Goal: Task Accomplishment & Management: Use online tool/utility

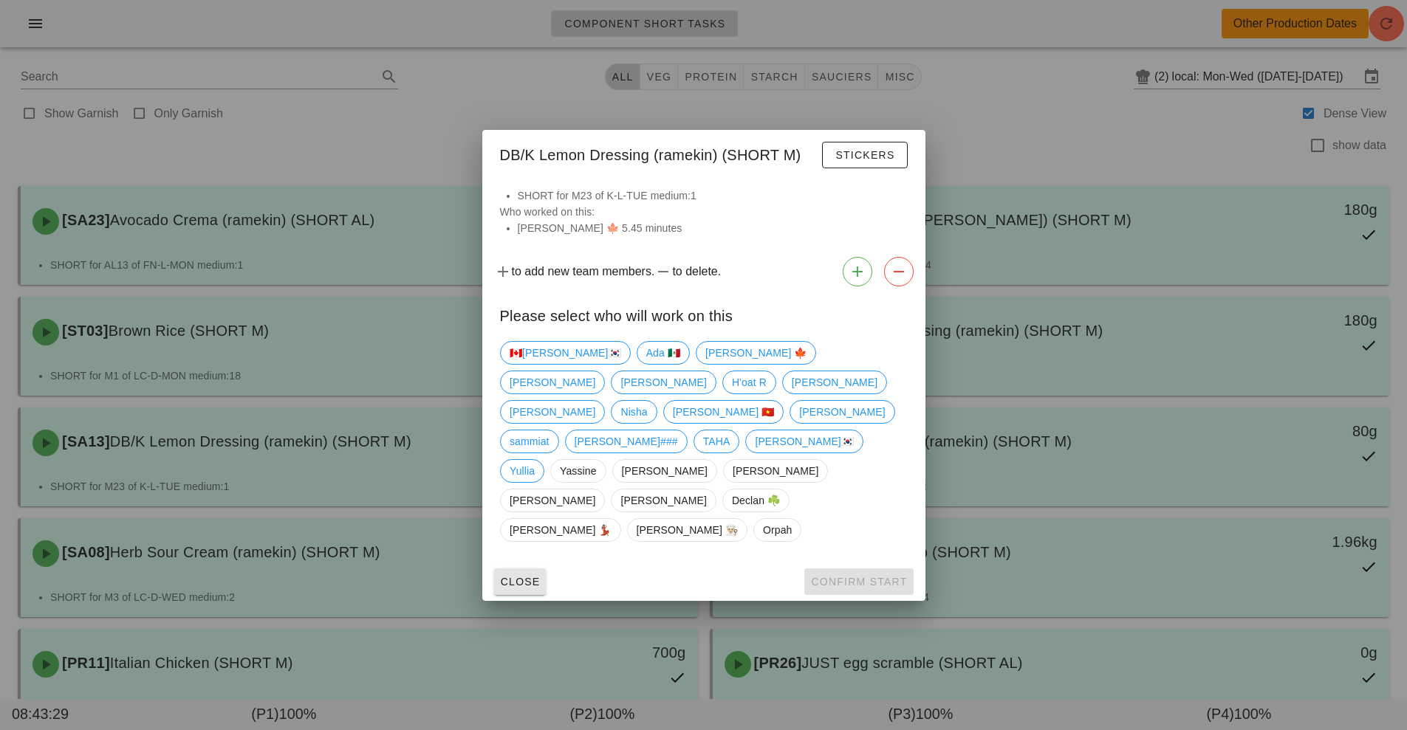
click at [518, 576] on span "Close" at bounding box center [520, 582] width 41 height 12
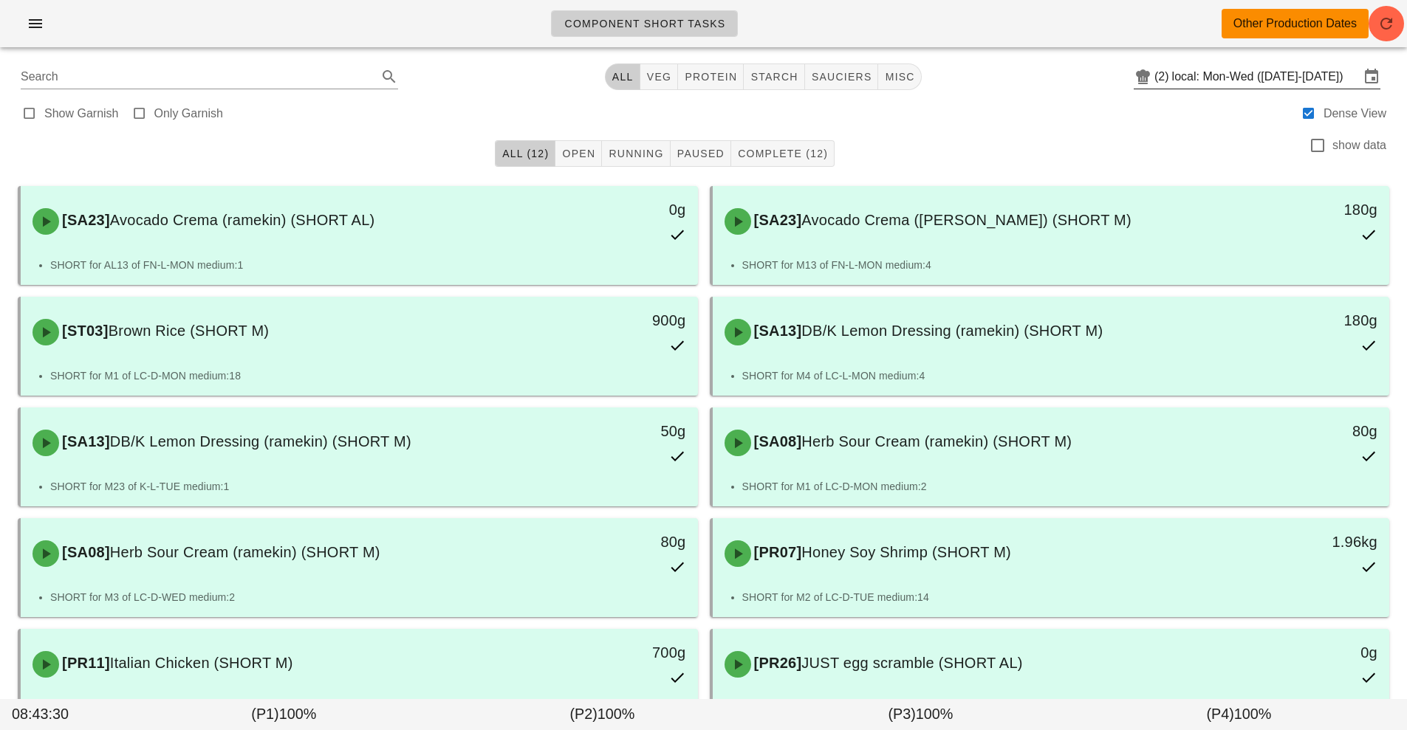
click at [1229, 86] on input "local: Mon-Wed ([DATE]-[DATE])" at bounding box center [1266, 77] width 188 height 24
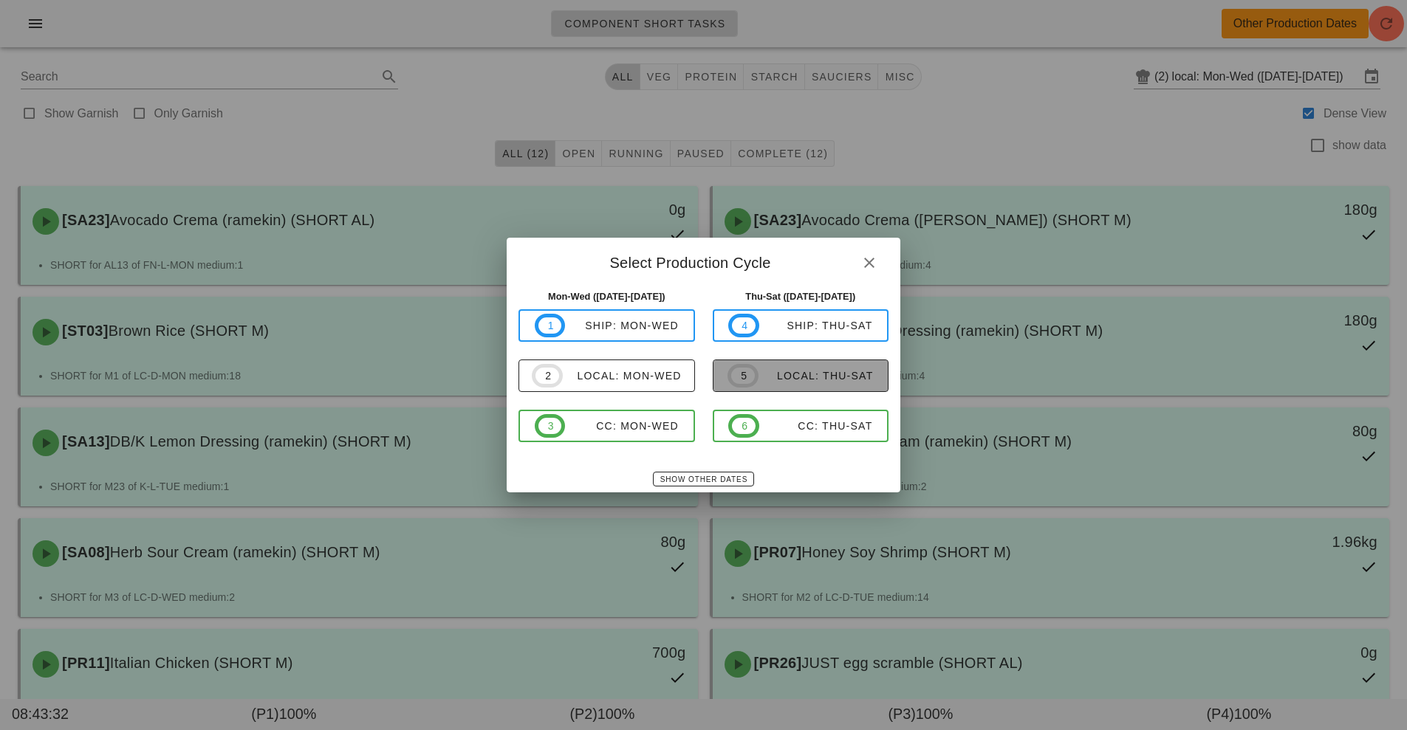
click at [776, 376] on div "local: Thu-Sat" at bounding box center [816, 376] width 115 height 12
type input "local: Thu-Sat ([DATE]-[DATE])"
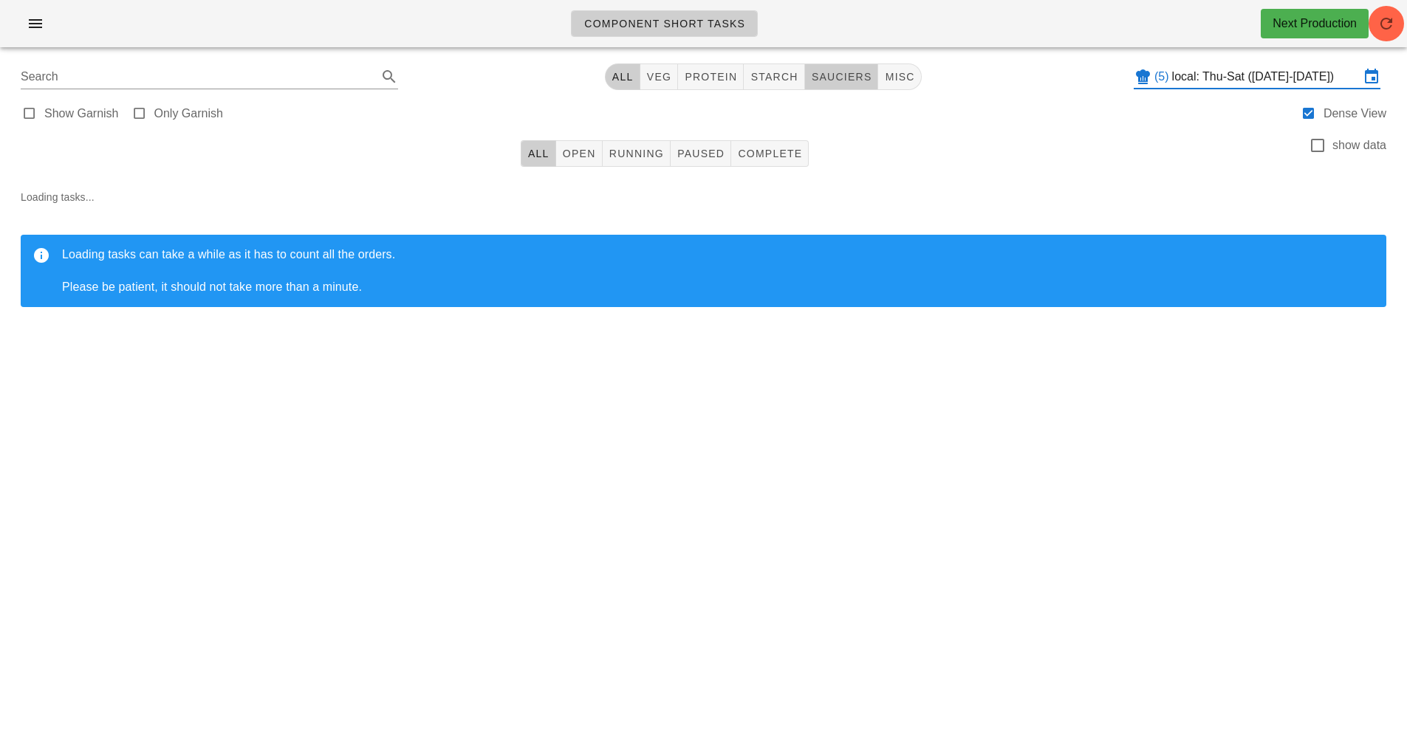
click at [850, 81] on span "sauciers" at bounding box center [841, 77] width 61 height 12
type input "team:sauciers"
click at [583, 165] on button "Open" at bounding box center [579, 153] width 47 height 27
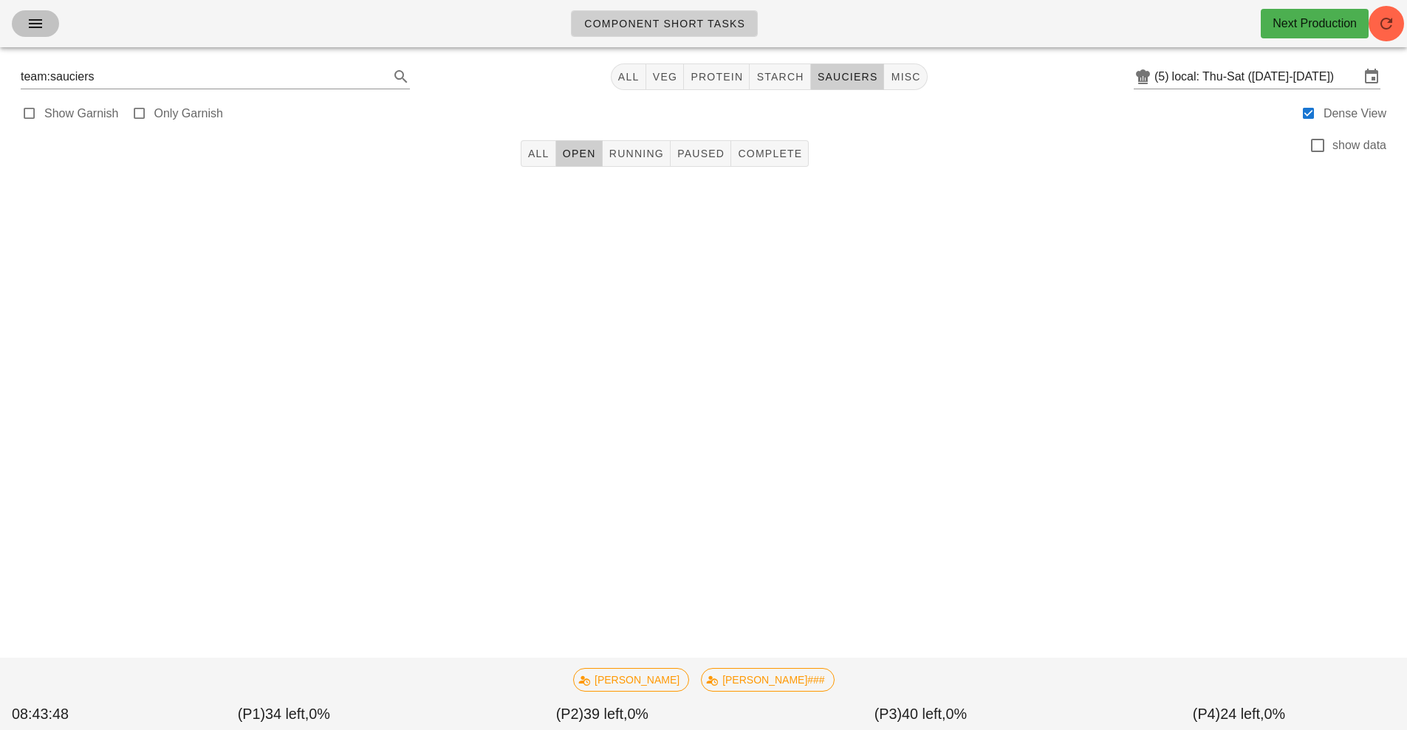
click at [30, 32] on icon "button" at bounding box center [36, 24] width 18 height 18
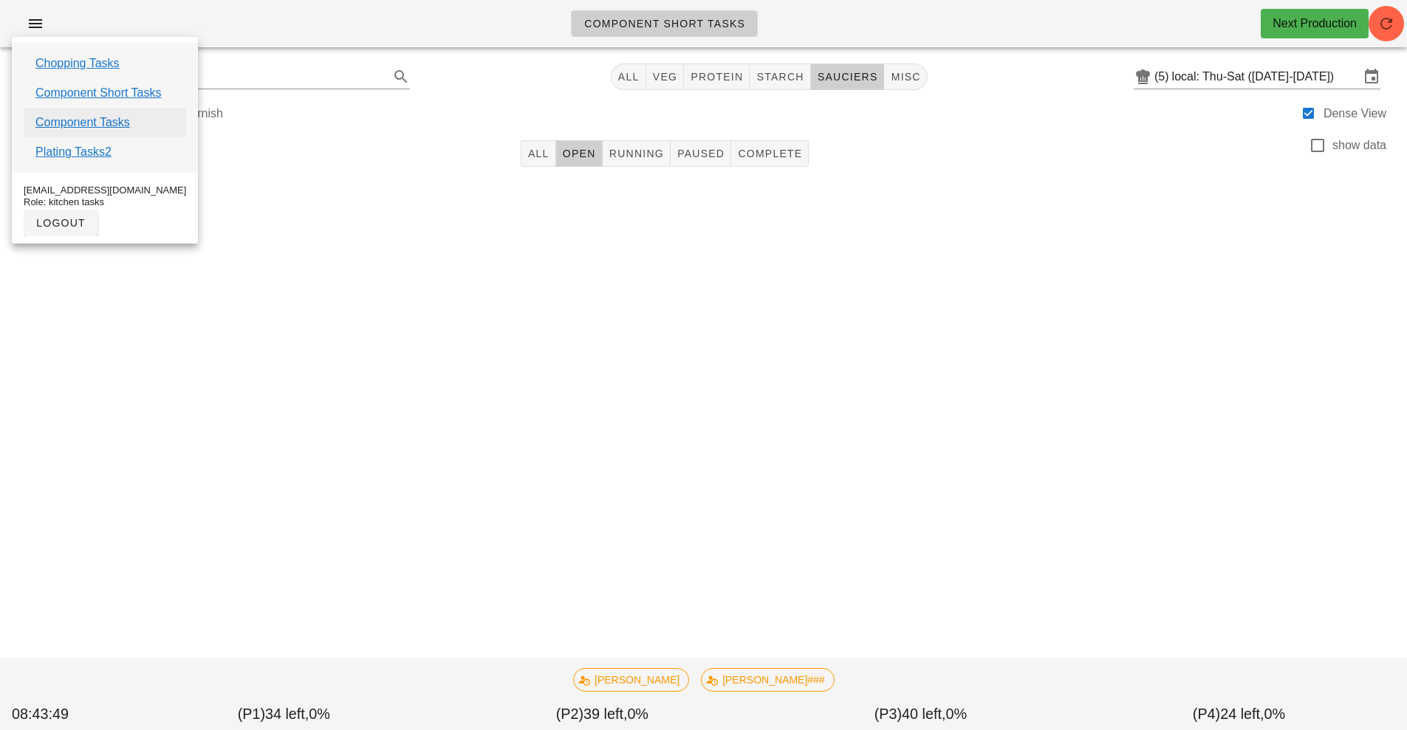
click at [66, 127] on link "Component Tasks" at bounding box center [82, 123] width 95 height 18
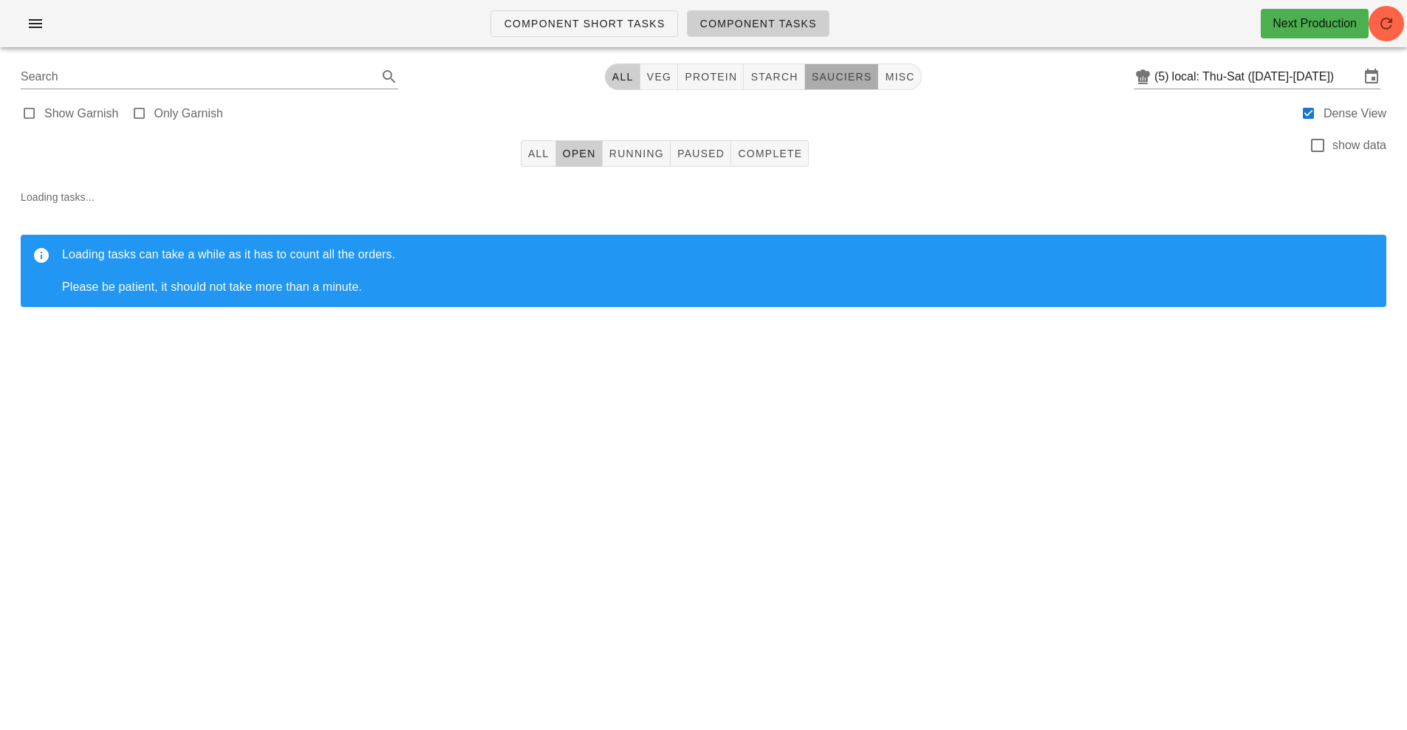
click at [837, 80] on span "sauciers" at bounding box center [841, 77] width 61 height 12
type input "team:sauciers"
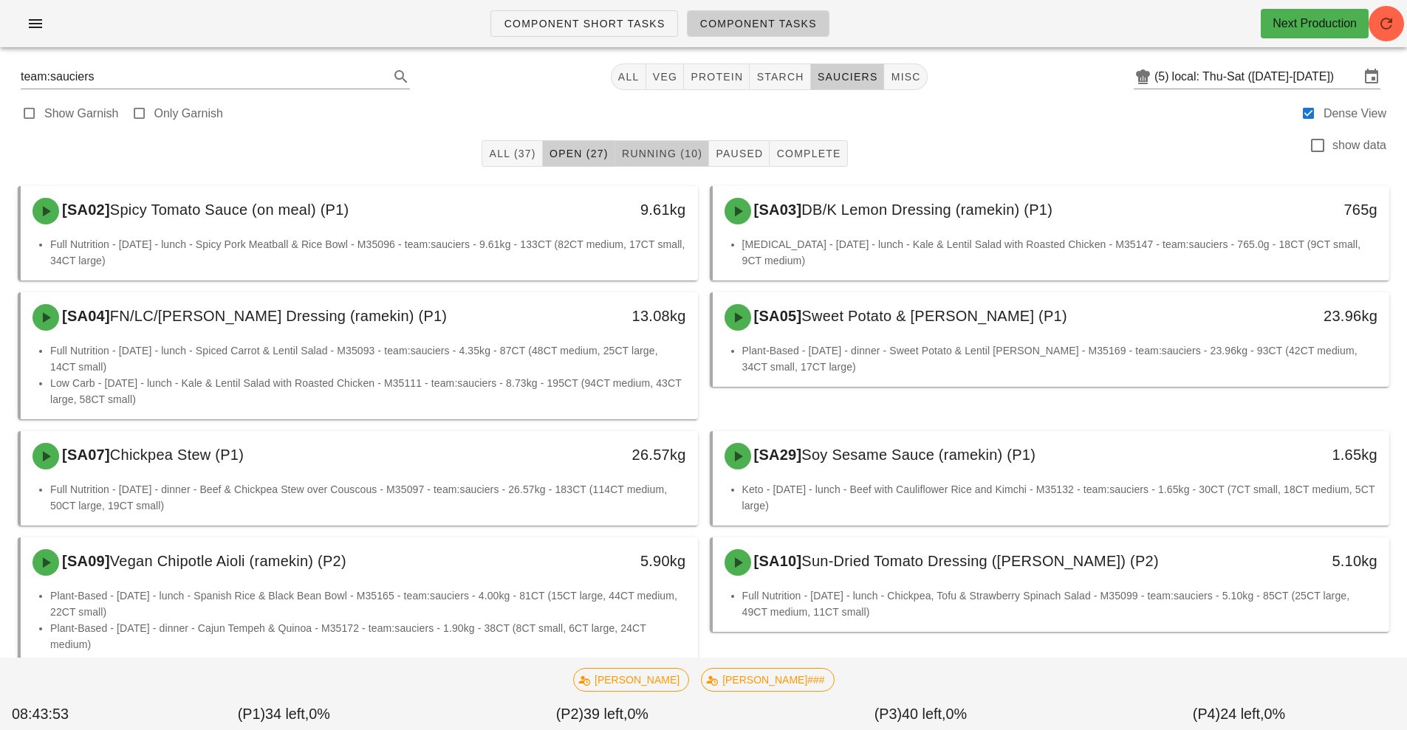
click at [651, 145] on button "Running (10)" at bounding box center [662, 153] width 94 height 27
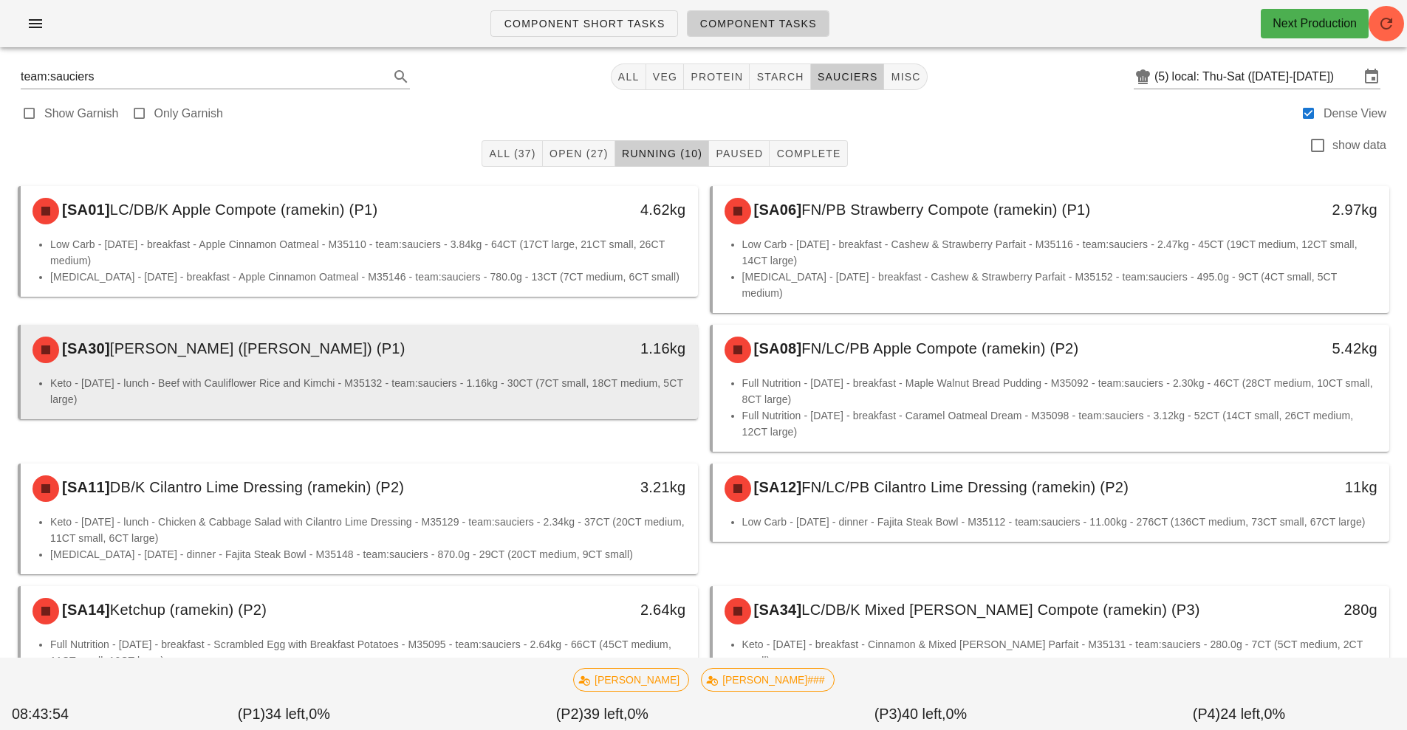
click at [512, 375] on li "Keto - [DATE] - lunch - Beef with Cauliflower Rice and Kimchi - M35132 - team:s…" at bounding box center [368, 391] width 636 height 32
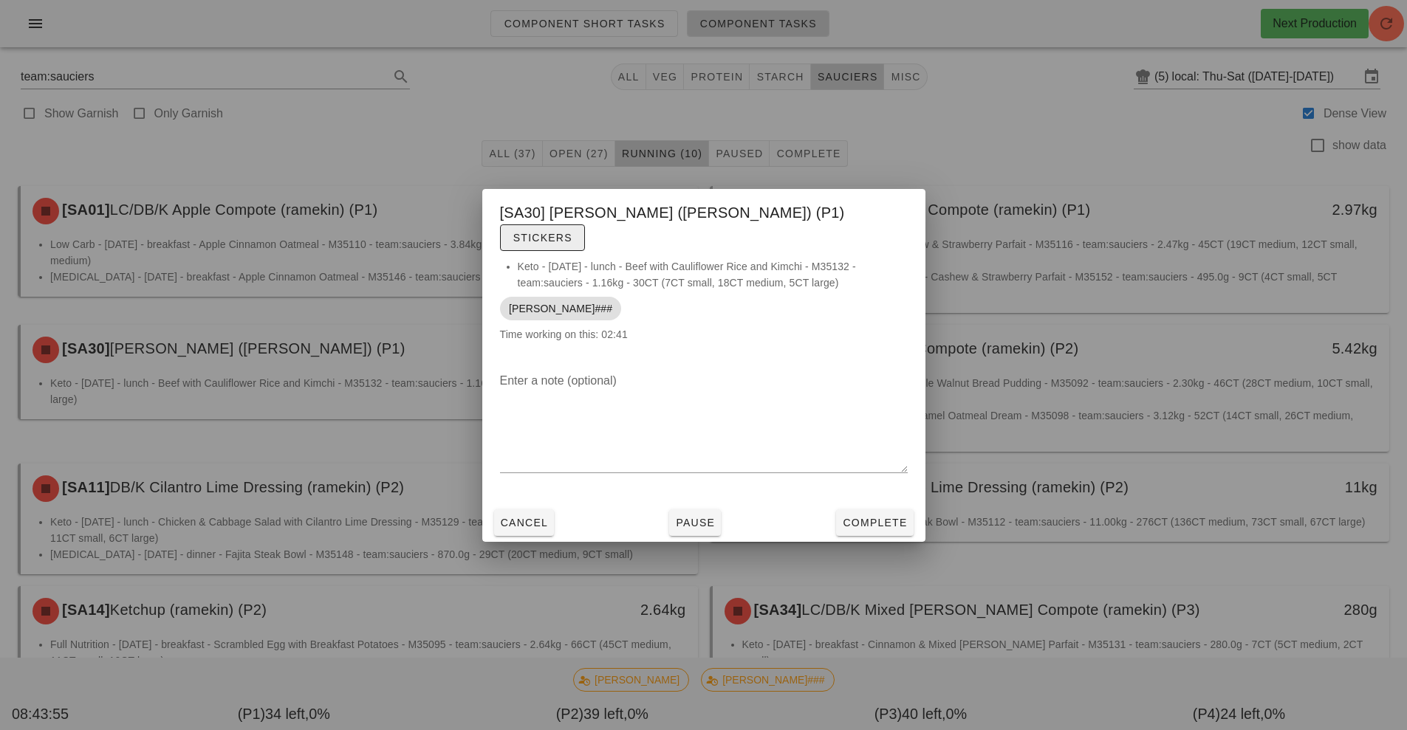
click at [585, 236] on button "Stickers" at bounding box center [542, 238] width 85 height 27
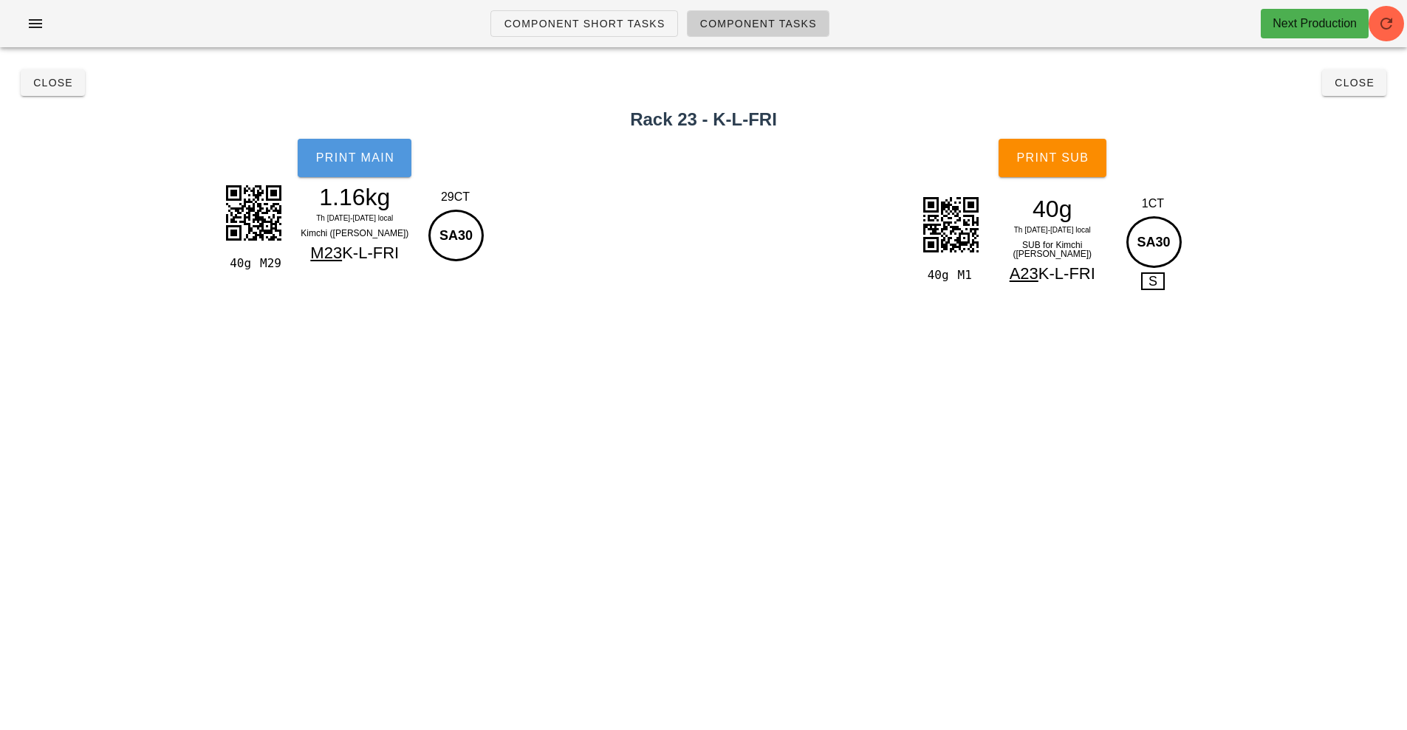
click at [356, 175] on button "Print Main" at bounding box center [355, 158] width 114 height 38
click at [1060, 162] on span "Print Sub" at bounding box center [1052, 157] width 73 height 13
click at [38, 74] on button "Close" at bounding box center [53, 82] width 64 height 27
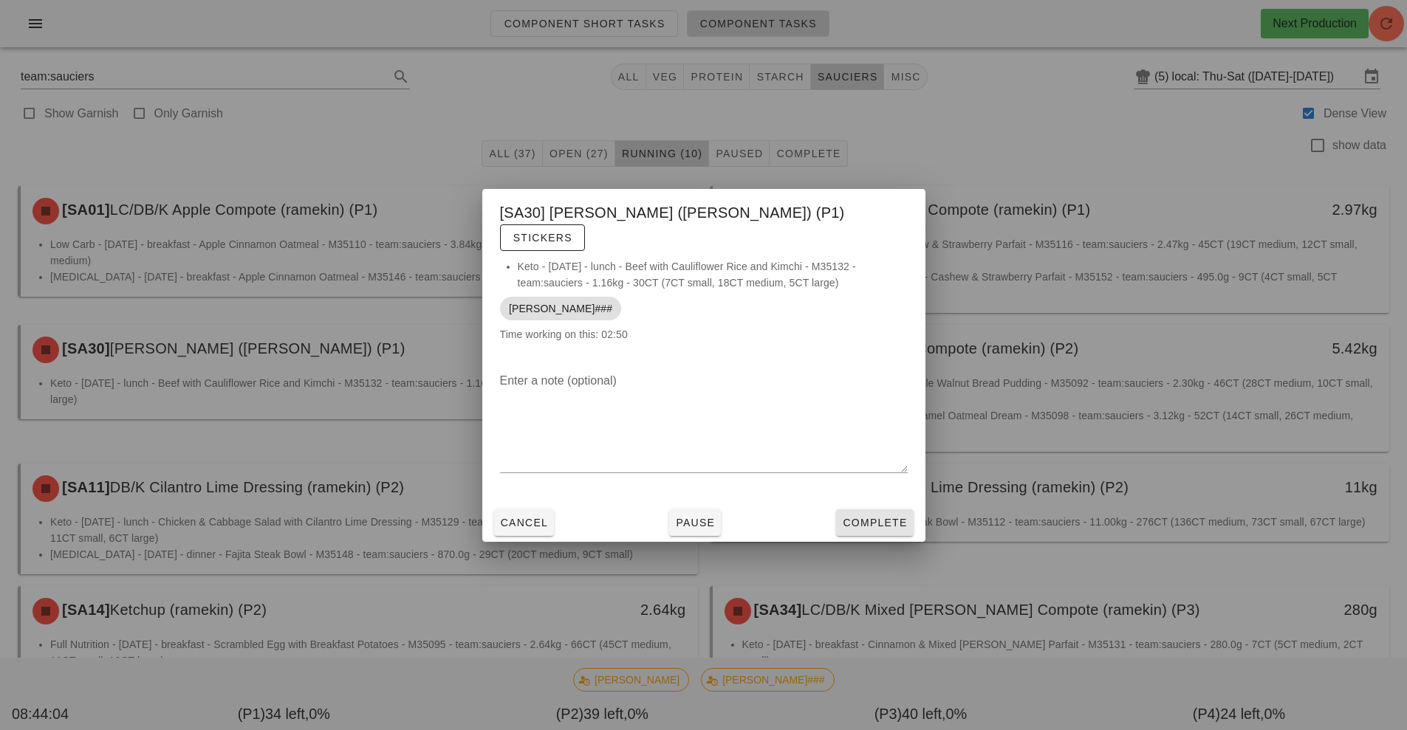
click at [869, 517] on span "Complete" at bounding box center [874, 523] width 65 height 12
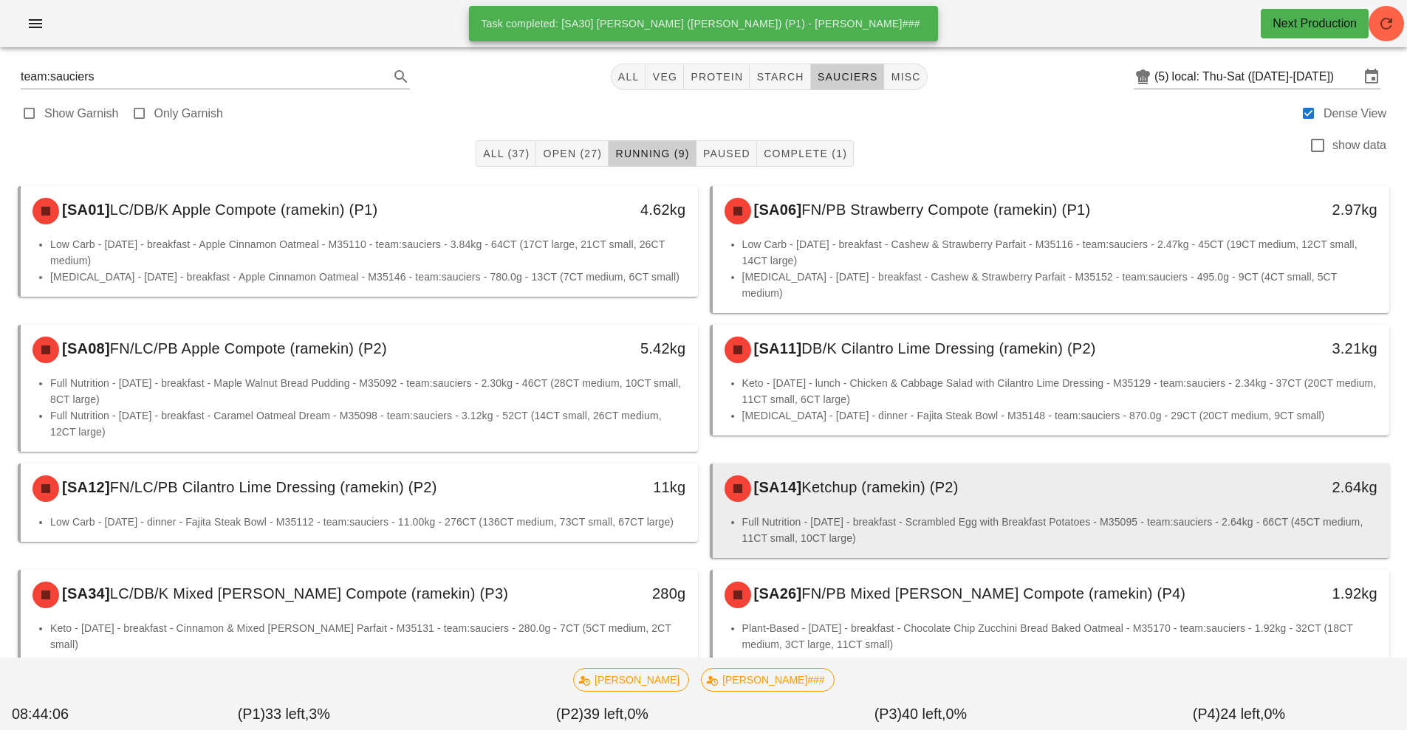
click at [898, 481] on div "[SA14] Ketchup (ramekin) (P2)" at bounding box center [967, 489] width 503 height 44
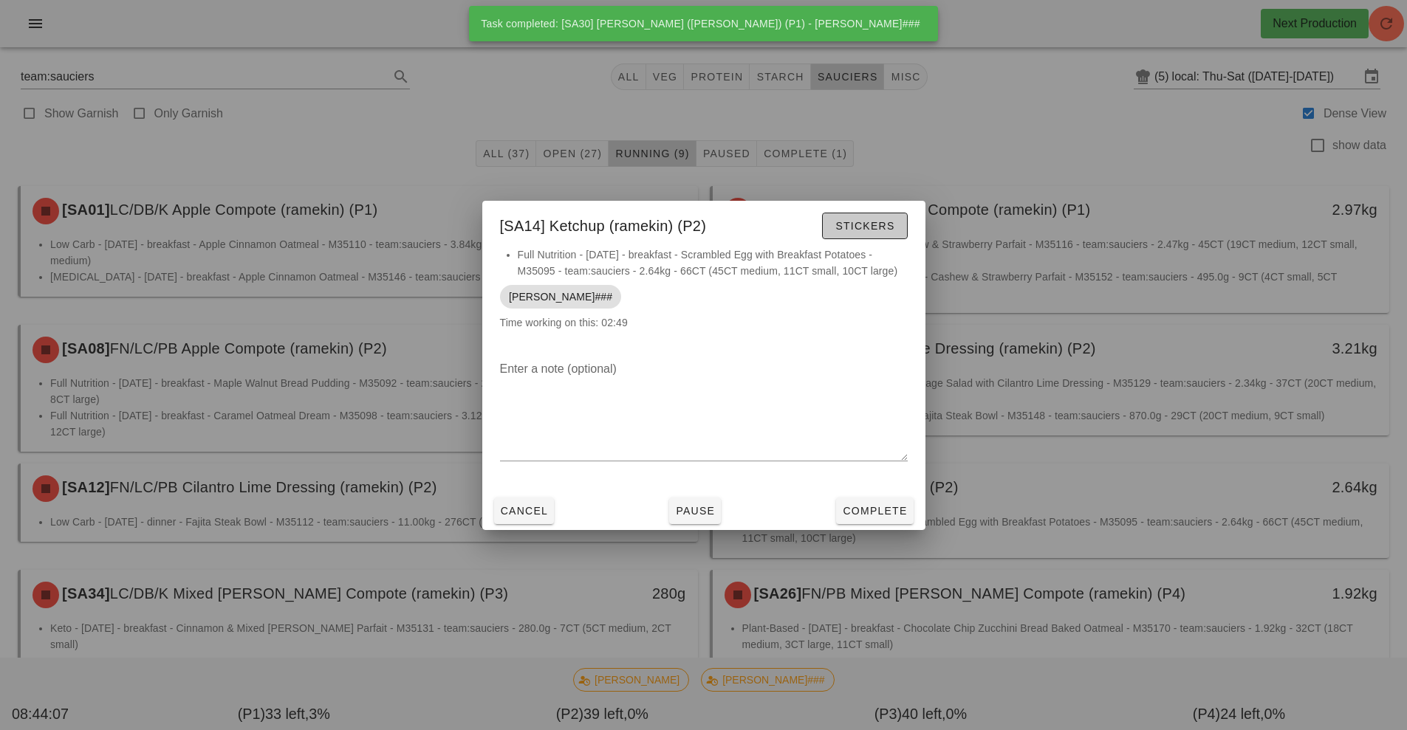
click at [880, 230] on span "Stickers" at bounding box center [865, 226] width 60 height 12
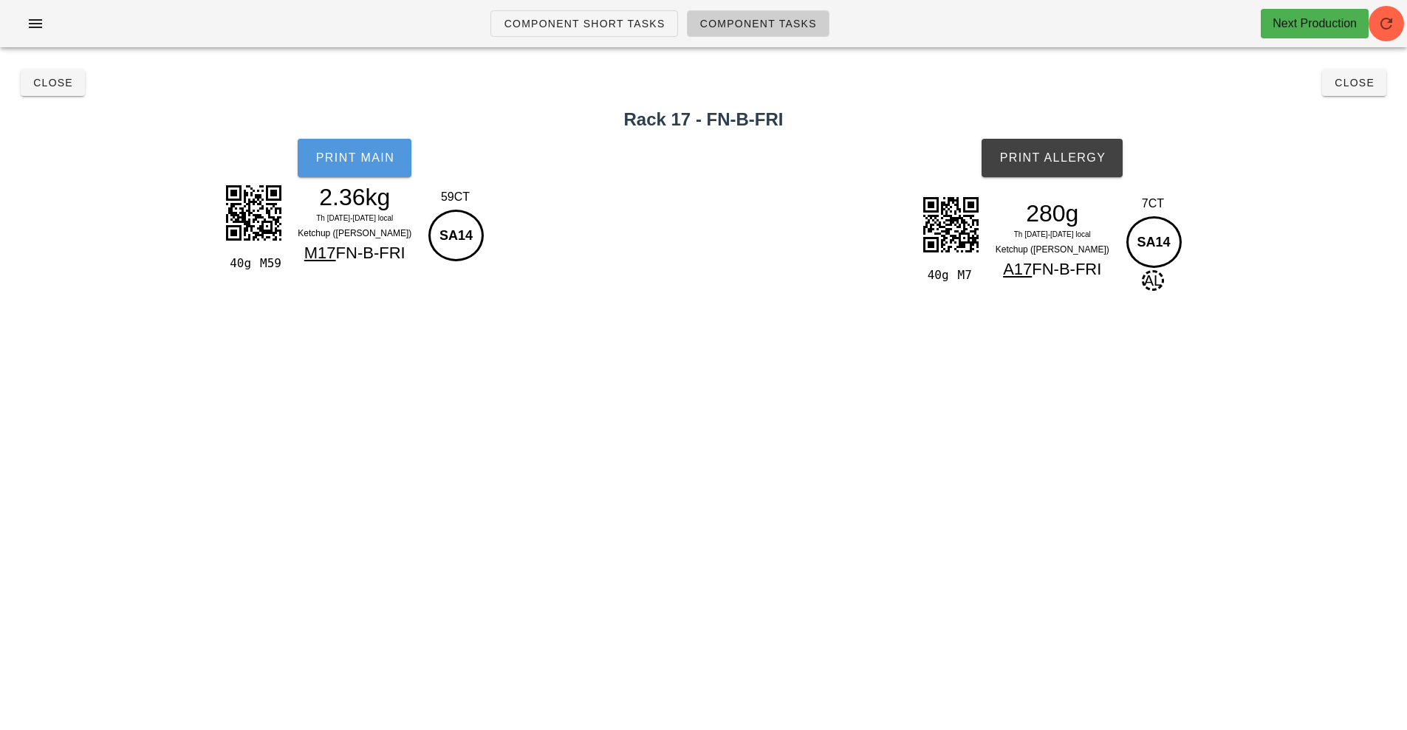
click at [357, 173] on button "Print Main" at bounding box center [355, 158] width 114 height 38
click at [1059, 160] on span "Print Allergy" at bounding box center [1052, 157] width 107 height 13
click at [52, 81] on span "Close" at bounding box center [52, 83] width 41 height 12
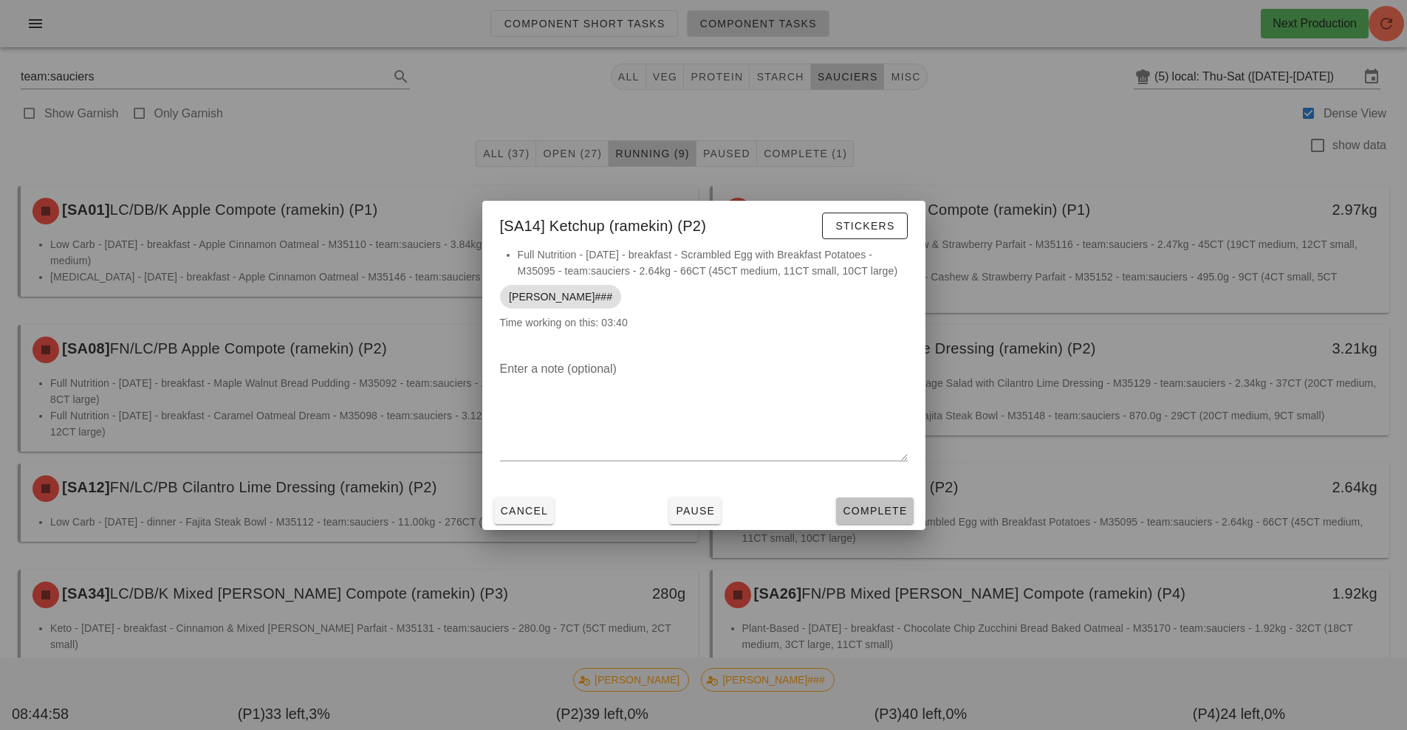
click at [872, 507] on span "Complete" at bounding box center [874, 511] width 65 height 12
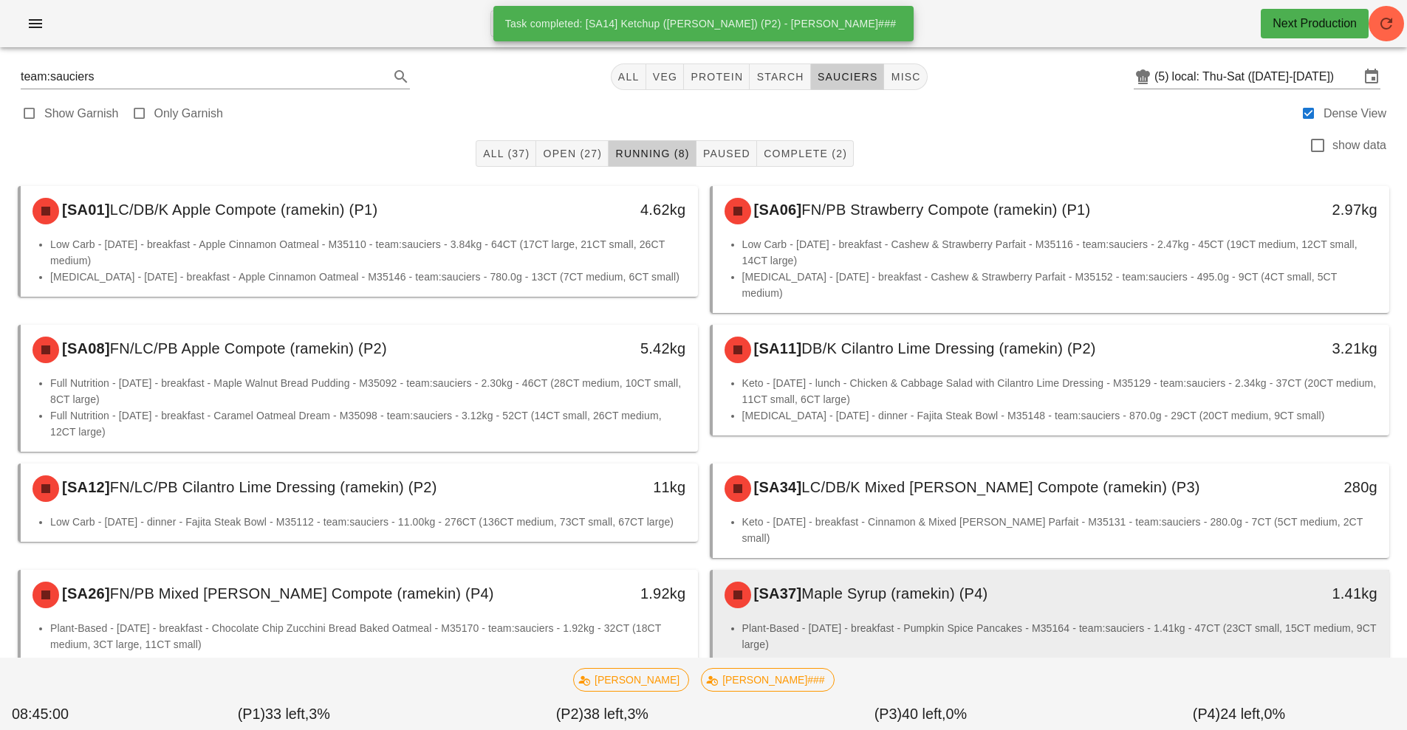
click at [851, 577] on div "[SA37] Maple Syrup (ramekin) (P4)" at bounding box center [967, 595] width 503 height 44
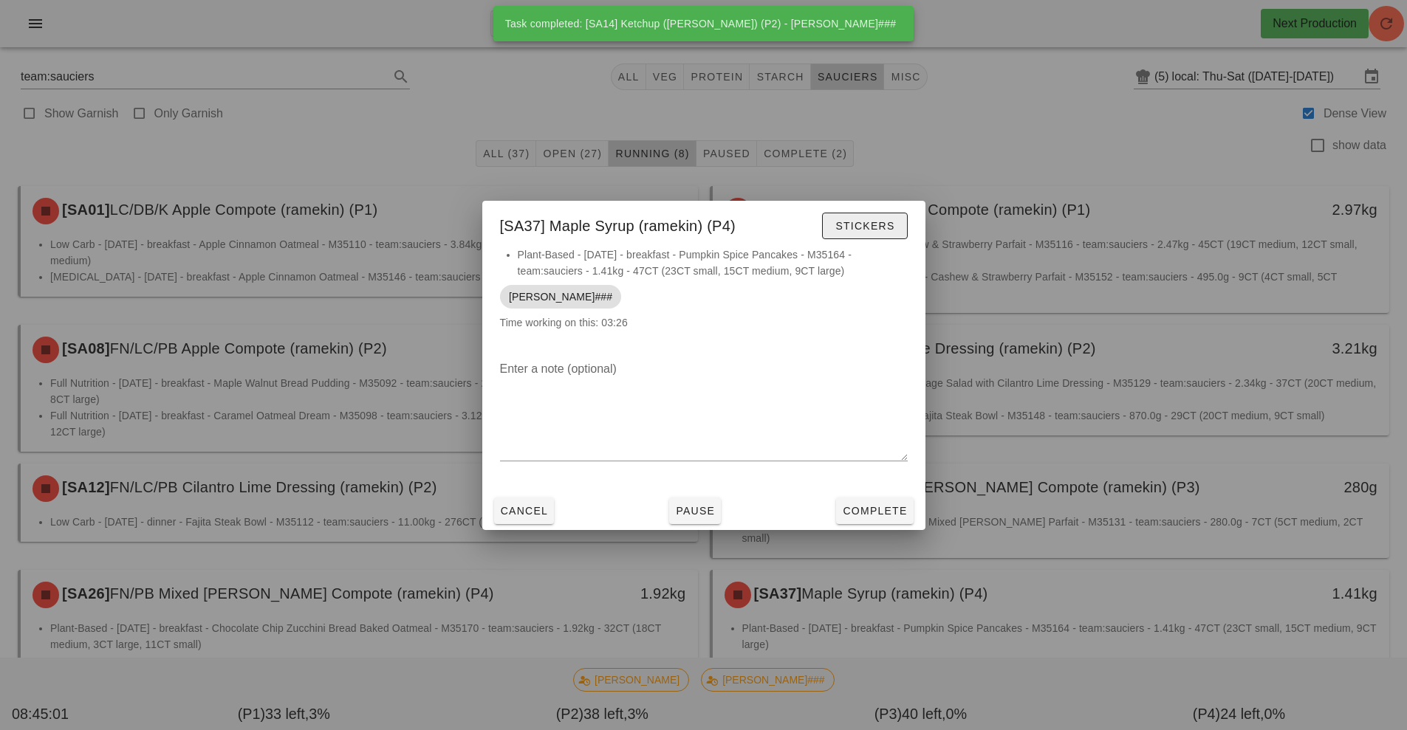
click at [867, 228] on span "Stickers" at bounding box center [865, 226] width 60 height 12
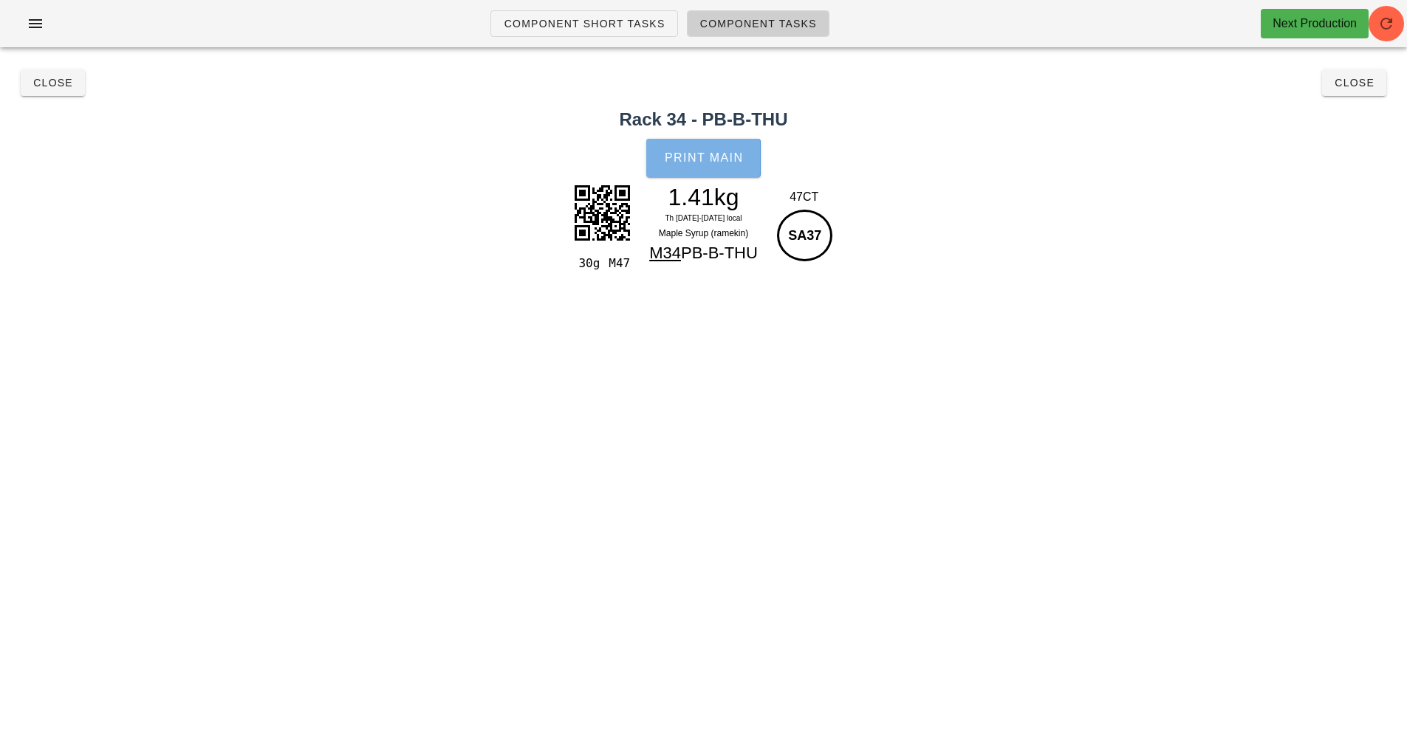
click at [702, 165] on button "Print Main" at bounding box center [703, 158] width 114 height 38
click at [37, 83] on span "Close" at bounding box center [52, 83] width 41 height 12
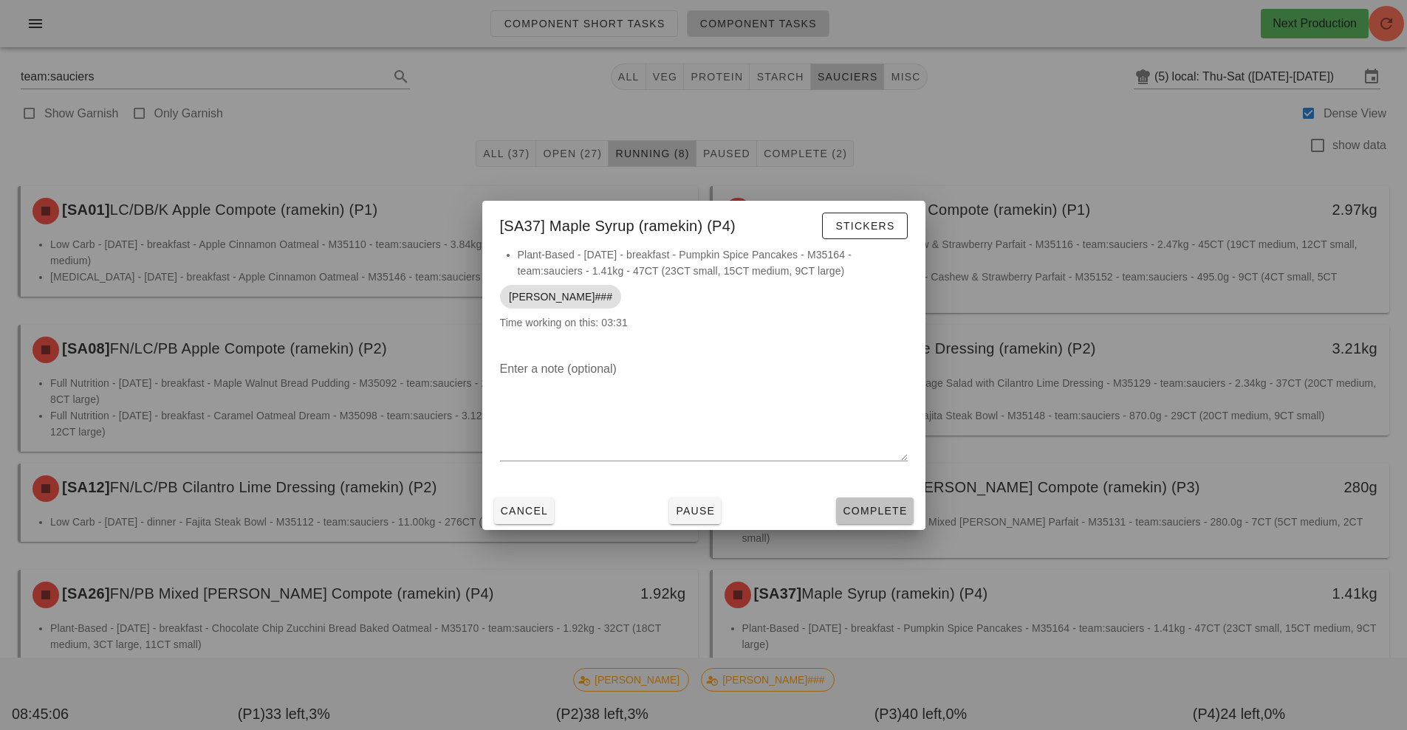
click at [863, 511] on span "Complete" at bounding box center [874, 511] width 65 height 12
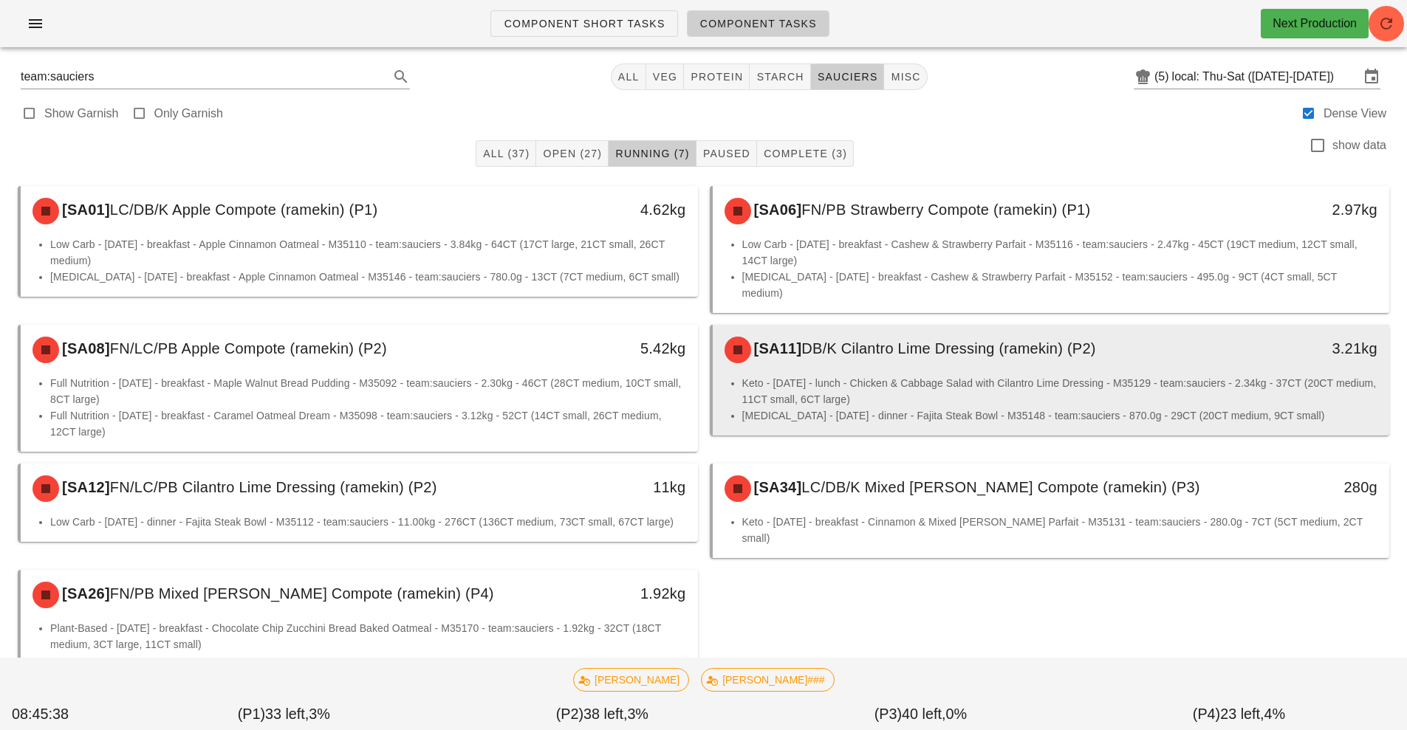
click at [1033, 375] on li "Keto - [DATE] - lunch - Chicken & Cabbage Salad with Cilantro Lime Dressing - M…" at bounding box center [1060, 391] width 636 height 32
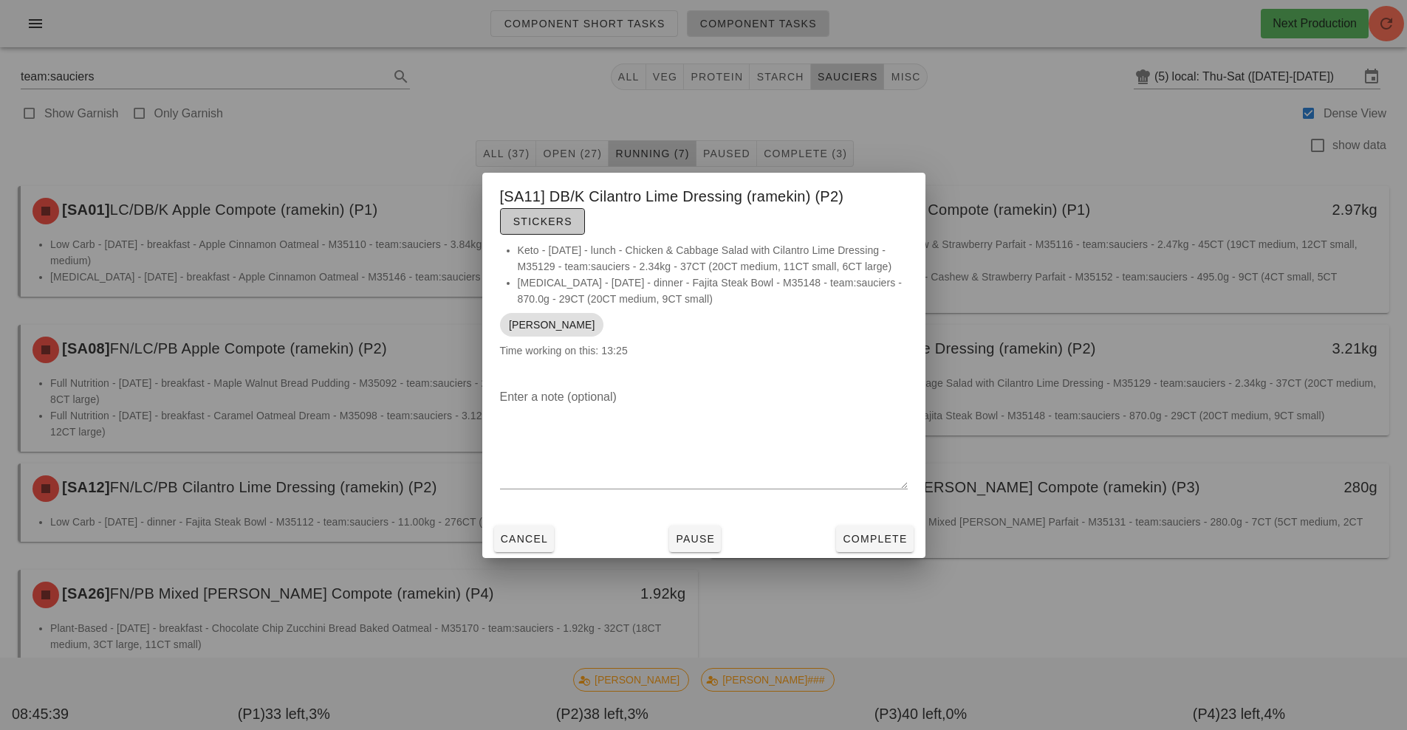
click at [527, 232] on button "Stickers" at bounding box center [542, 221] width 85 height 27
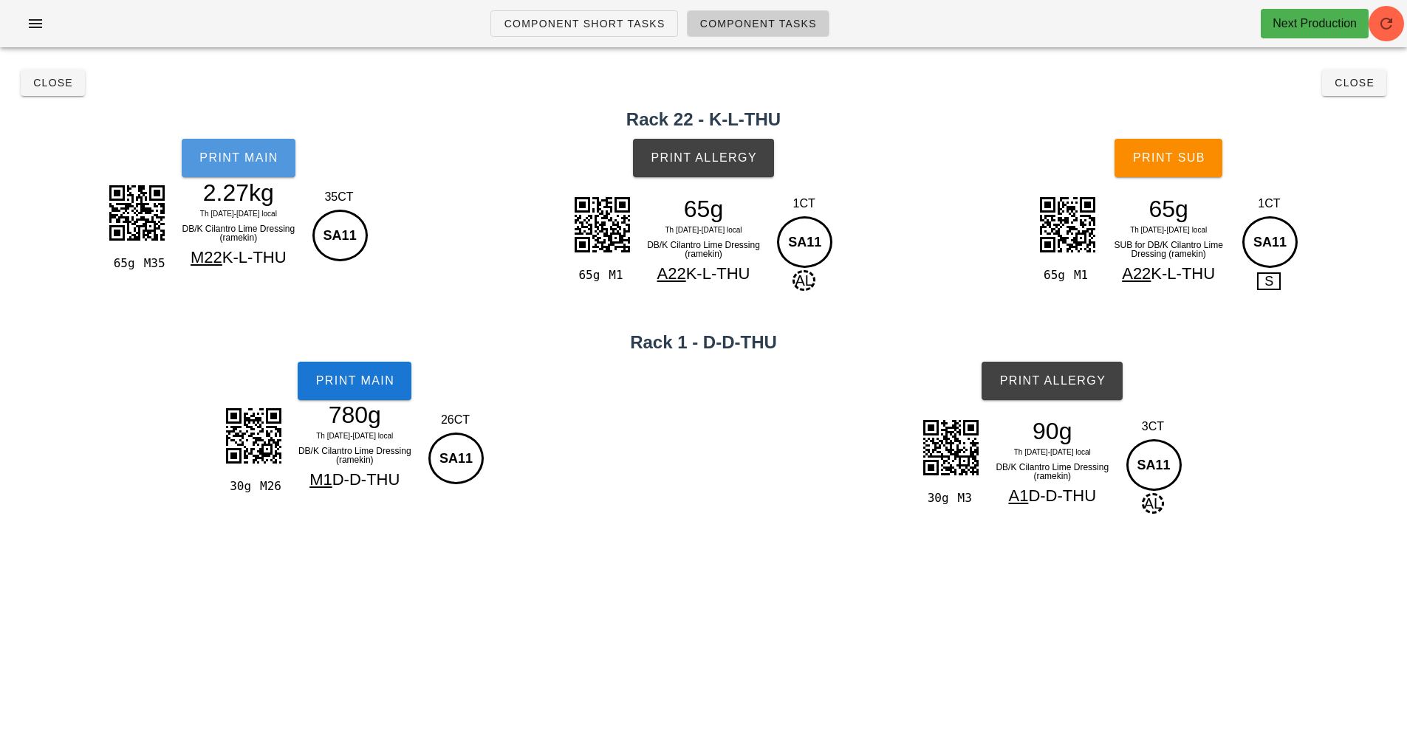
click at [221, 153] on span "Print Main" at bounding box center [239, 157] width 80 height 13
click at [391, 384] on span "Print Main" at bounding box center [355, 380] width 80 height 13
click at [730, 166] on button "Print Allergy" at bounding box center [703, 158] width 141 height 38
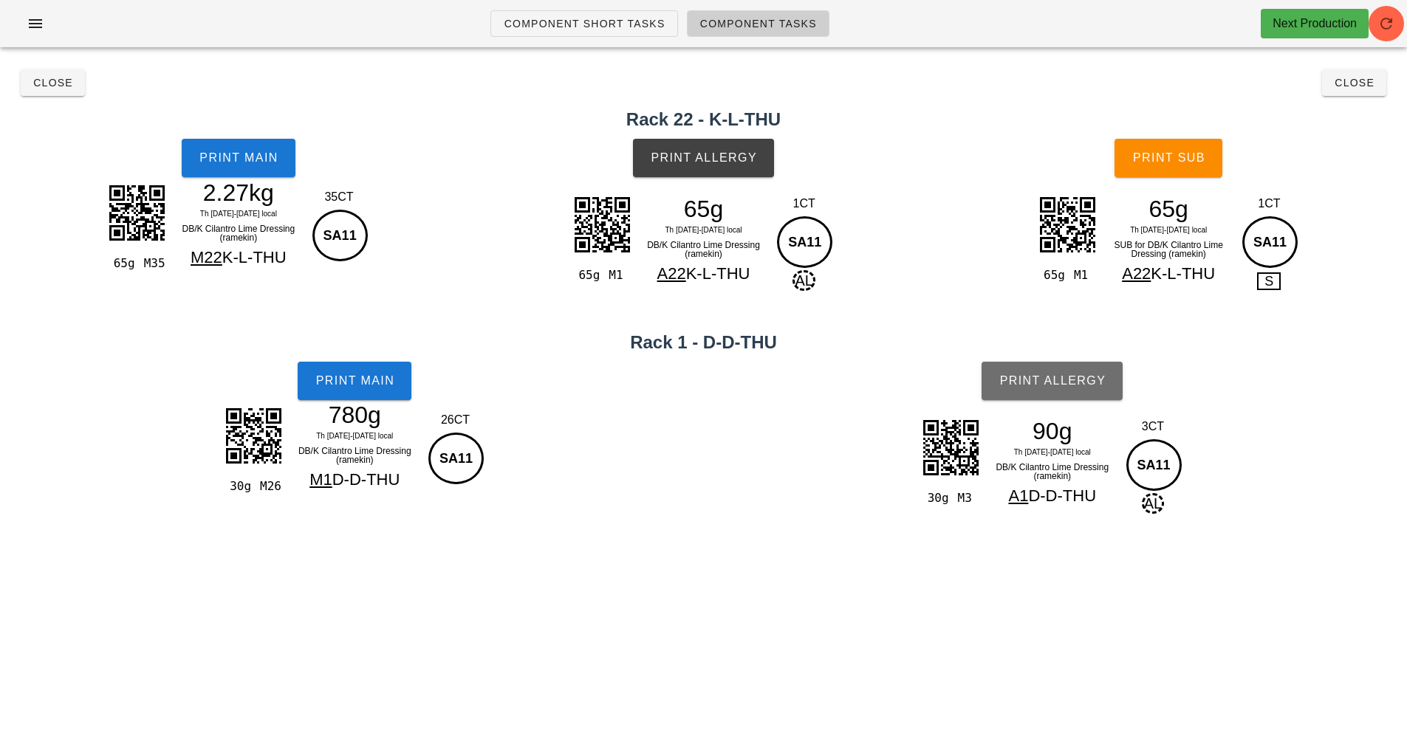
click at [1022, 393] on button "Print Allergy" at bounding box center [1052, 381] width 141 height 38
click at [1199, 149] on button "Print Sub" at bounding box center [1168, 158] width 108 height 38
click at [1376, 93] on button "Close" at bounding box center [1354, 82] width 64 height 27
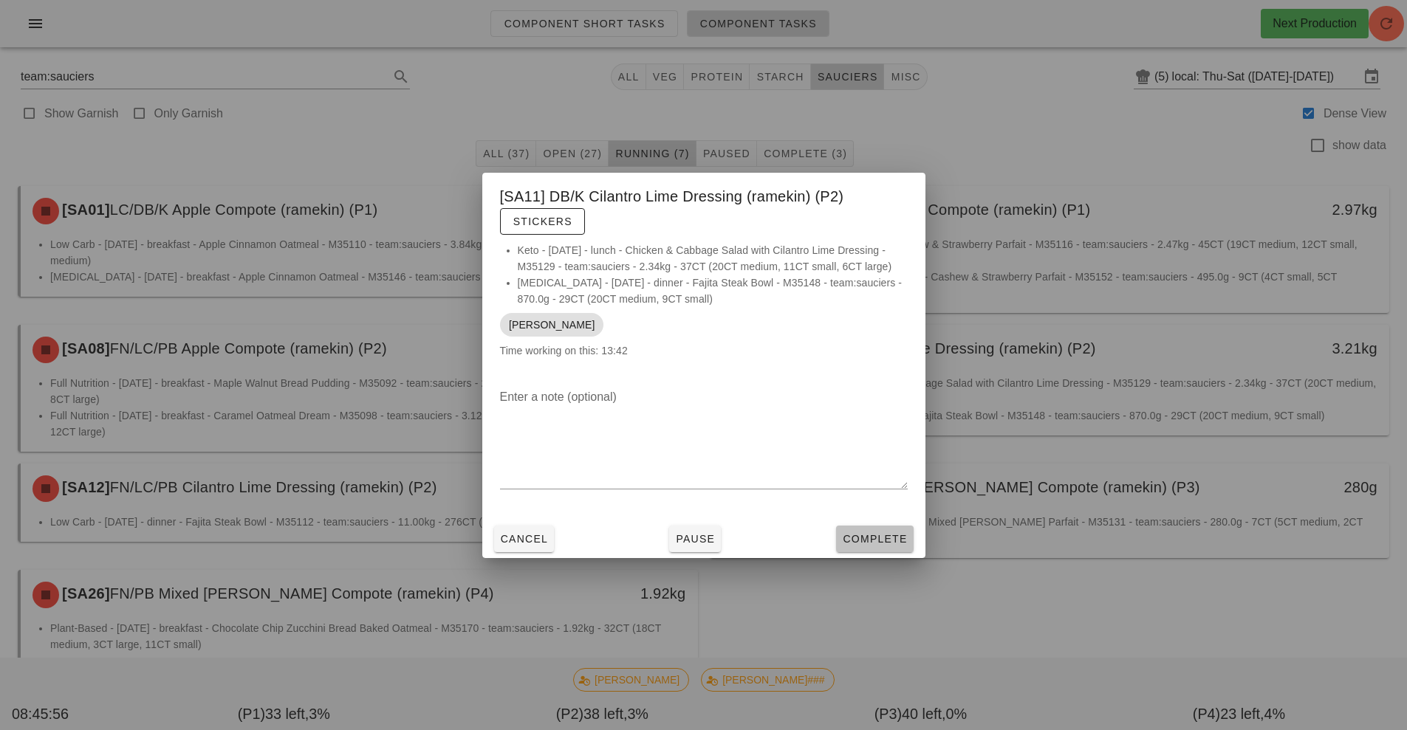
click at [886, 541] on span "Complete" at bounding box center [874, 539] width 65 height 12
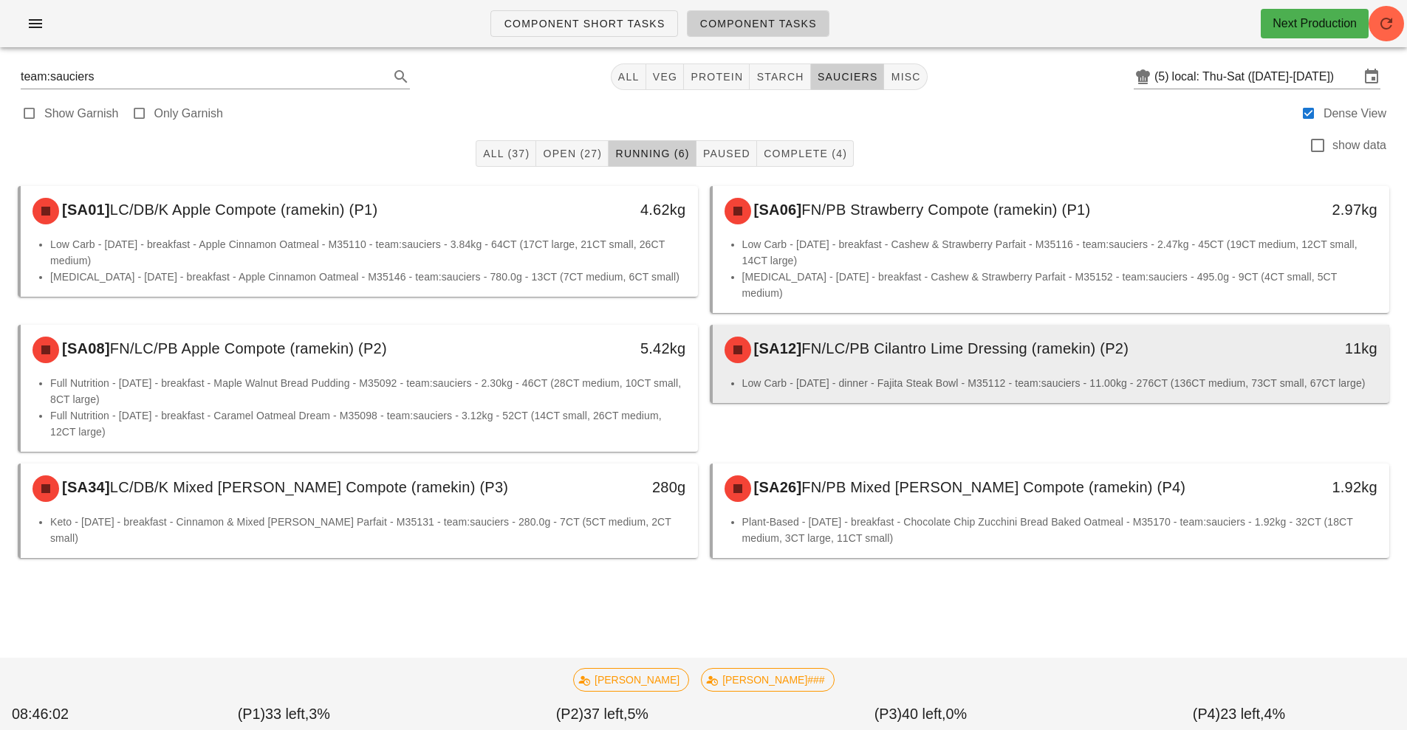
click at [1054, 375] on li "Low Carb - [DATE] - dinner - Fajita Steak Bowl - M35112 - team:sauciers - 11.00…" at bounding box center [1060, 383] width 636 height 16
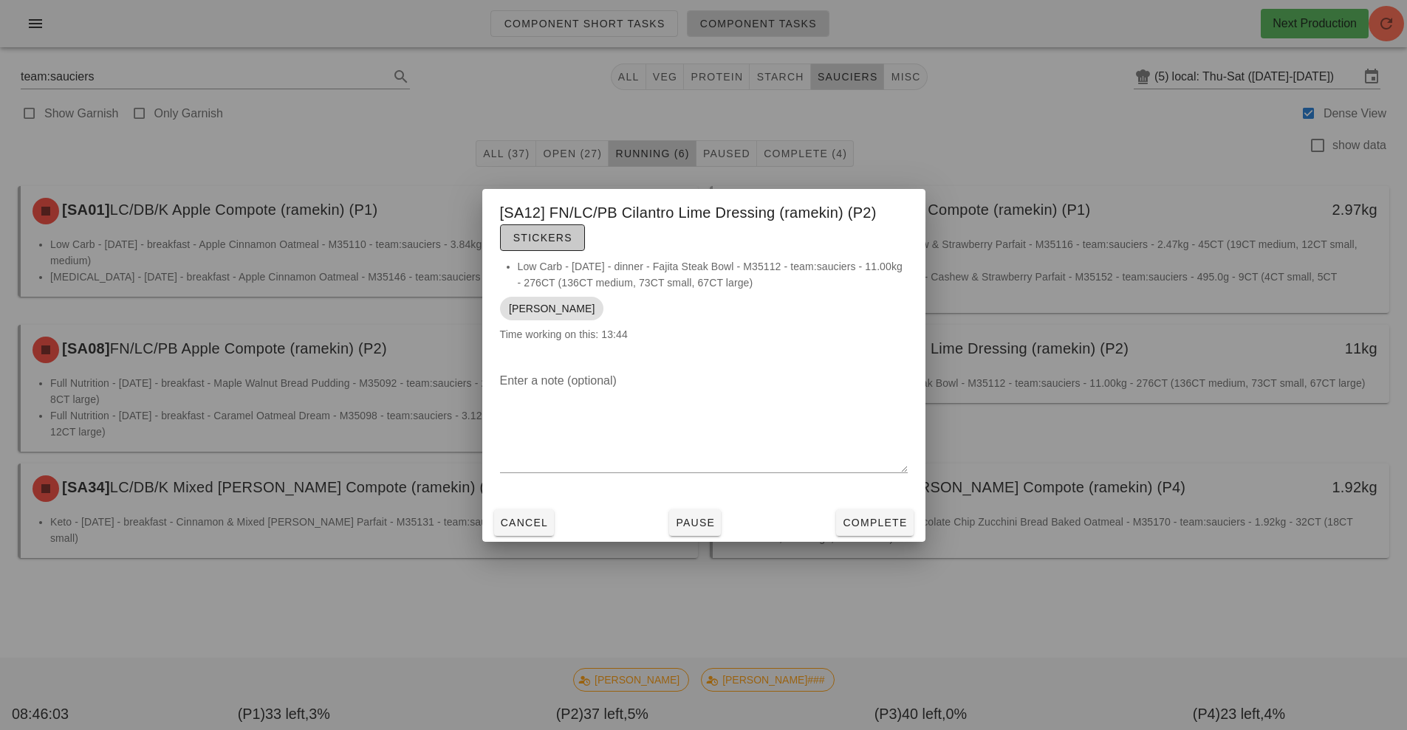
click at [569, 238] on span "Stickers" at bounding box center [543, 238] width 60 height 12
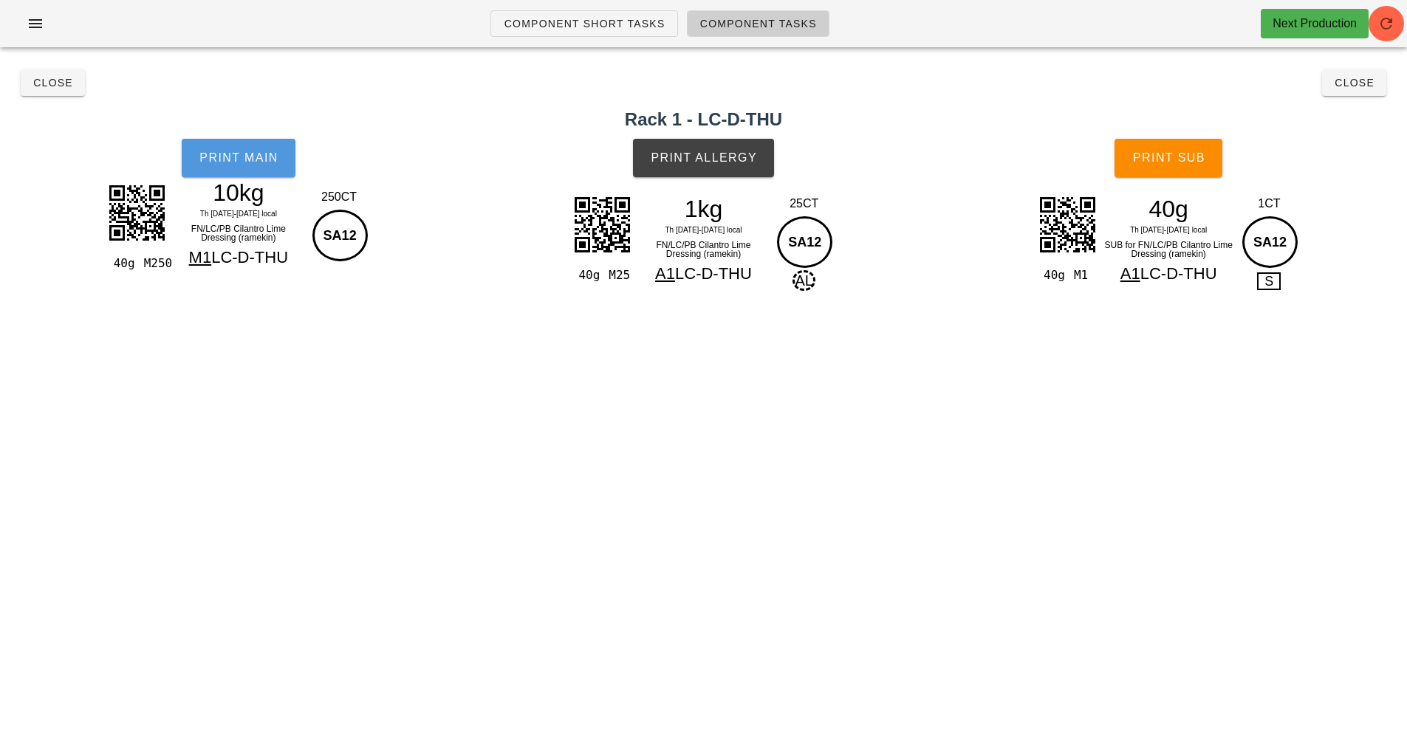
click at [254, 165] on button "Print Main" at bounding box center [239, 158] width 114 height 38
click at [727, 151] on span "Print Allergy" at bounding box center [703, 157] width 107 height 13
click at [1163, 160] on span "Print Sub" at bounding box center [1168, 157] width 73 height 13
click at [1360, 81] on span "Close" at bounding box center [1354, 83] width 41 height 12
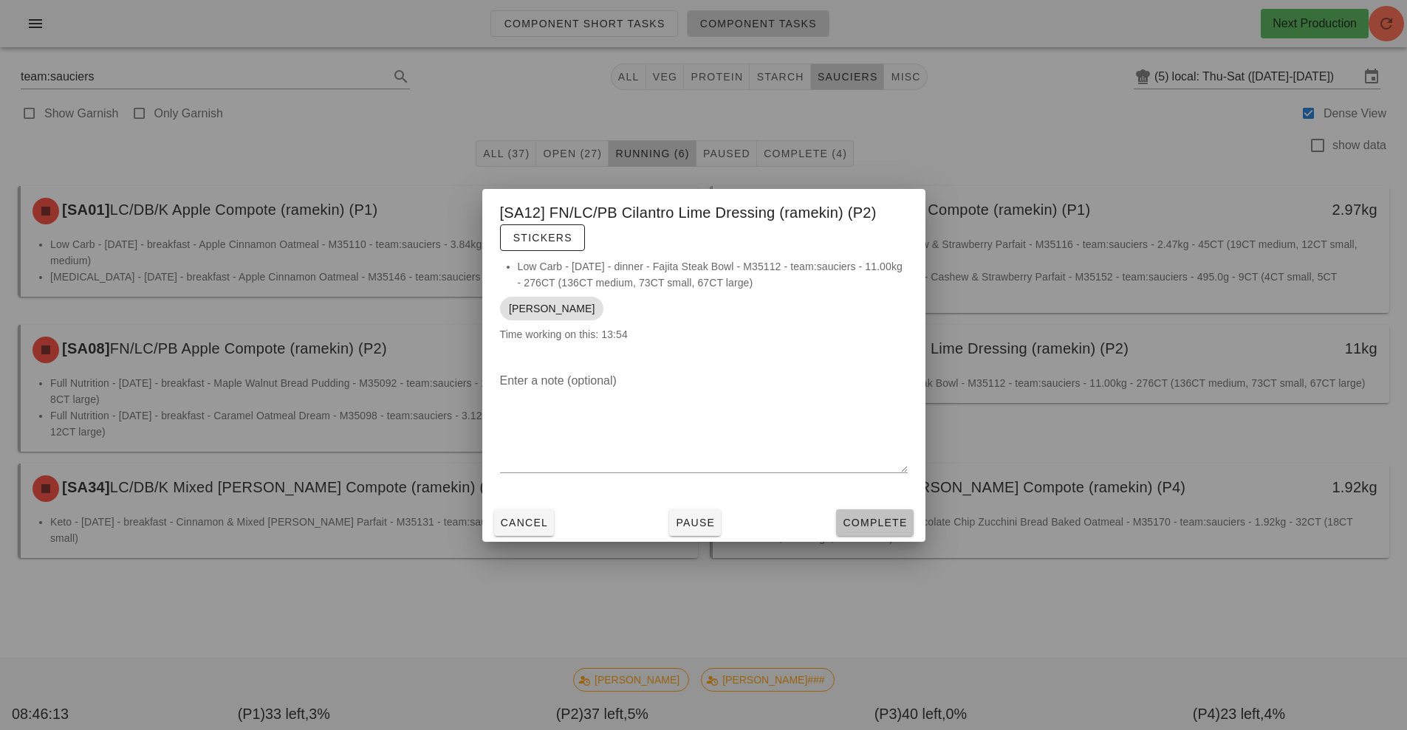
click at [878, 527] on span "Complete" at bounding box center [874, 523] width 65 height 12
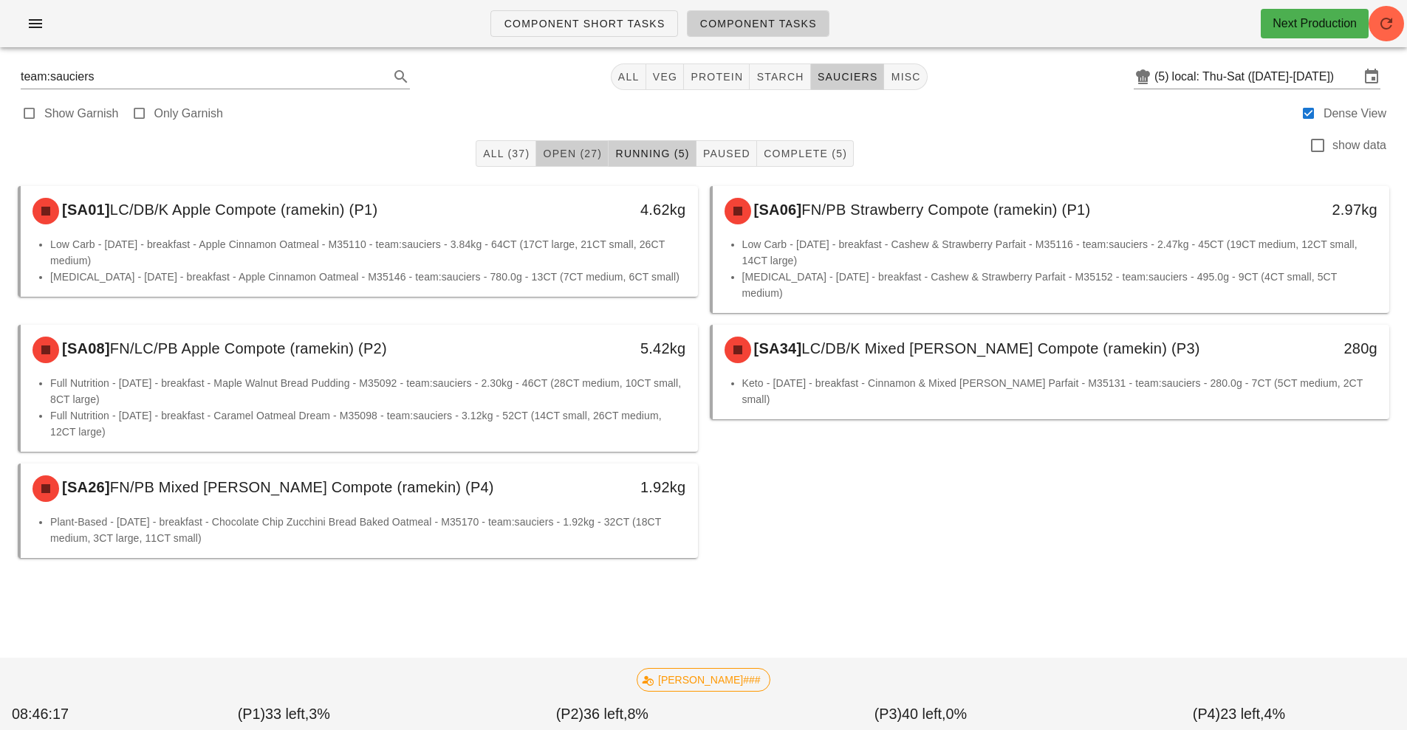
click at [560, 161] on button "Open (27)" at bounding box center [572, 153] width 72 height 27
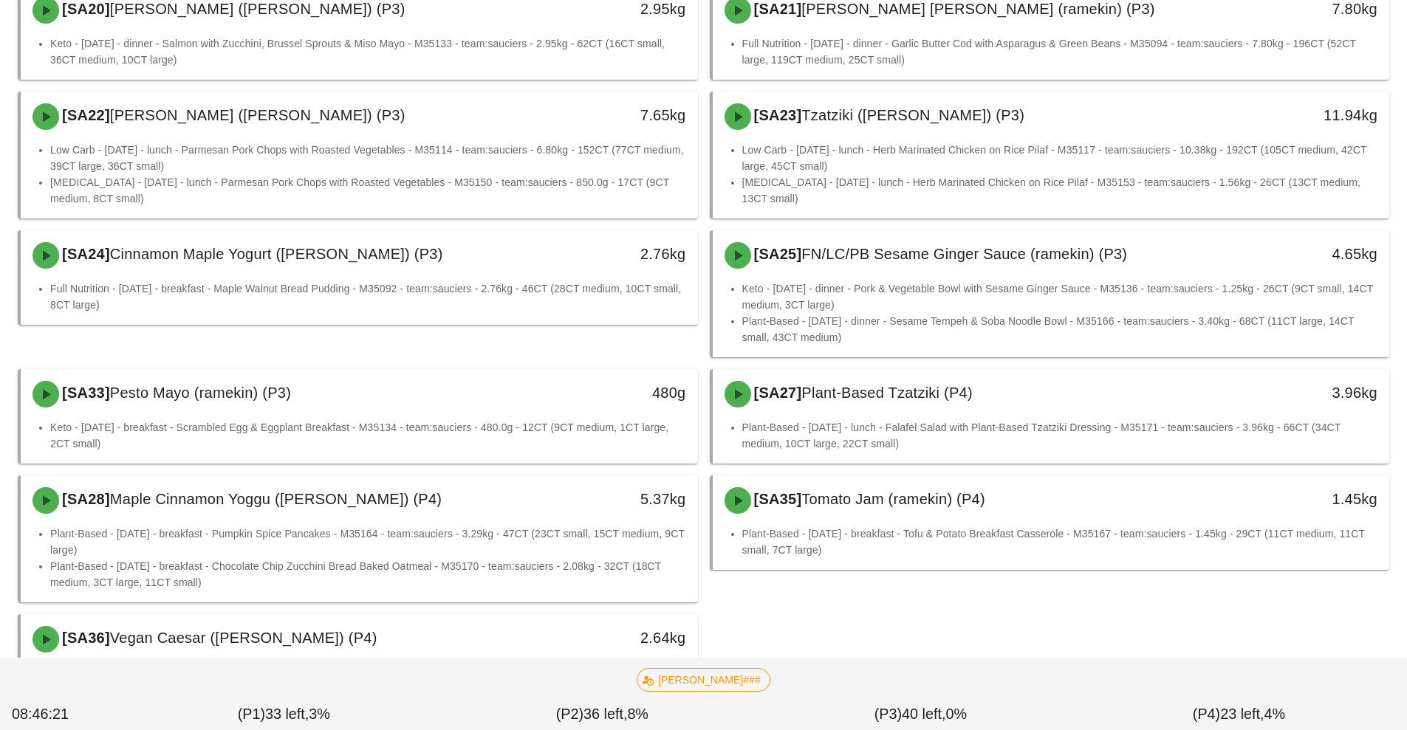
scroll to position [1267, 0]
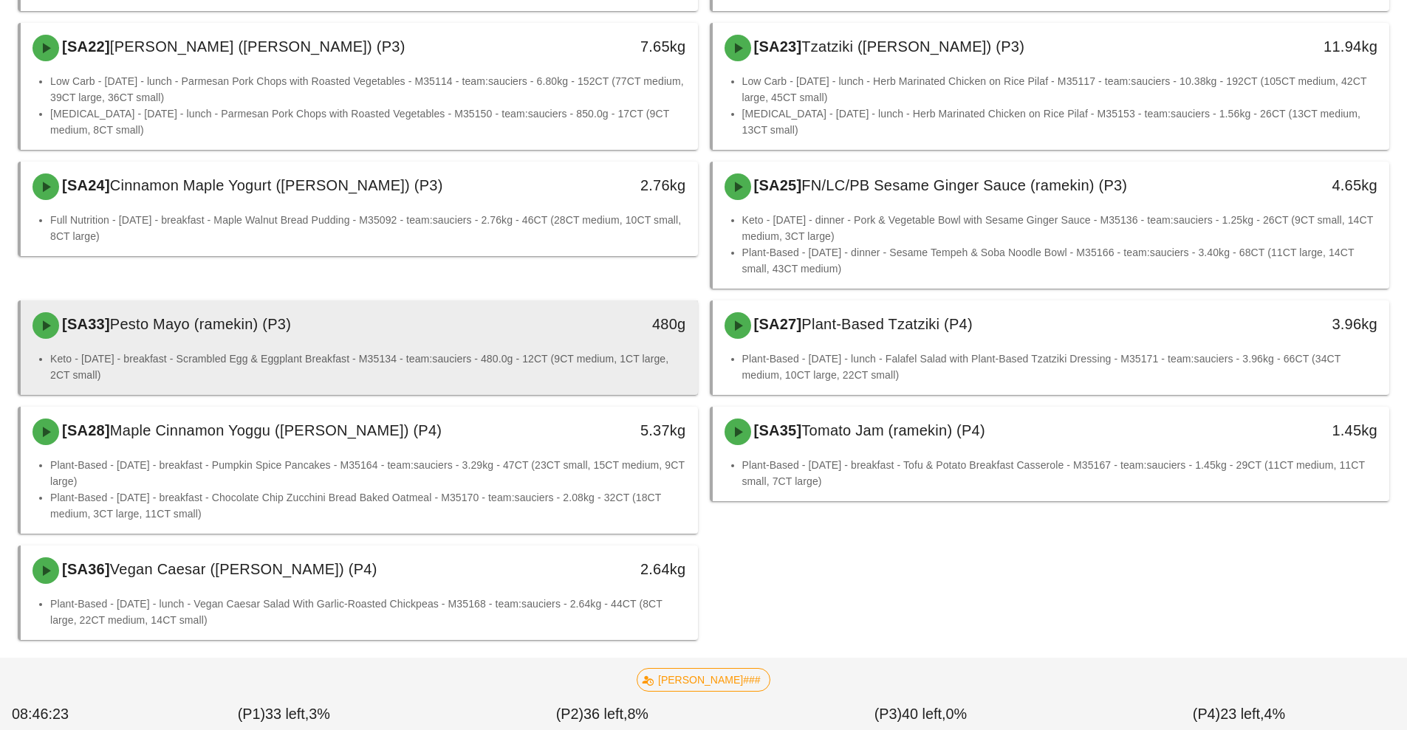
click at [685, 351] on li "Keto - [DATE] - breakfast - Scrambled Egg & Eggplant Breakfast - M35134 - team:…" at bounding box center [368, 367] width 636 height 32
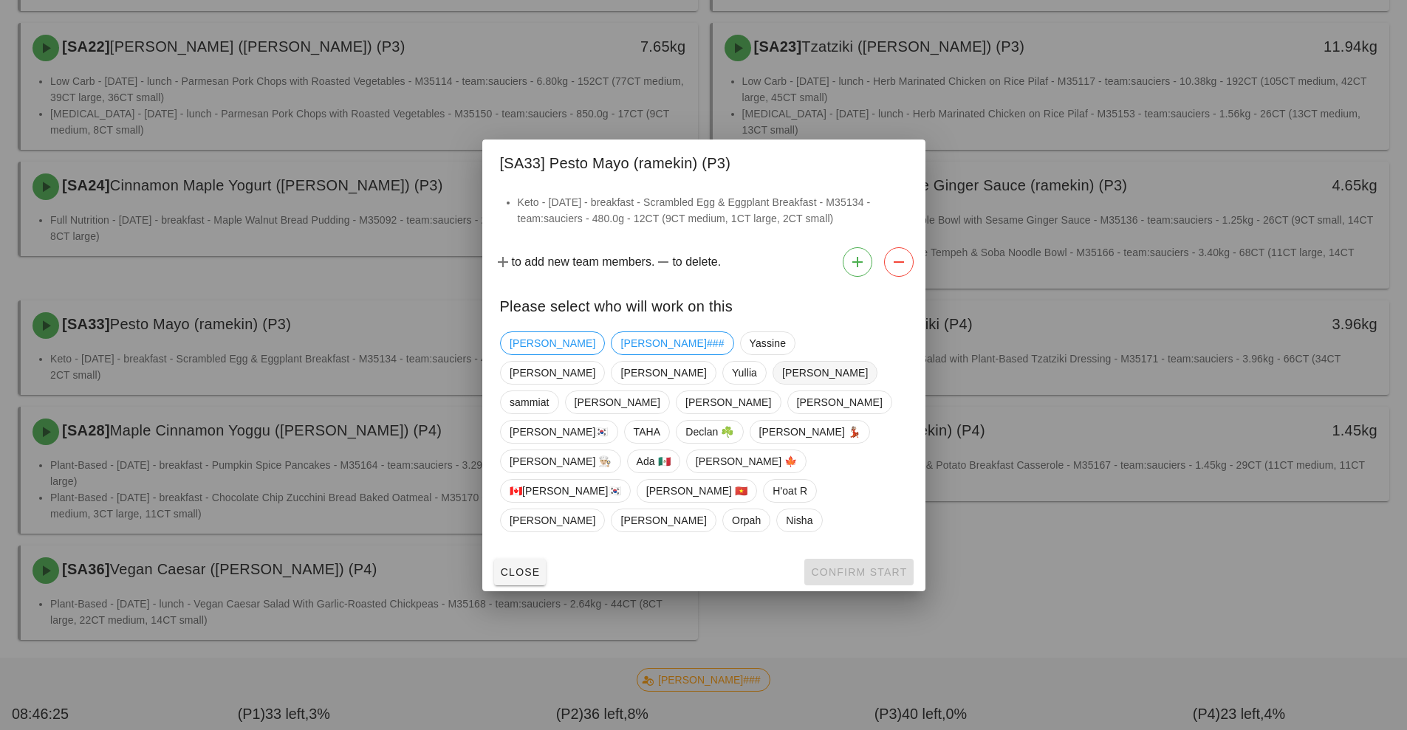
click at [781, 384] on span "[PERSON_NAME]" at bounding box center [824, 373] width 86 height 22
click at [538, 355] on span "[PERSON_NAME]" at bounding box center [553, 343] width 86 height 22
click at [877, 566] on span "Confirm Start" at bounding box center [858, 572] width 97 height 12
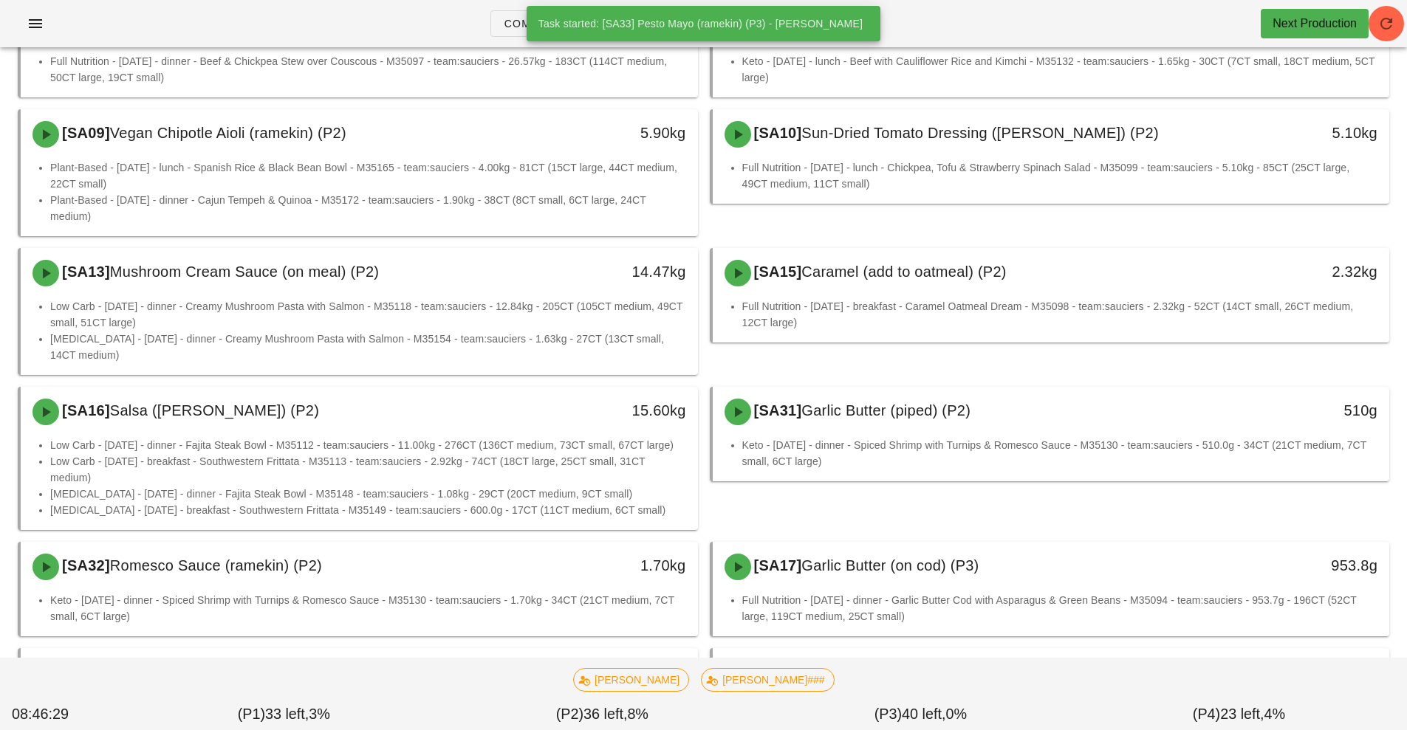
scroll to position [6, 0]
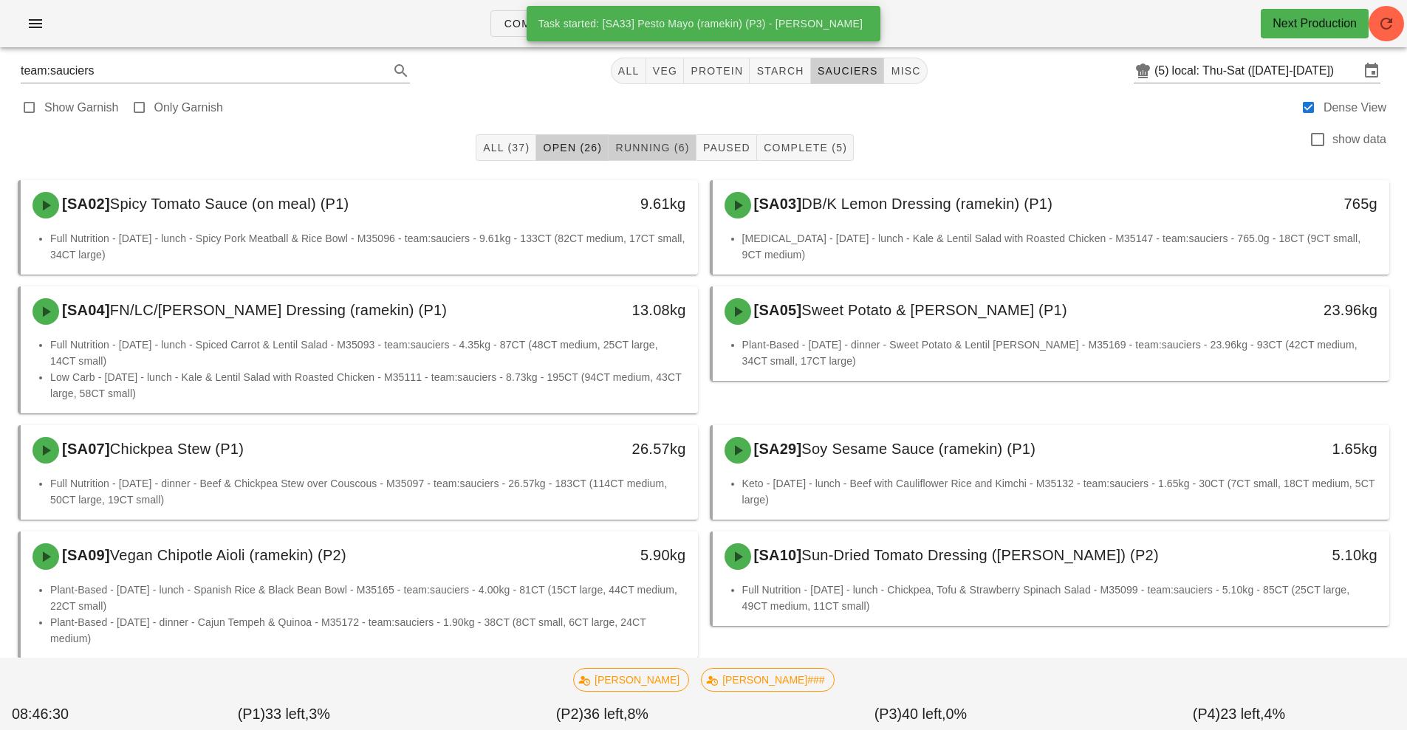
click at [657, 147] on span "Running (6)" at bounding box center [651, 148] width 75 height 12
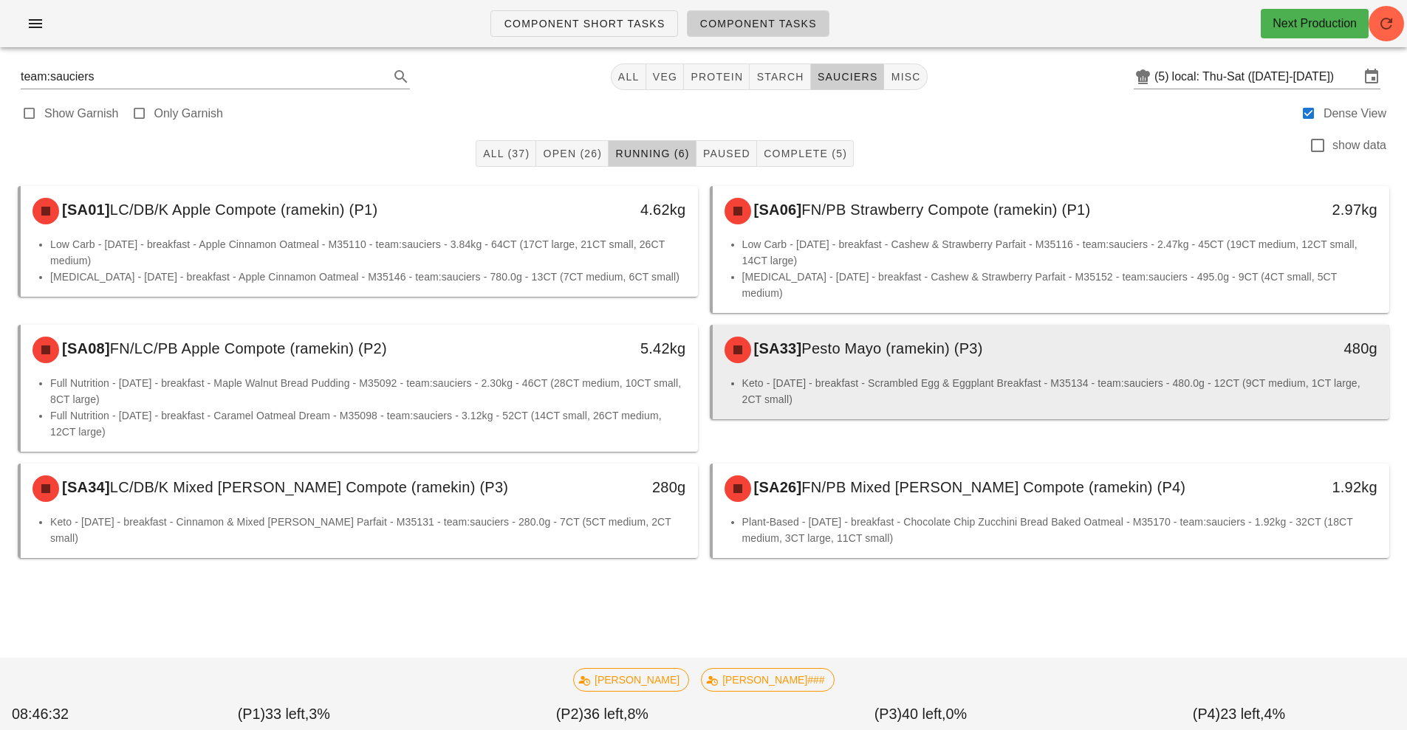
click at [837, 340] on span "Pesto Mayo (ramekin) (P3)" at bounding box center [891, 348] width 181 height 16
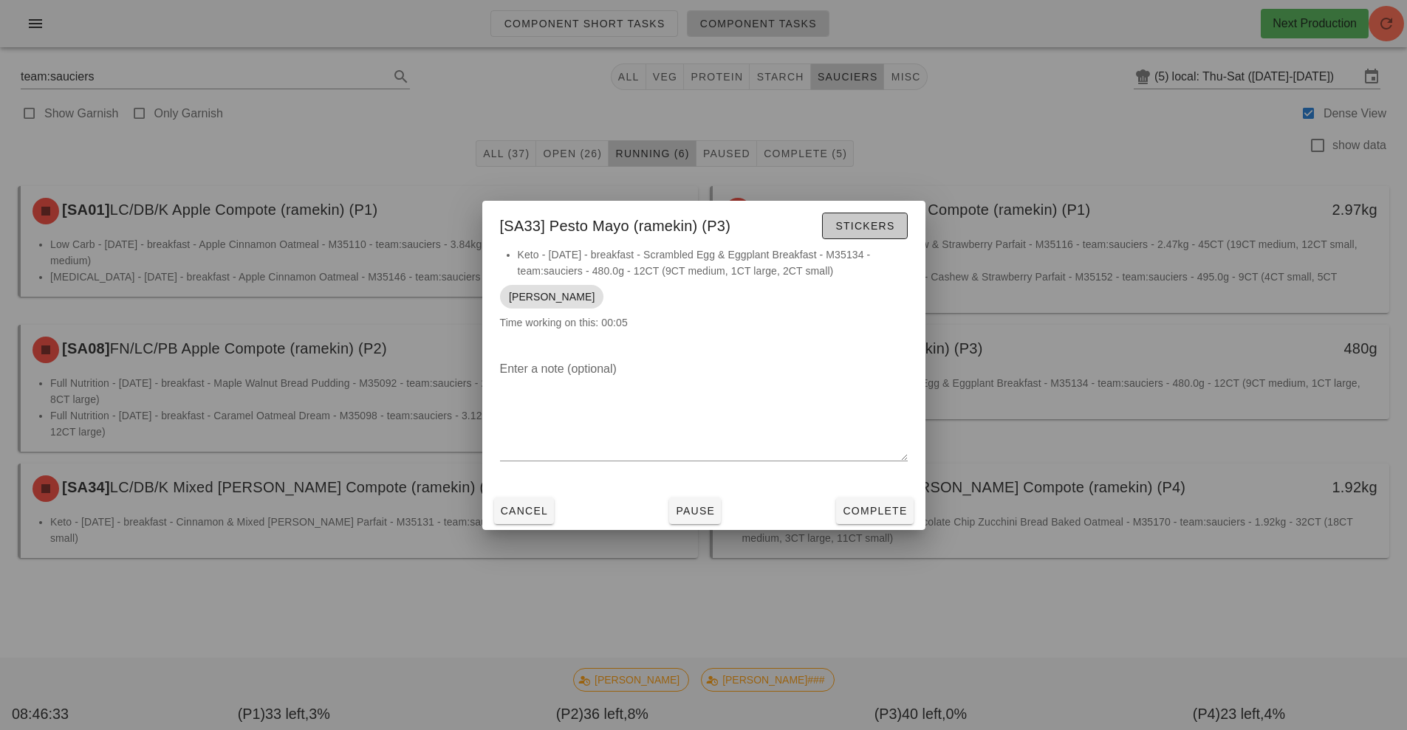
click at [869, 233] on button "Stickers" at bounding box center [864, 226] width 85 height 27
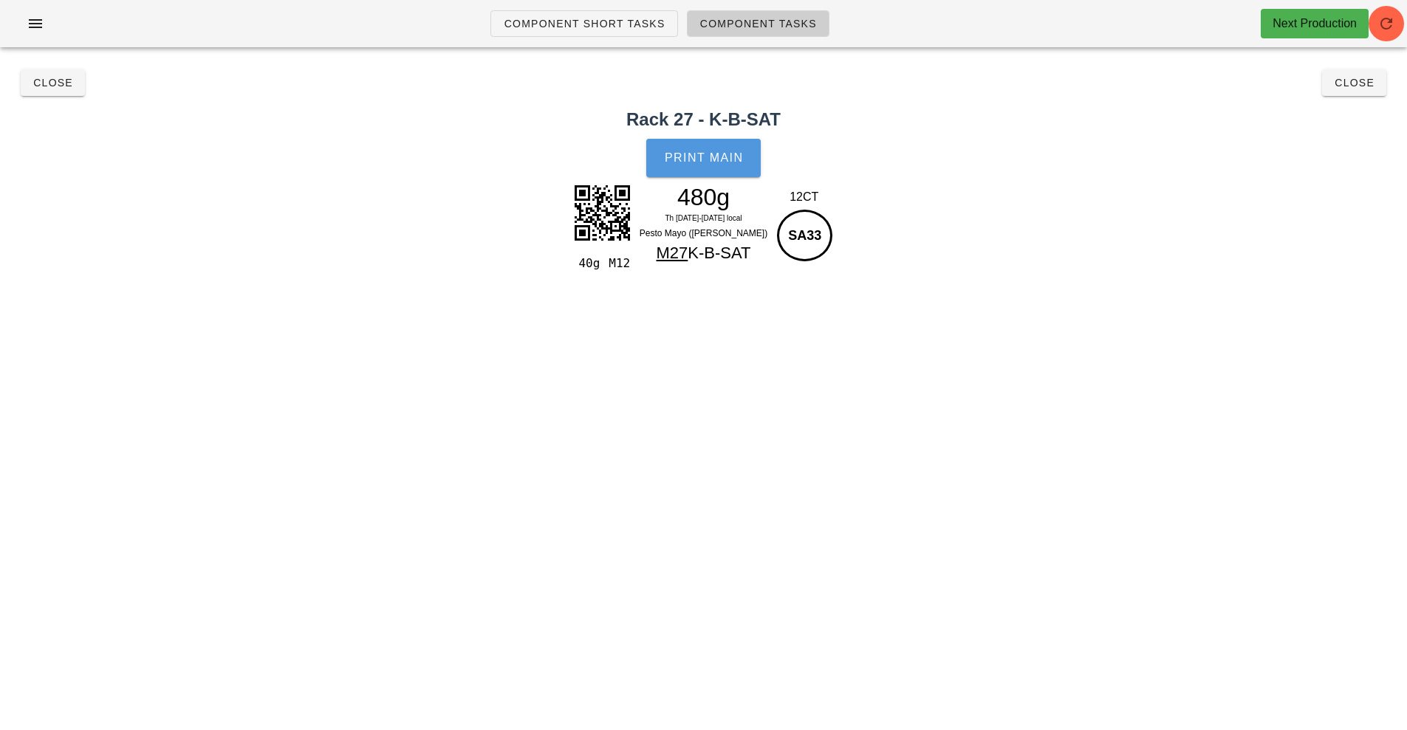
click at [682, 174] on button "Print Main" at bounding box center [703, 158] width 114 height 38
click at [1342, 87] on span "Close" at bounding box center [1354, 83] width 41 height 12
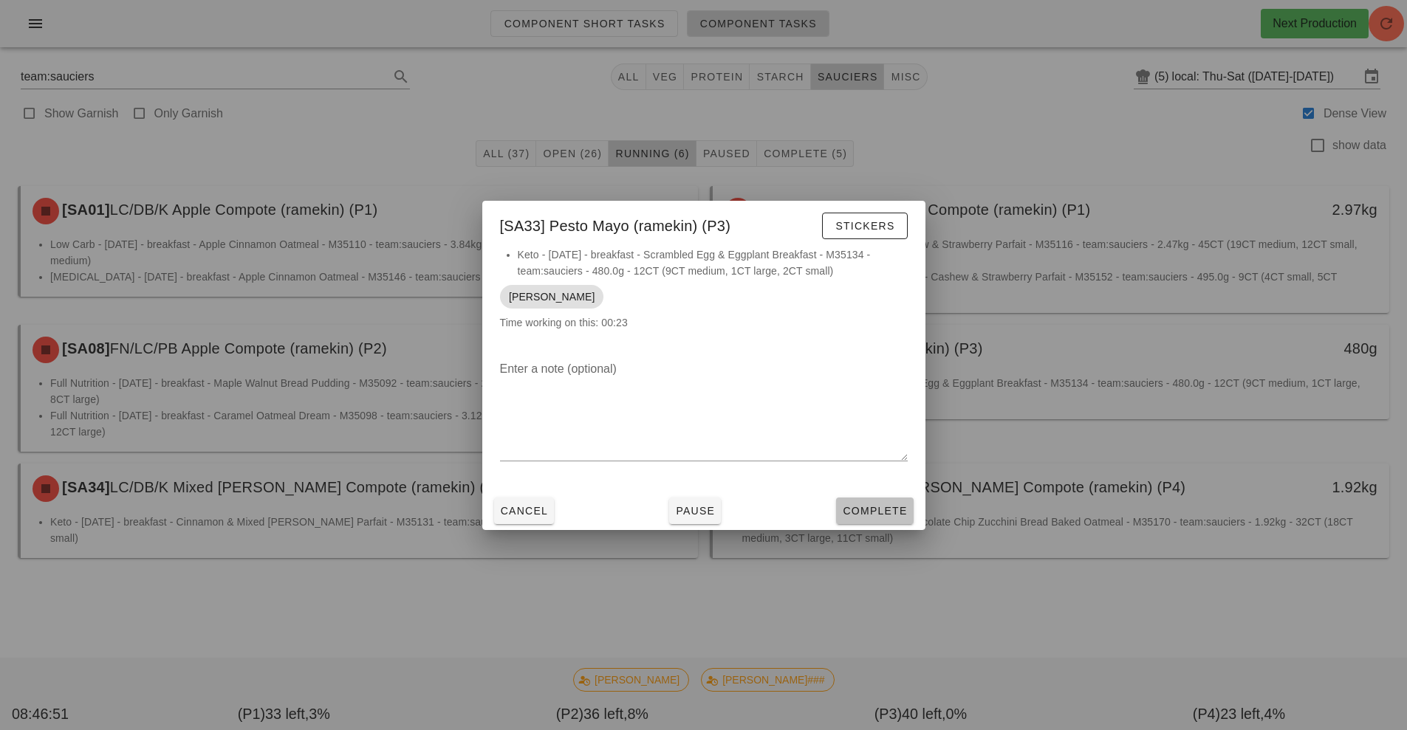
click at [881, 513] on span "Complete" at bounding box center [874, 511] width 65 height 12
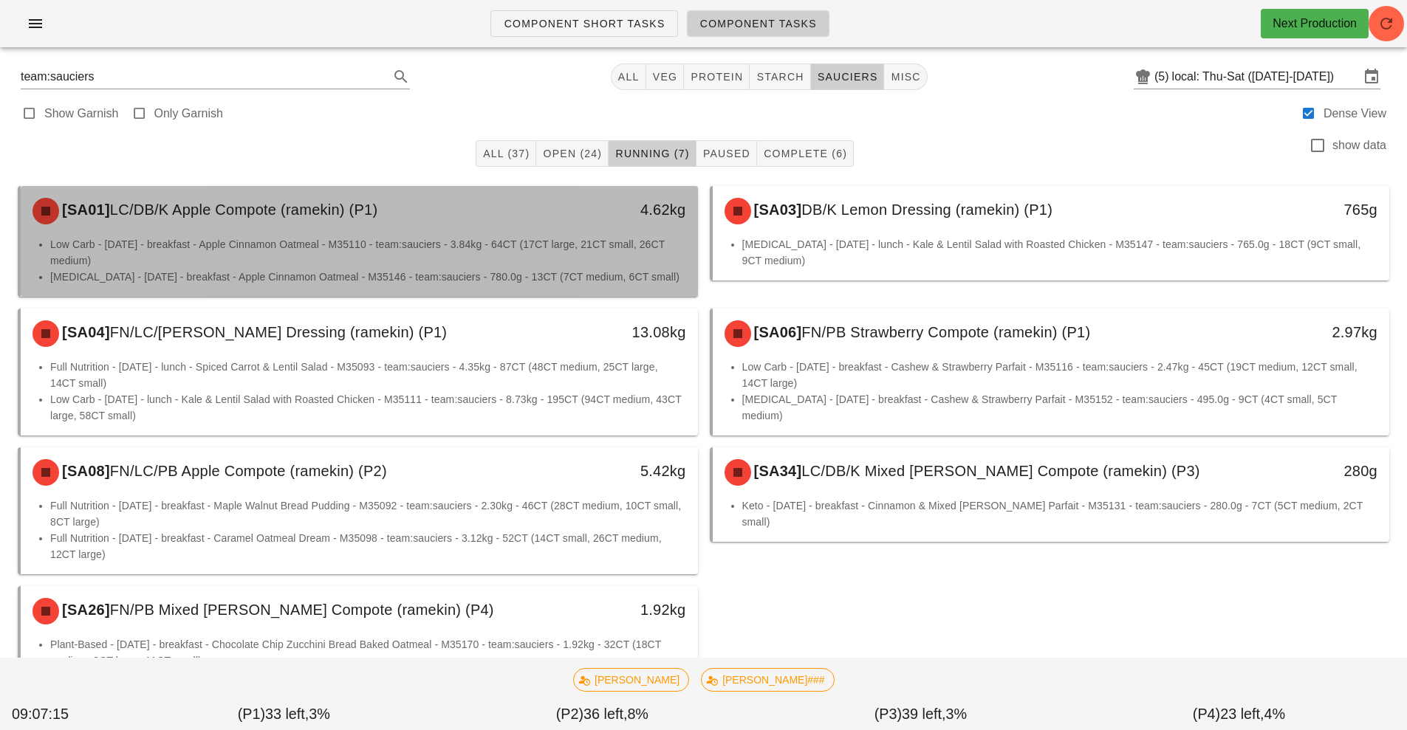
click at [562, 236] on li "Low Carb - [DATE] - breakfast - Apple Cinnamon Oatmeal - M35110 - team:sauciers…" at bounding box center [368, 252] width 636 height 32
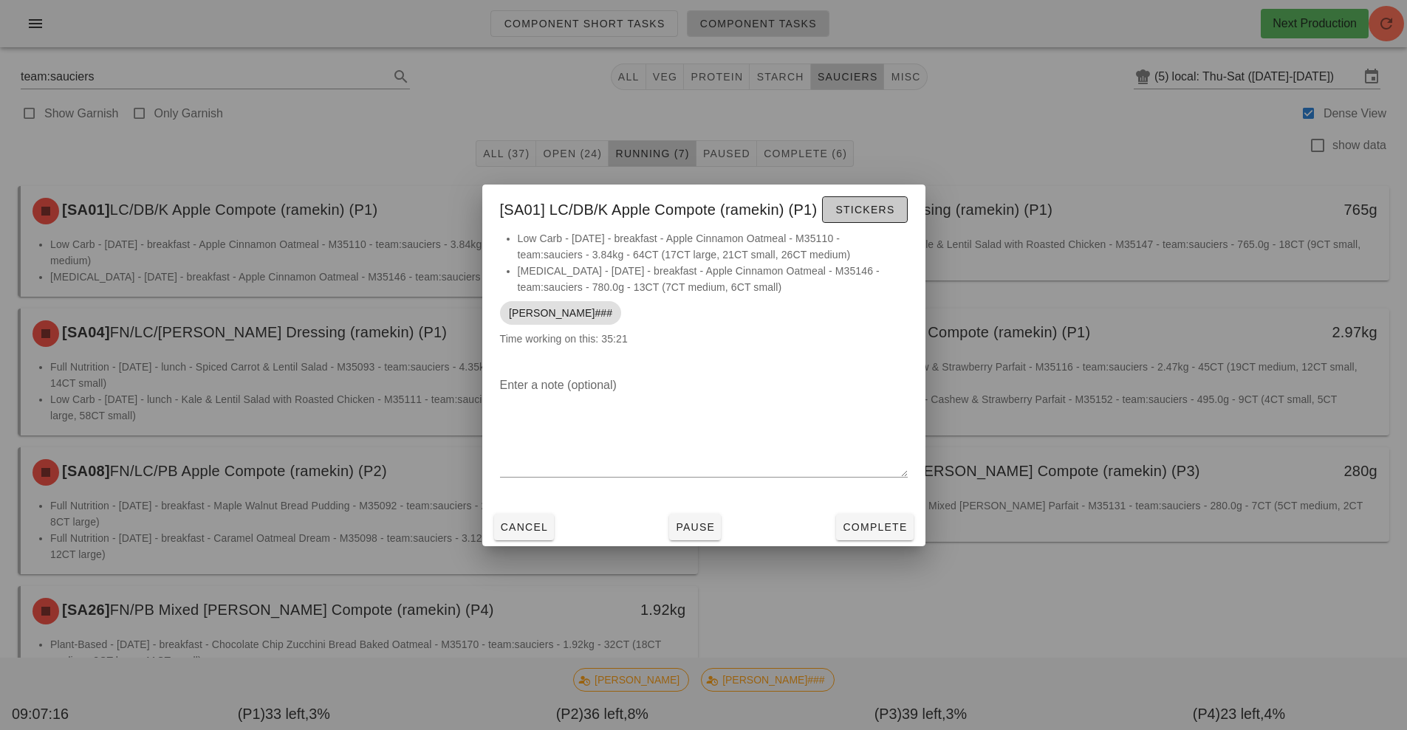
click at [866, 205] on span "Stickers" at bounding box center [865, 210] width 60 height 12
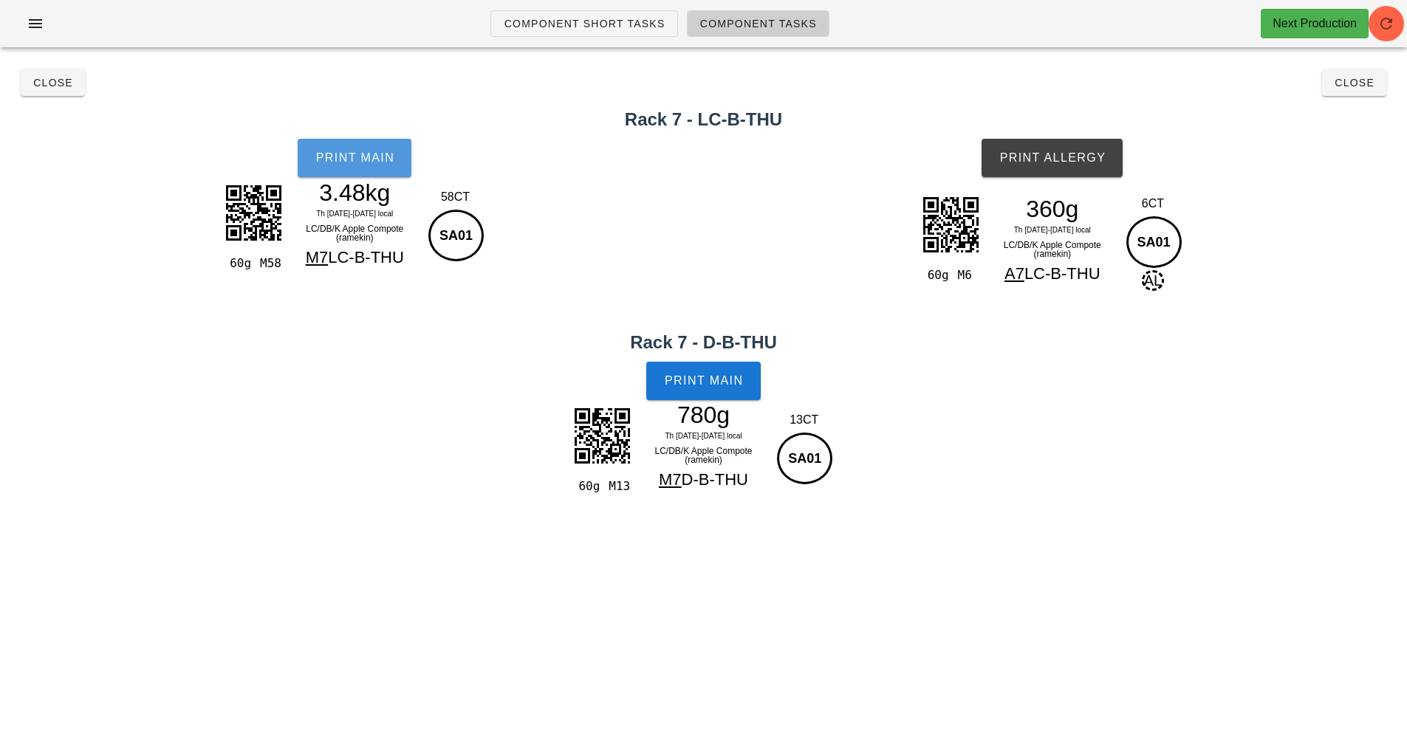
click at [368, 175] on button "Print Main" at bounding box center [355, 158] width 114 height 38
click at [1064, 166] on button "Print Allergy" at bounding box center [1052, 158] width 141 height 38
click at [709, 389] on button "Print Main" at bounding box center [703, 381] width 114 height 38
click at [55, 84] on span "Close" at bounding box center [52, 83] width 41 height 12
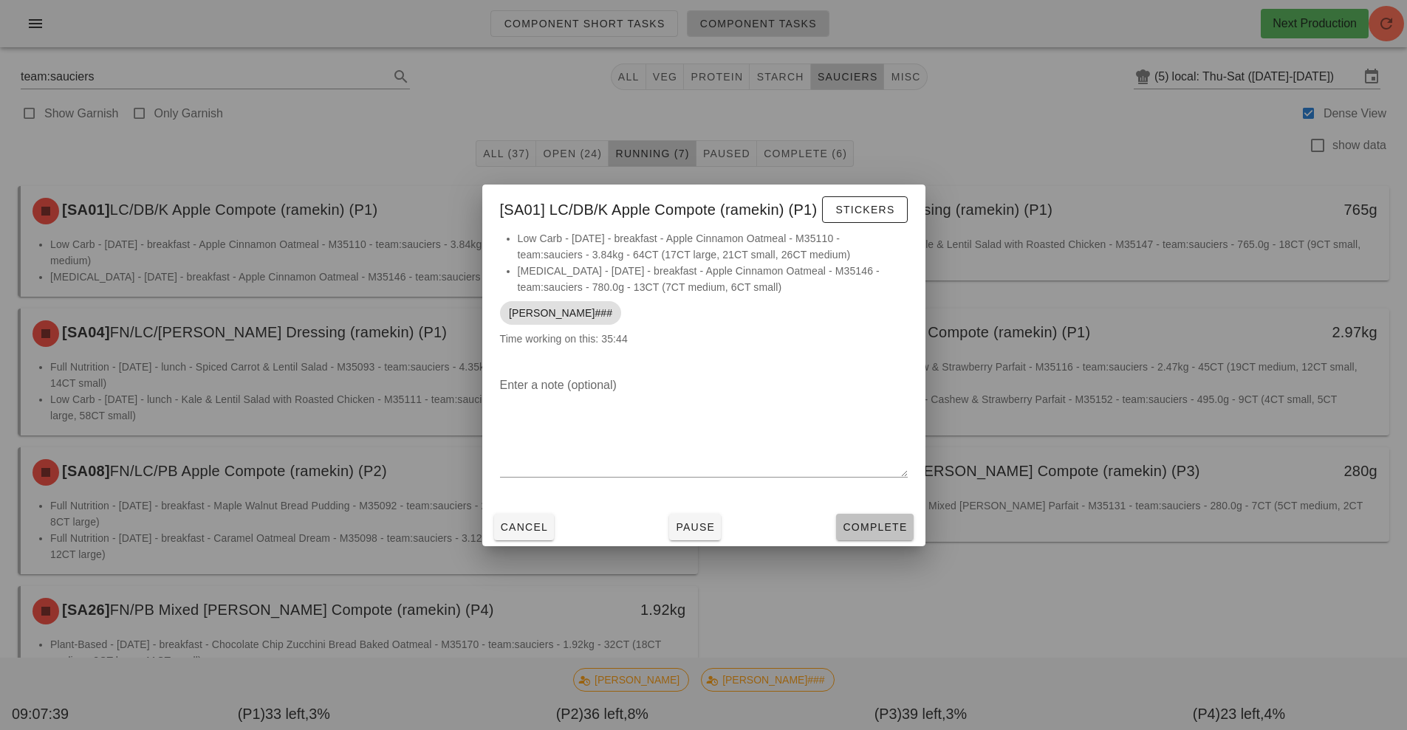
click at [869, 527] on span "Complete" at bounding box center [874, 527] width 65 height 12
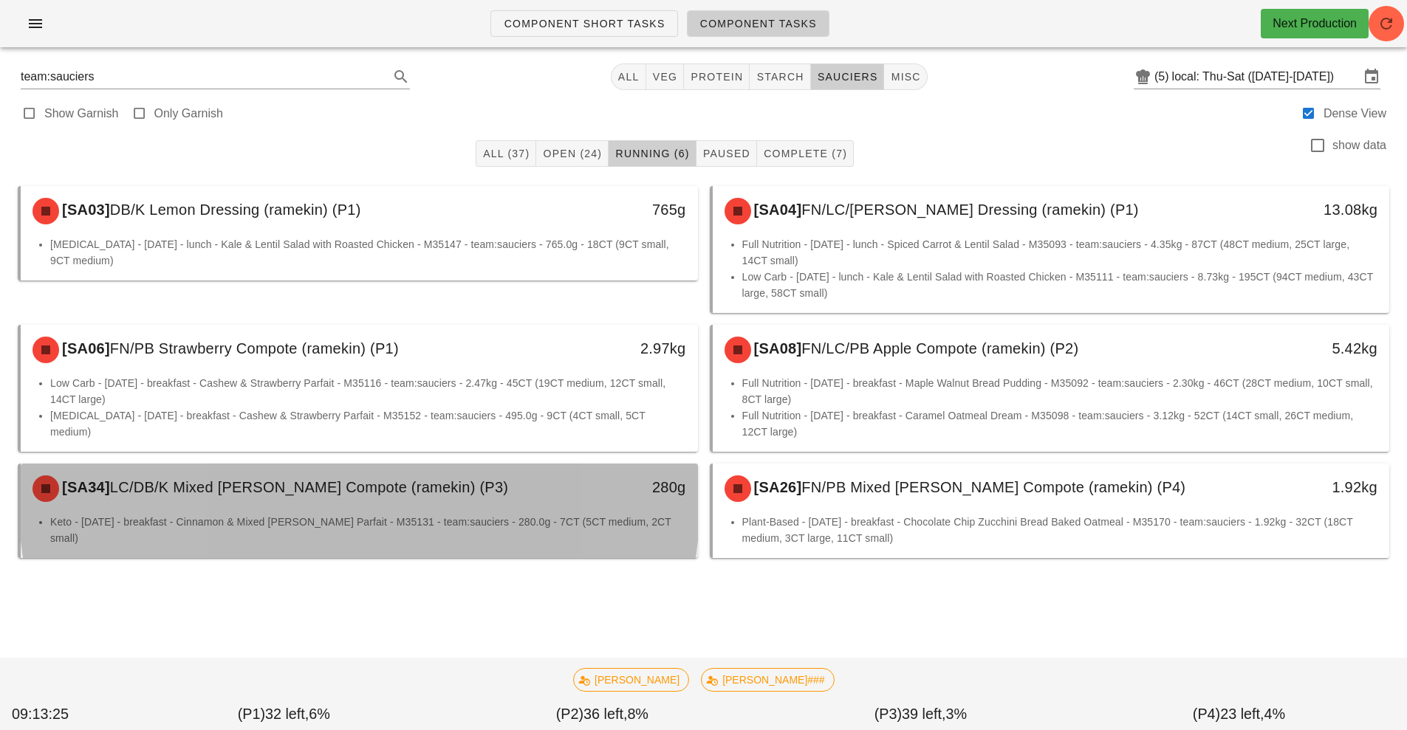
click at [498, 495] on div "[SA34] LC/DB/K Mixed [PERSON_NAME] Compote (ramekin) (P3)" at bounding box center [275, 489] width 503 height 44
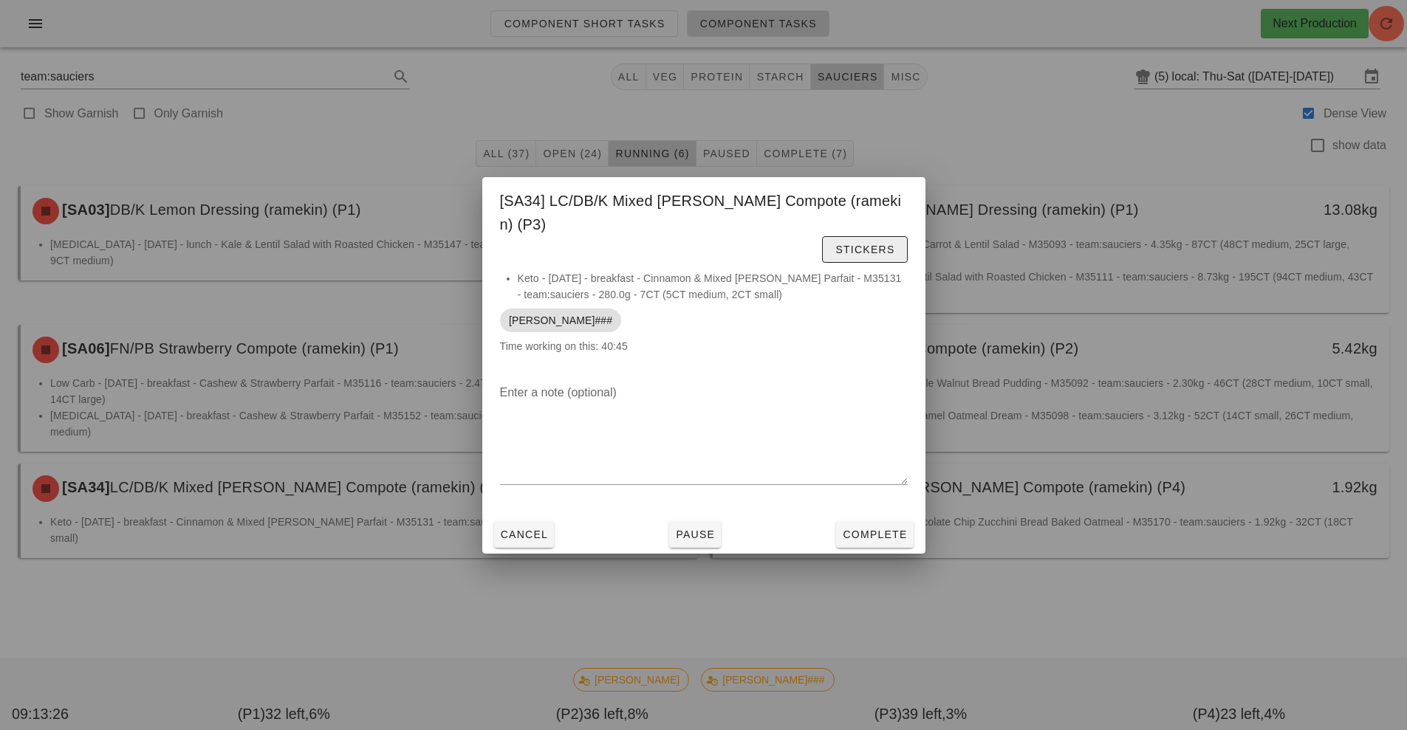
click at [835, 244] on span "Stickers" at bounding box center [865, 250] width 60 height 12
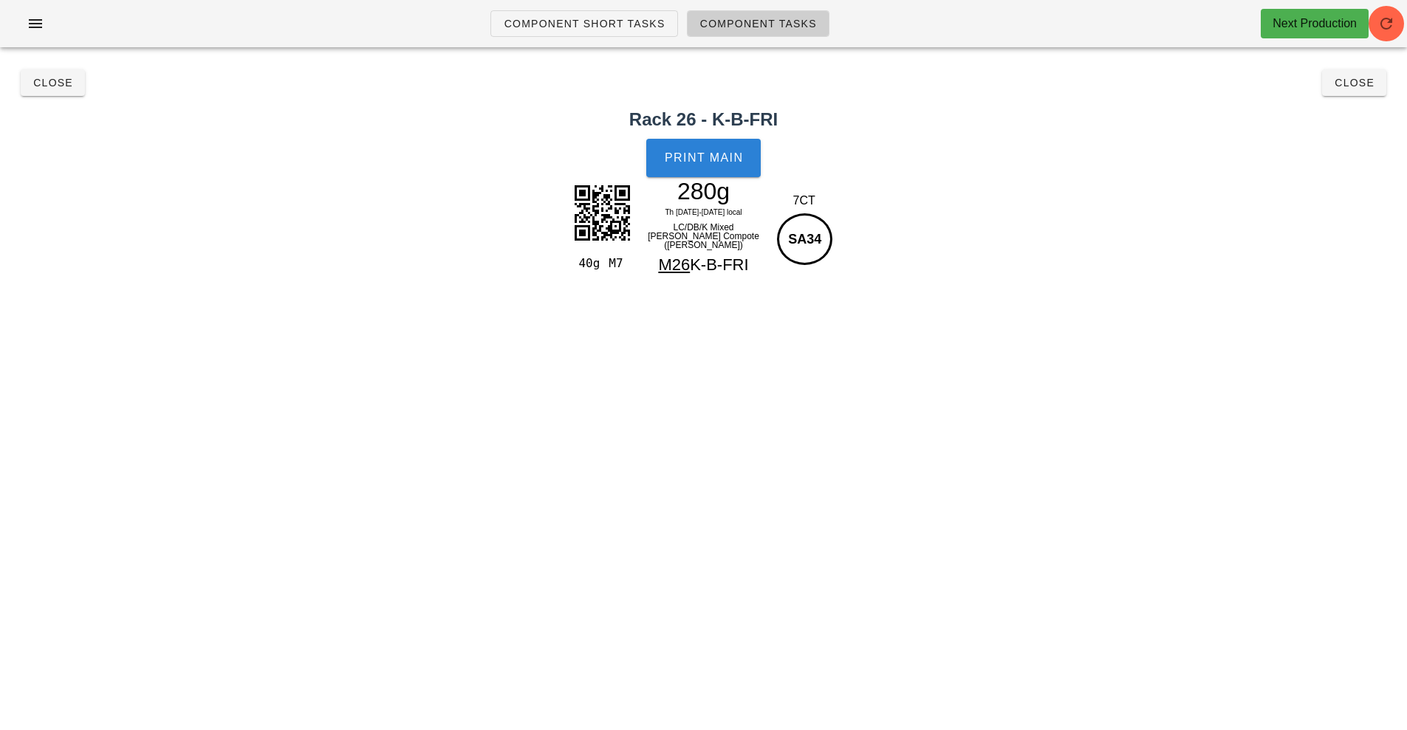
click at [698, 165] on button "Print Main" at bounding box center [703, 158] width 114 height 38
click at [51, 87] on span "Close" at bounding box center [52, 83] width 41 height 12
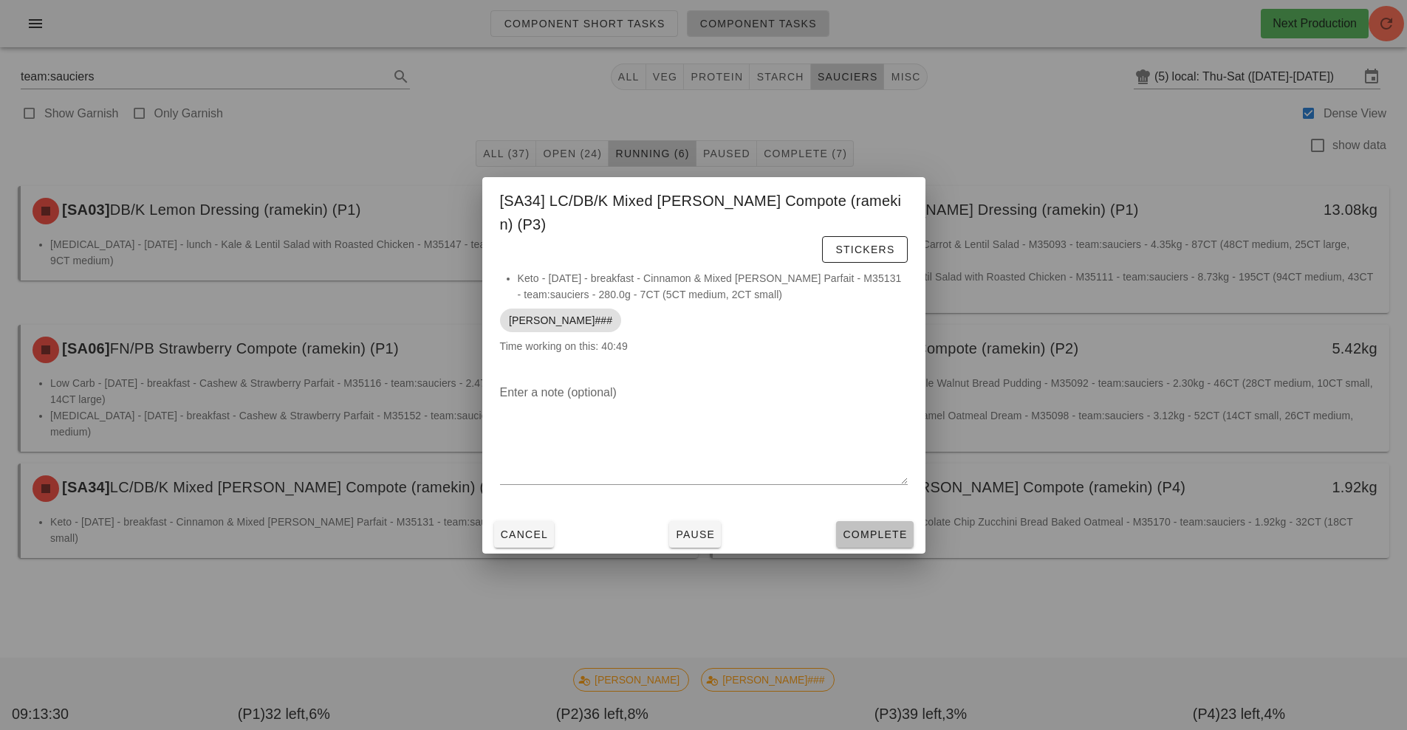
click at [872, 529] on span "Complete" at bounding box center [874, 535] width 65 height 12
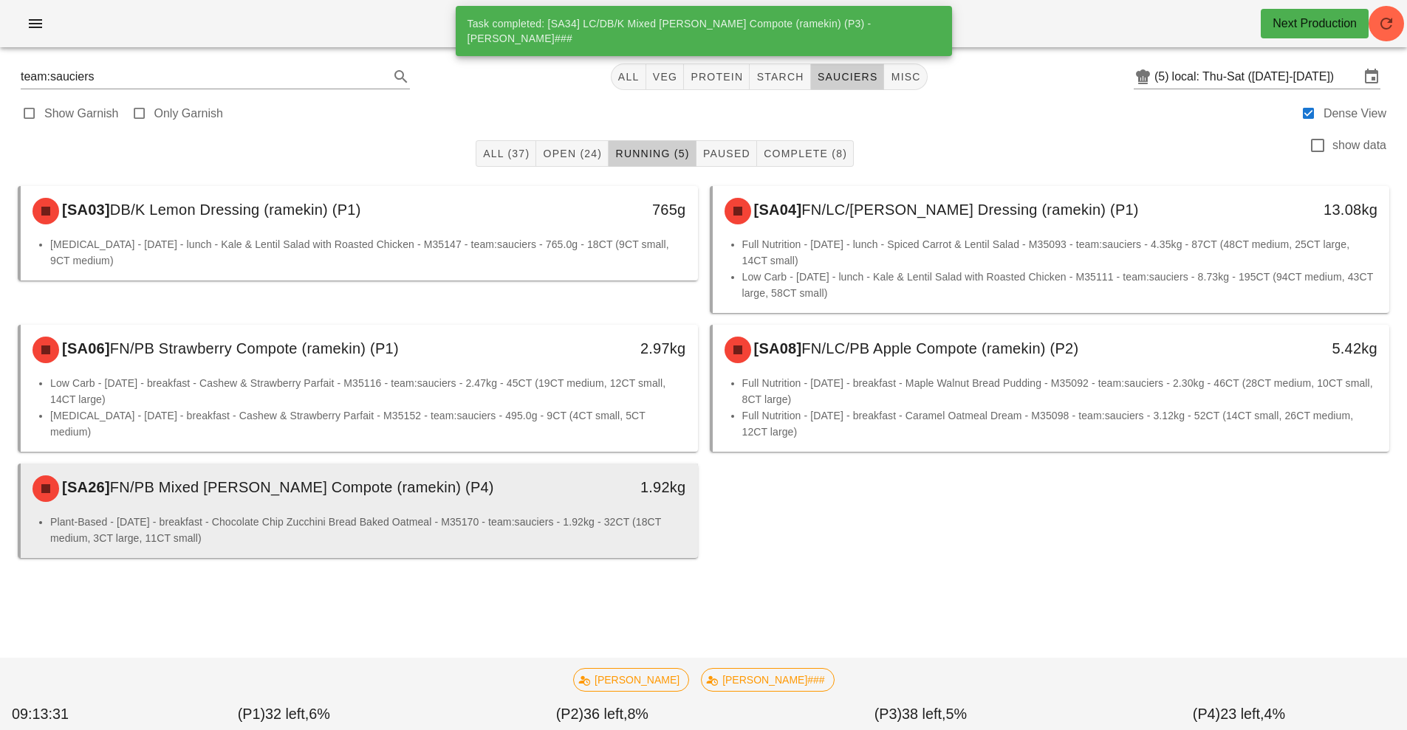
click at [561, 522] on li "Plant-Based - [DATE] - breakfast - Chocolate Chip Zucchini Bread Baked Oatmeal …" at bounding box center [368, 530] width 636 height 32
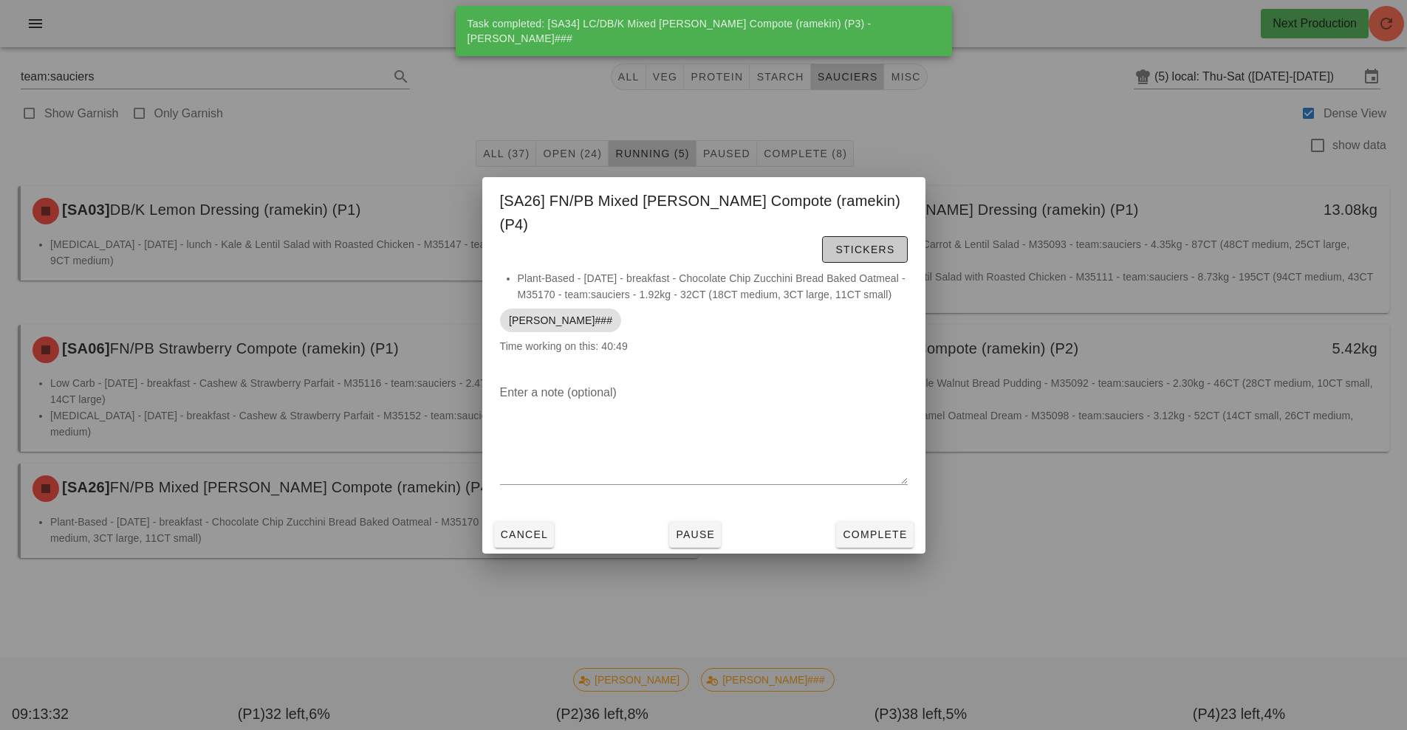
click at [835, 244] on span "Stickers" at bounding box center [865, 250] width 60 height 12
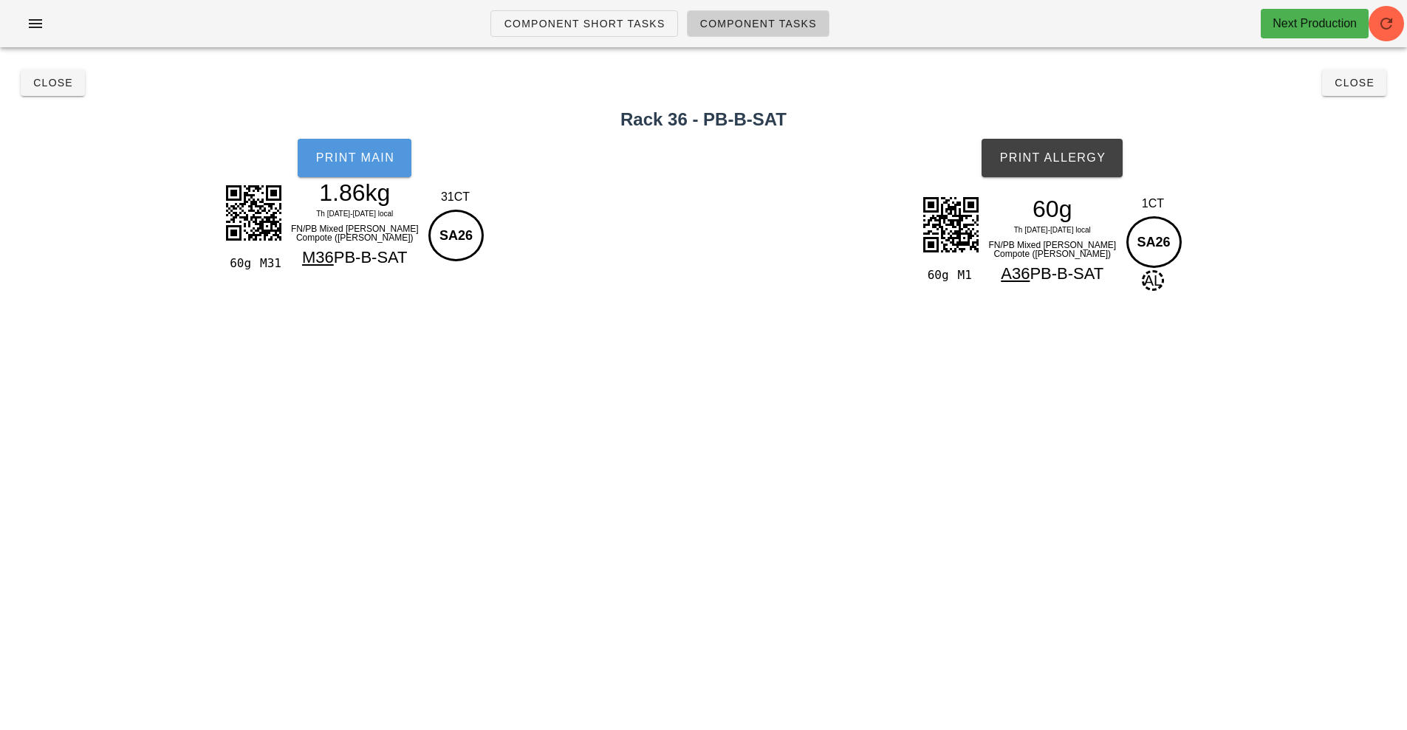
click at [360, 165] on button "Print Main" at bounding box center [355, 158] width 114 height 38
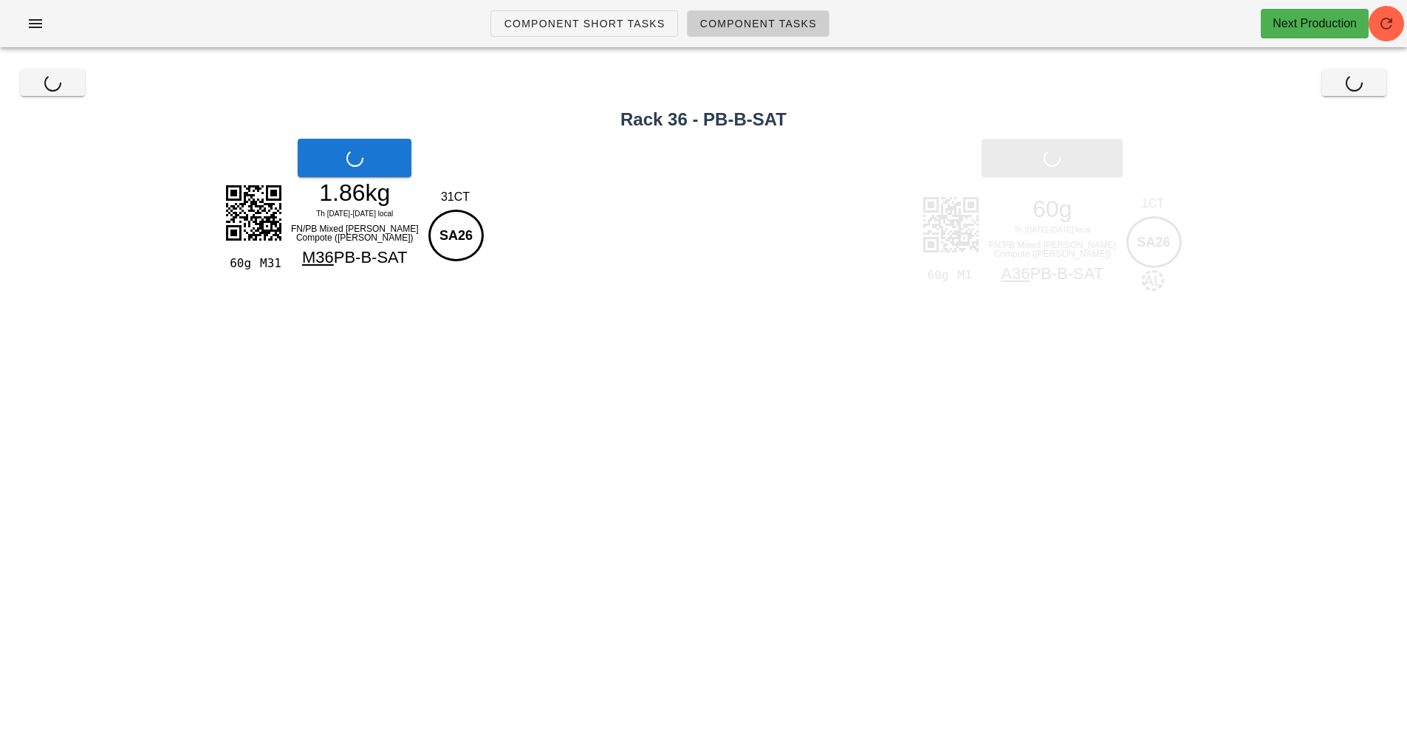
click at [1066, 157] on div "Print Allergy" at bounding box center [1053, 158] width 710 height 56
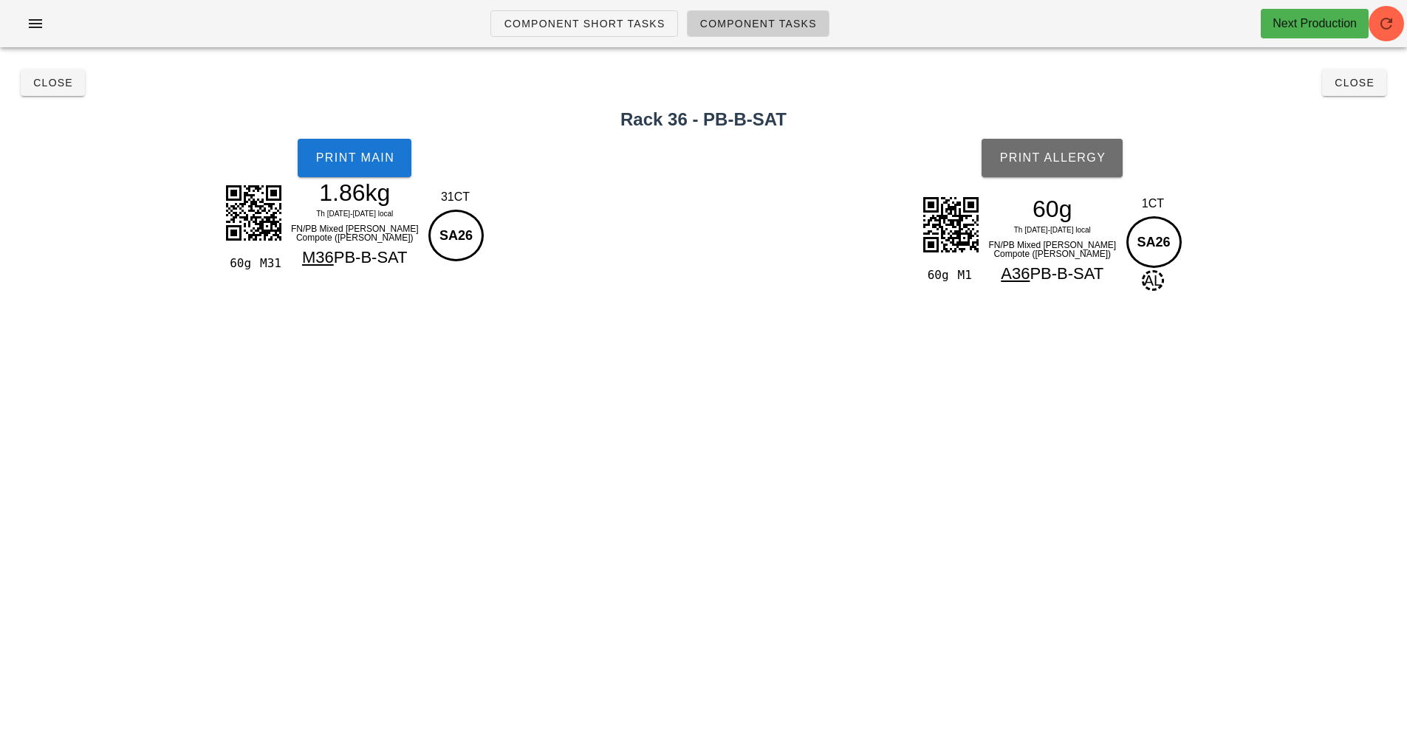
click at [1052, 162] on span "Print Allergy" at bounding box center [1052, 157] width 107 height 13
click at [44, 81] on span "Close" at bounding box center [52, 83] width 41 height 12
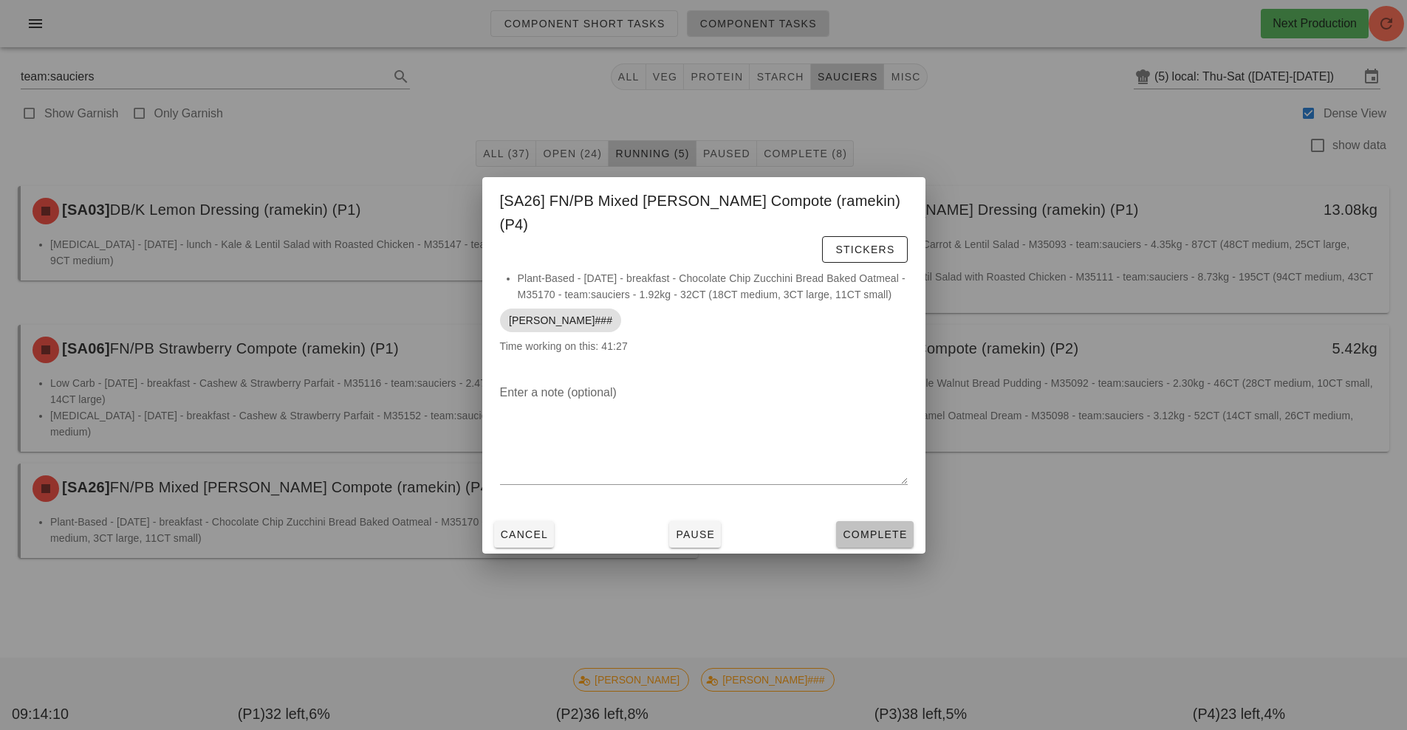
click at [851, 529] on span "Complete" at bounding box center [874, 535] width 65 height 12
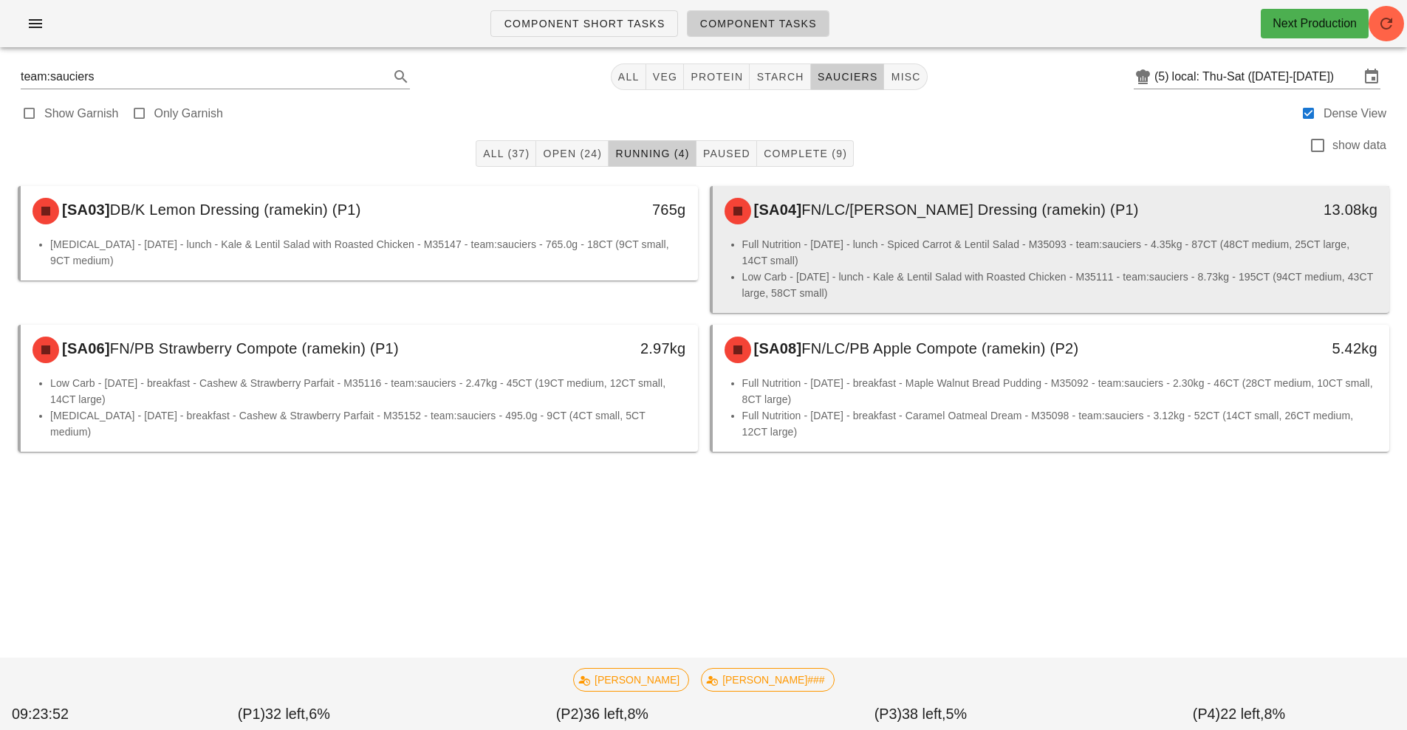
click at [1066, 256] on li "Full Nutrition - [DATE] - lunch - Spiced Carrot & Lentil Salad - M35093 - team:…" at bounding box center [1060, 252] width 636 height 32
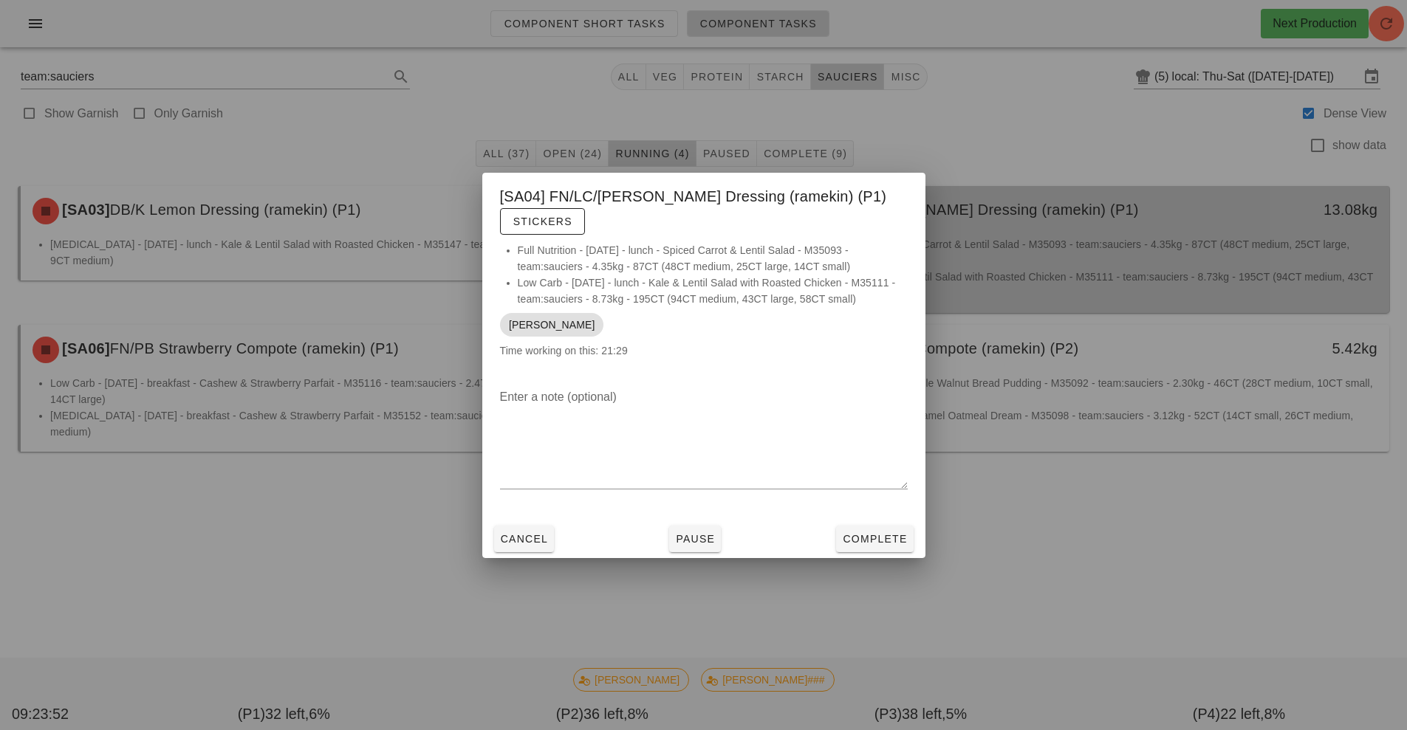
click at [1103, 255] on div at bounding box center [703, 365] width 1407 height 730
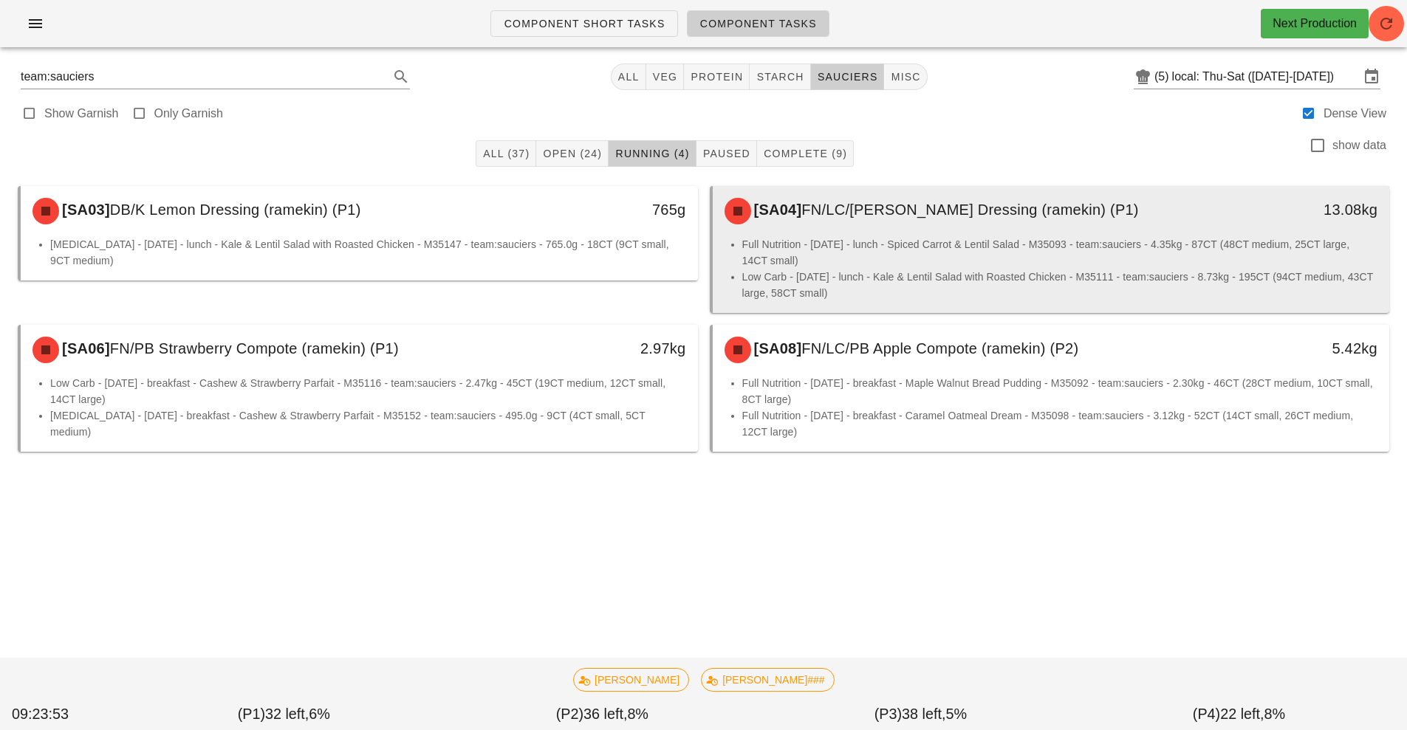
click at [1010, 264] on li "Full Nutrition - [DATE] - lunch - Spiced Carrot & Lentil Salad - M35093 - team:…" at bounding box center [1060, 252] width 636 height 32
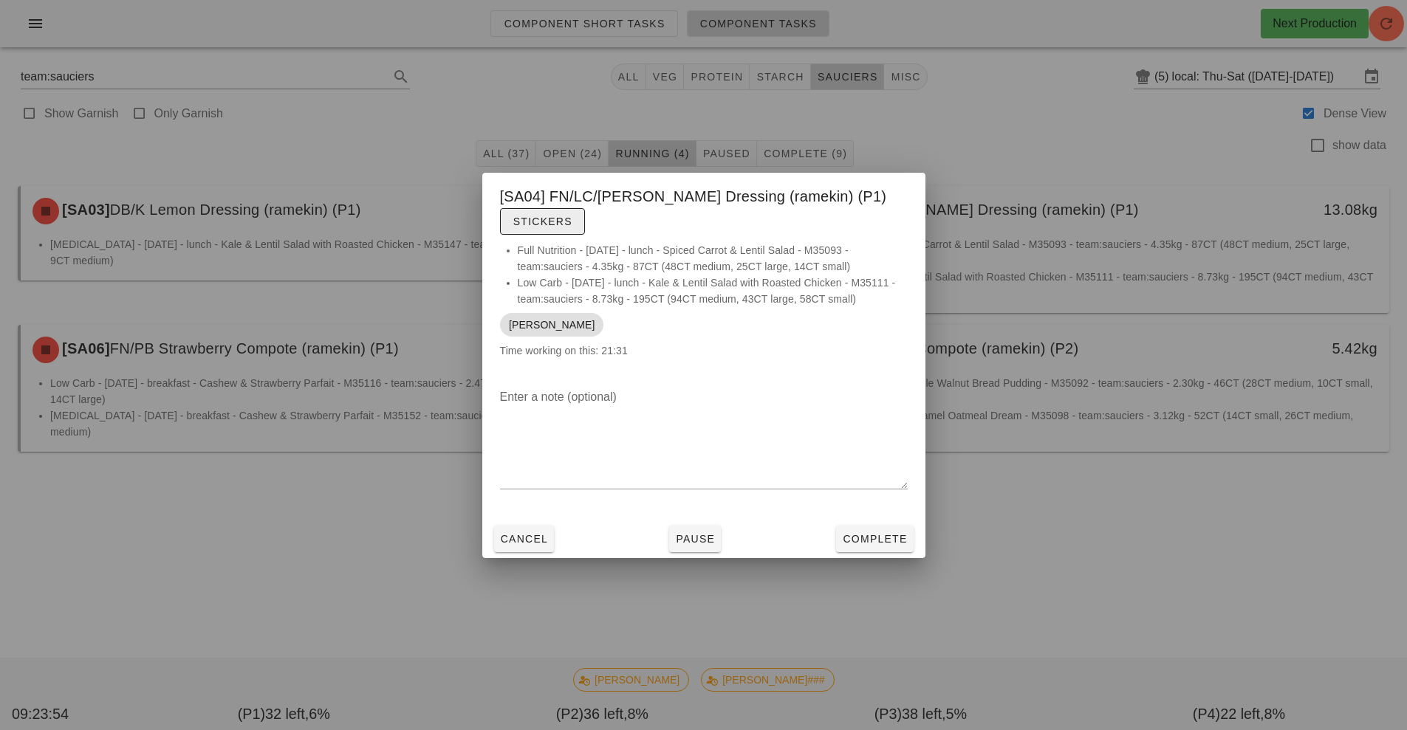
click at [561, 208] on button "Stickers" at bounding box center [542, 221] width 85 height 27
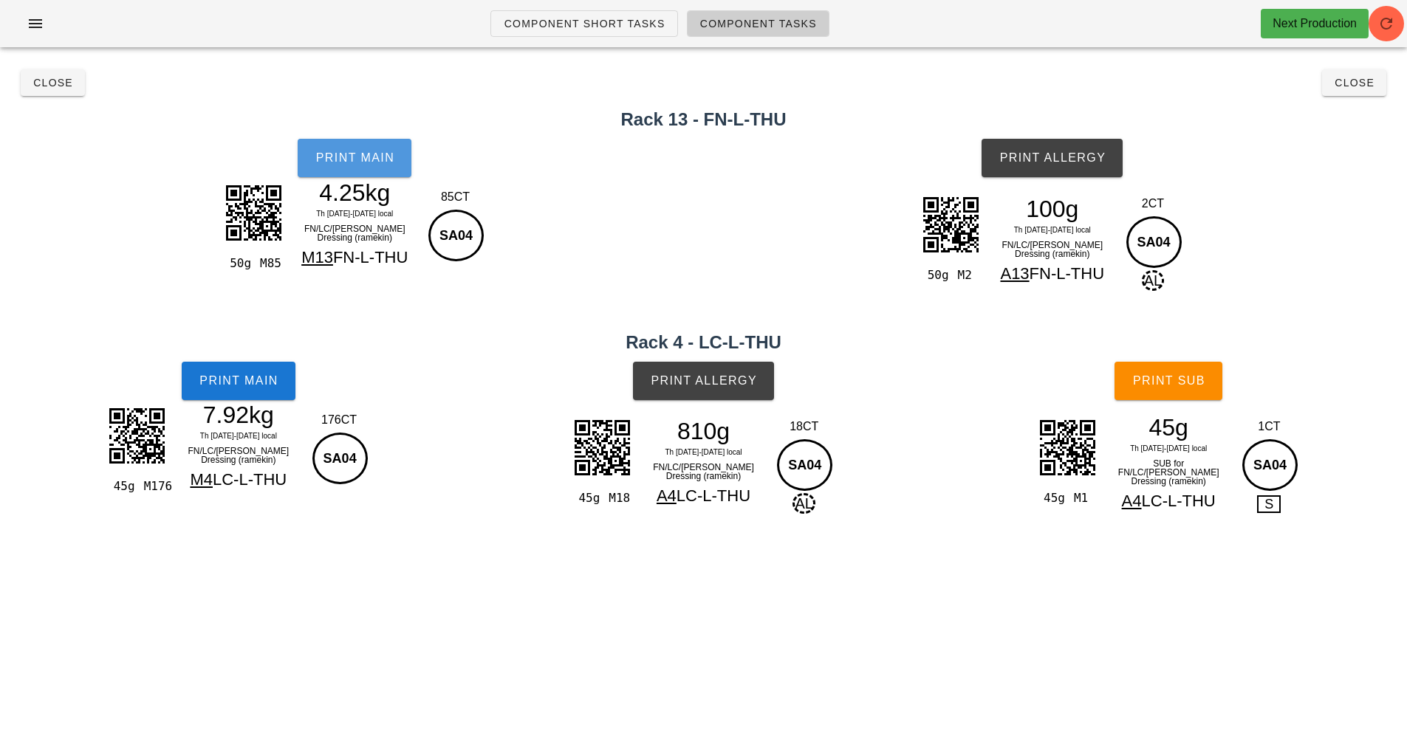
click at [377, 158] on span "Print Main" at bounding box center [355, 157] width 80 height 13
click at [290, 394] on button "Print Main" at bounding box center [239, 381] width 114 height 38
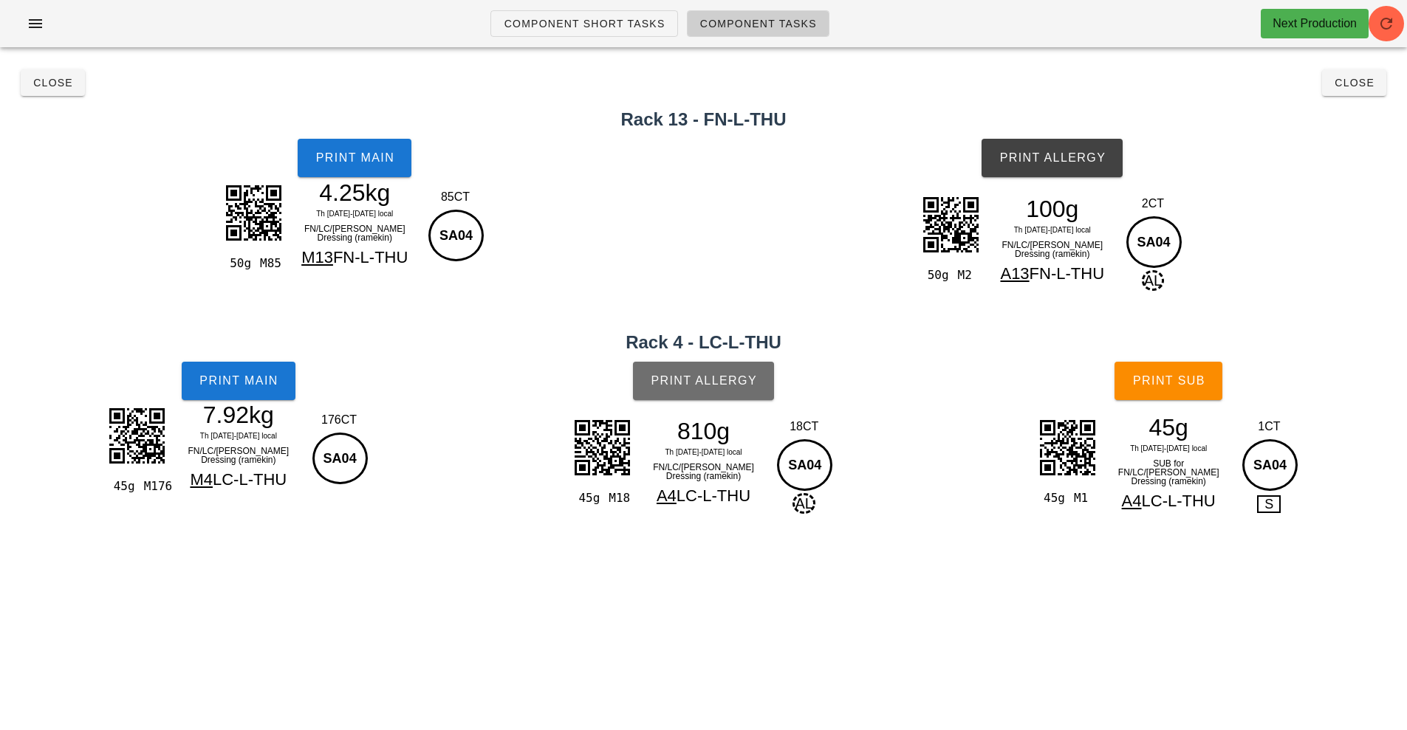
click at [699, 389] on button "Print Allergy" at bounding box center [703, 381] width 141 height 38
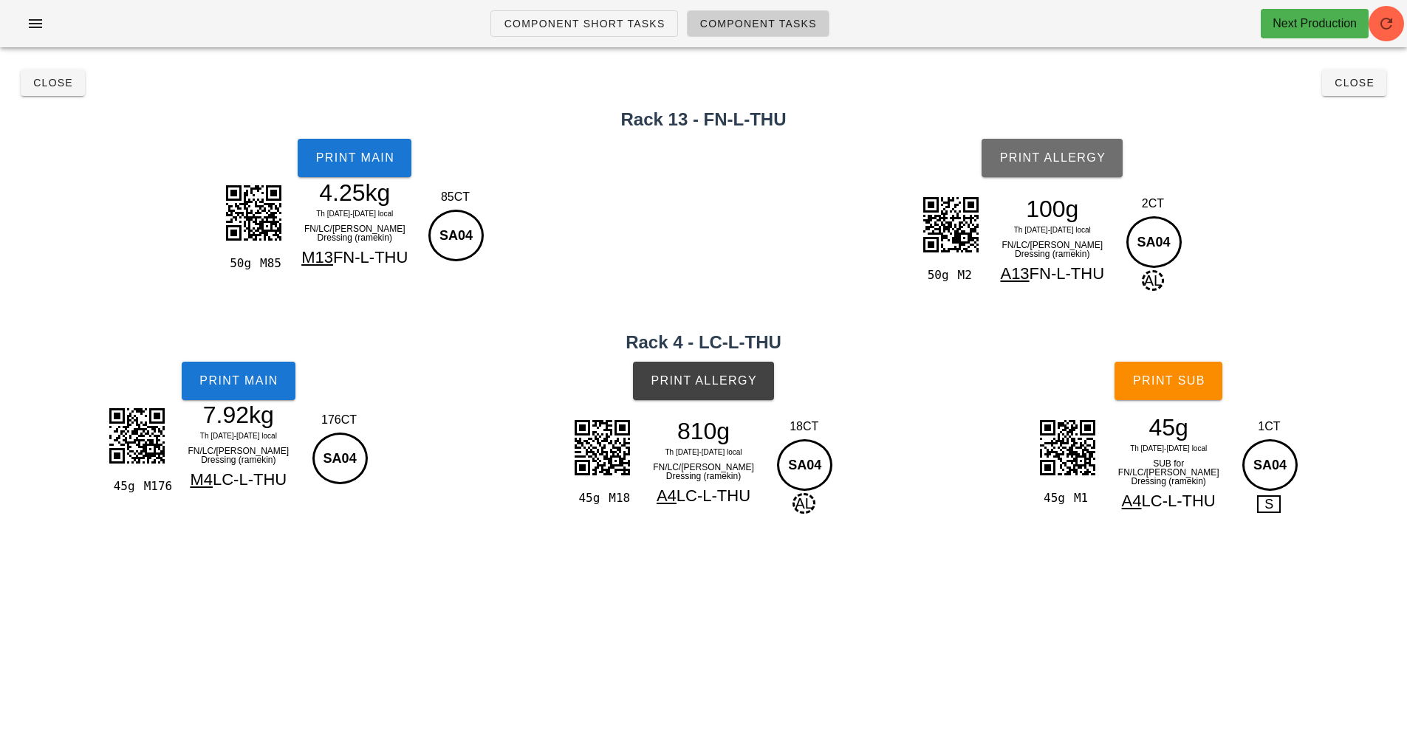
click at [1049, 167] on button "Print Allergy" at bounding box center [1052, 158] width 141 height 38
click at [1171, 391] on button "Print Sub" at bounding box center [1168, 381] width 108 height 38
click at [1368, 92] on button "Close" at bounding box center [1354, 82] width 64 height 27
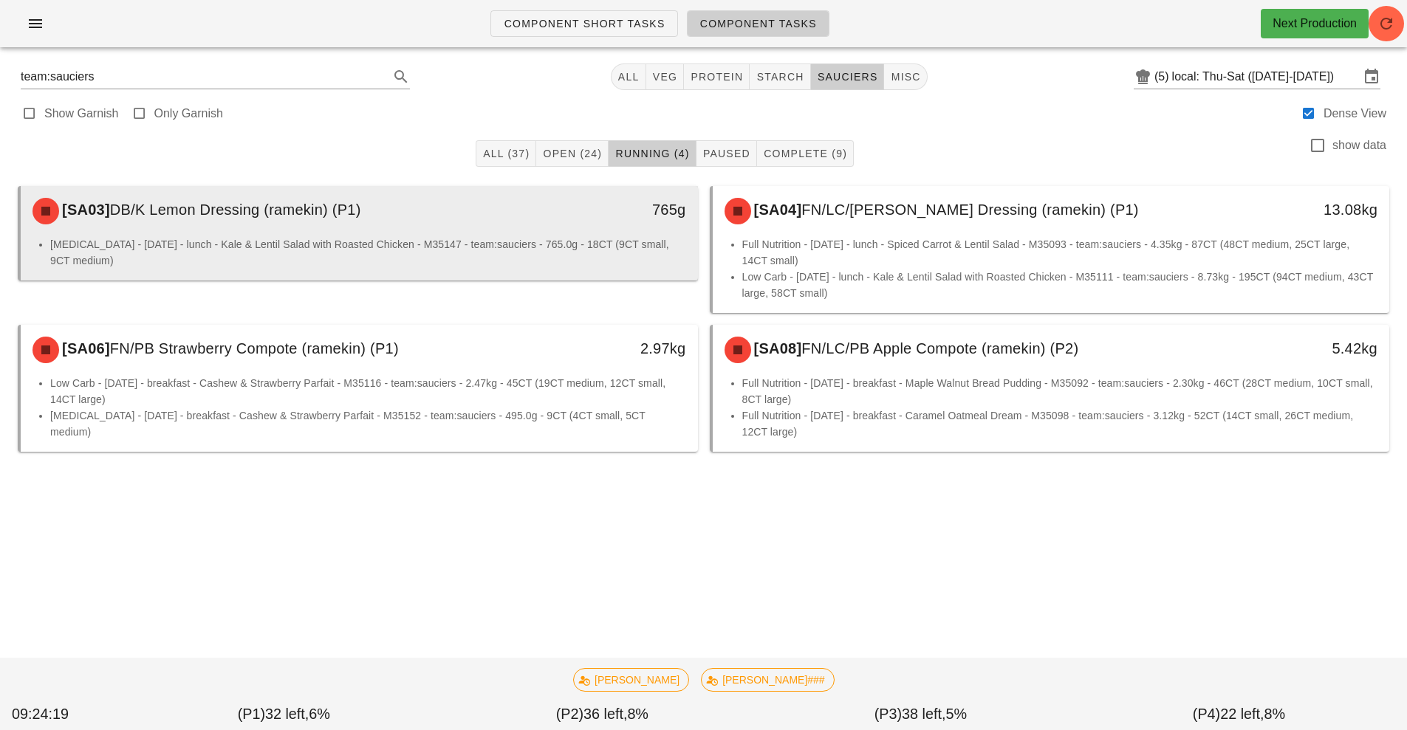
click at [594, 245] on li "[MEDICAL_DATA] - [DATE] - lunch - Kale & Lentil Salad with Roasted Chicken - M3…" at bounding box center [368, 252] width 636 height 32
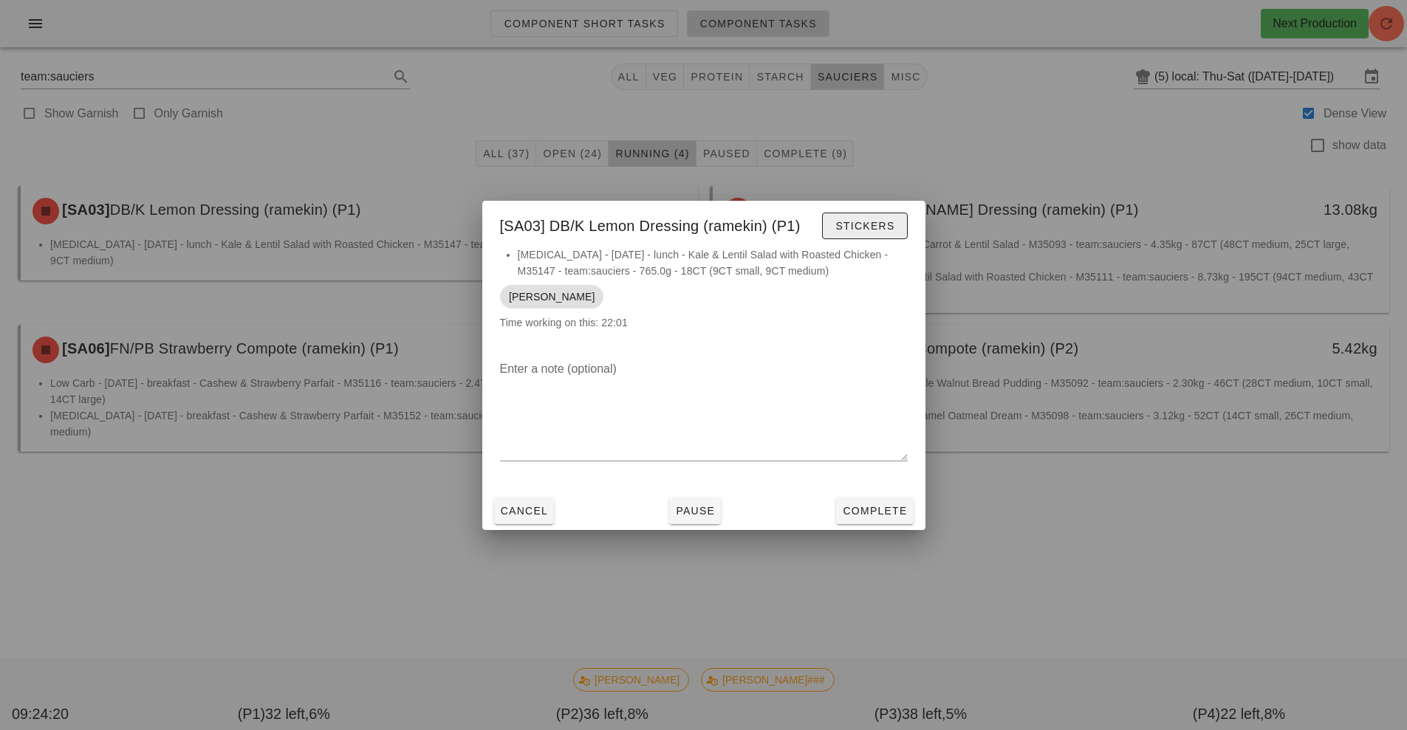
click at [873, 236] on button "Stickers" at bounding box center [864, 226] width 85 height 27
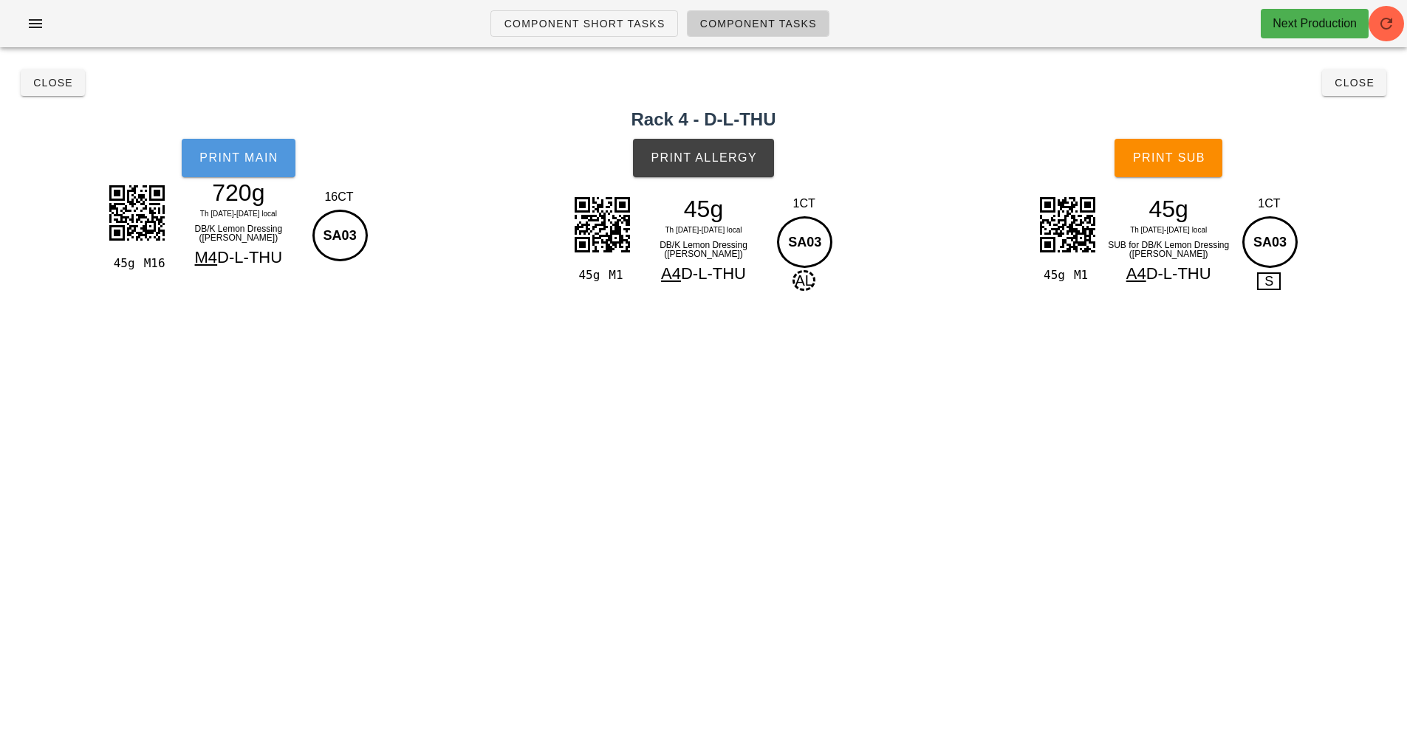
click at [225, 170] on button "Print Main" at bounding box center [239, 158] width 114 height 38
click at [705, 165] on button "Print Allergy" at bounding box center [703, 158] width 141 height 38
click at [1194, 121] on h2 "Rack 4 - D-L-THU" at bounding box center [703, 119] width 1389 height 27
click at [1171, 171] on button "Print Sub" at bounding box center [1168, 158] width 108 height 38
click at [1379, 83] on button "Close" at bounding box center [1354, 82] width 64 height 27
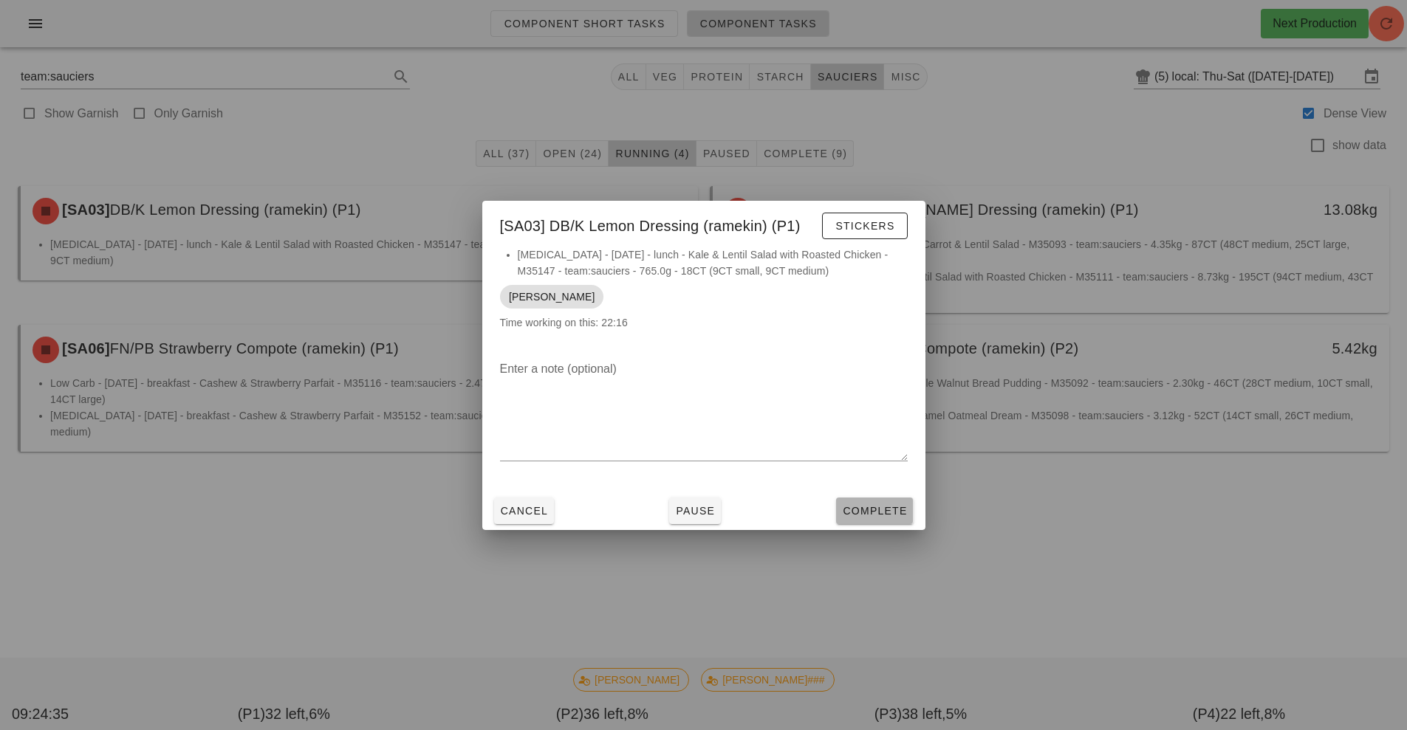
click at [897, 512] on span "Complete" at bounding box center [874, 511] width 65 height 12
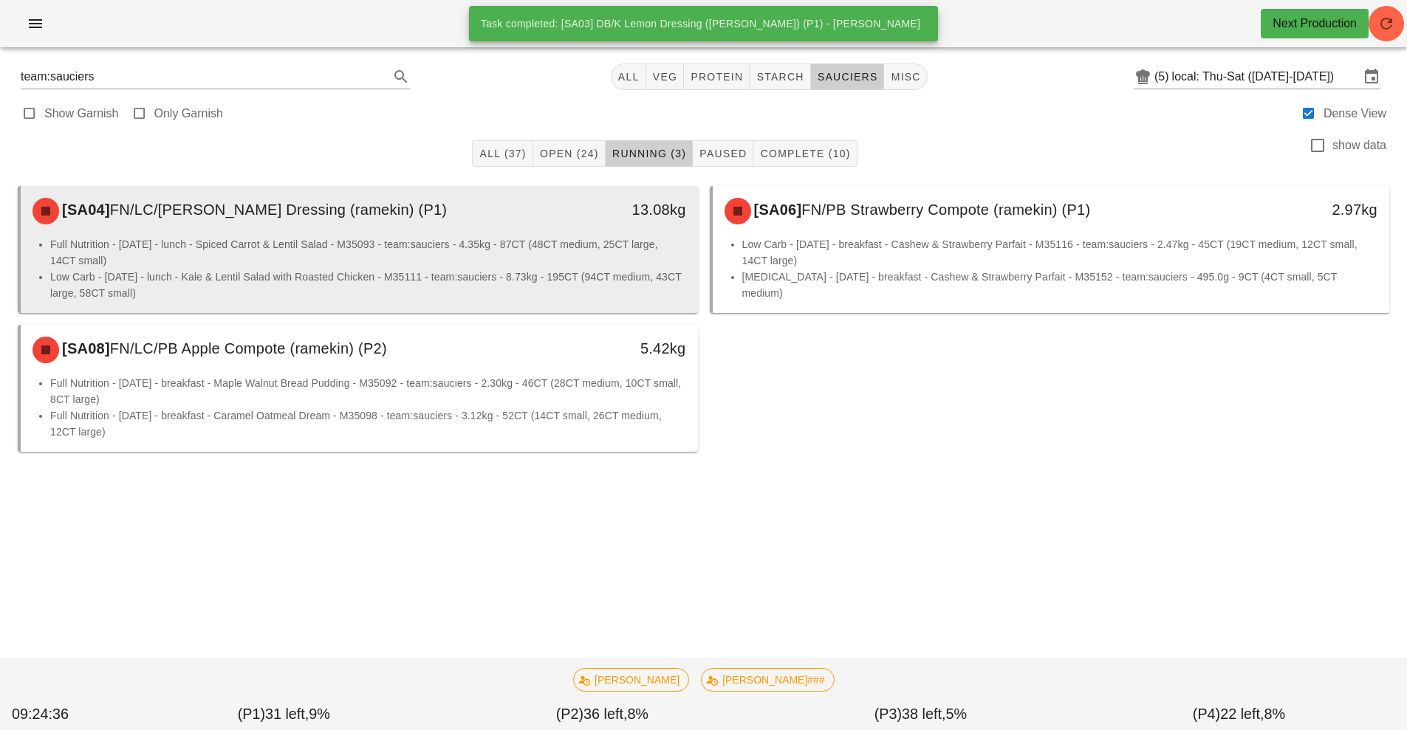
click at [561, 288] on li "Low Carb - [DATE] - lunch - Kale & Lentil Salad with Roasted Chicken - M35111 -…" at bounding box center [368, 285] width 636 height 32
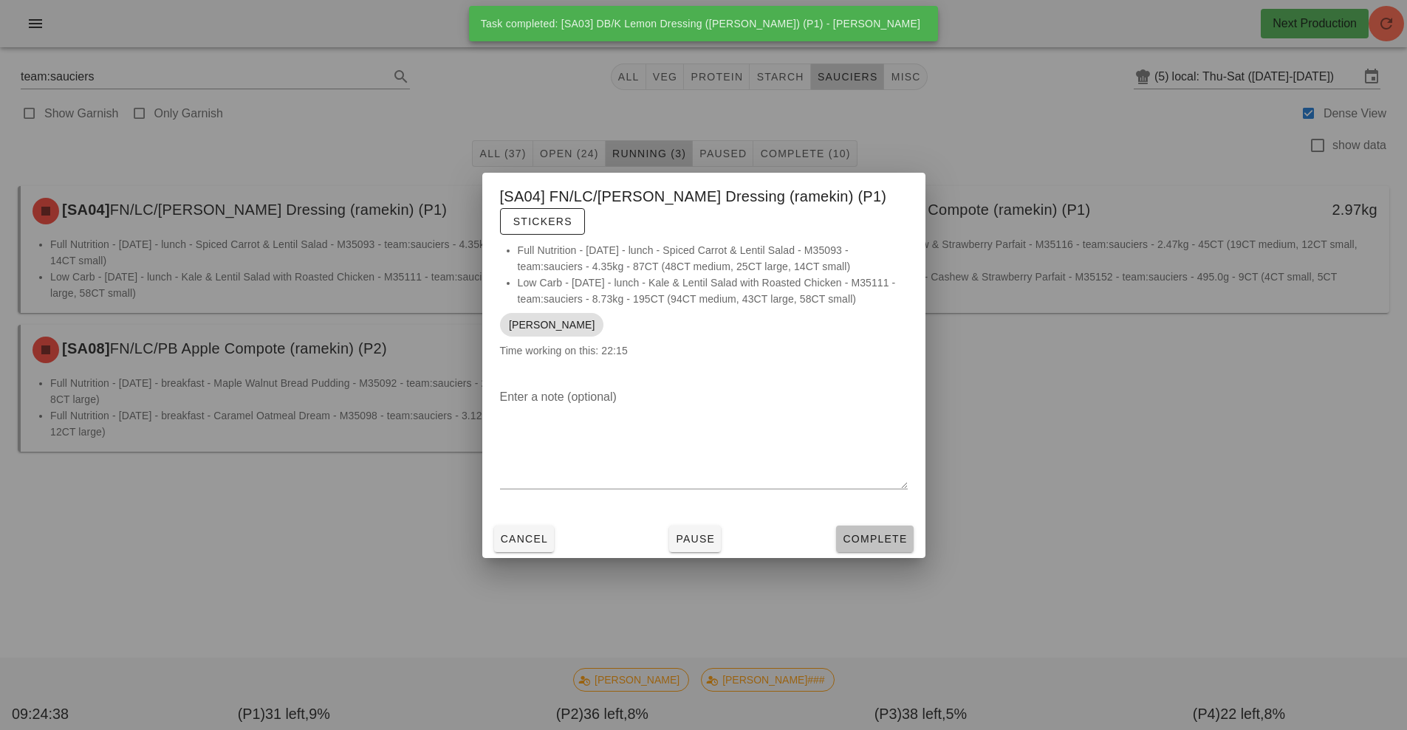
click at [883, 527] on button "Complete" at bounding box center [874, 539] width 77 height 27
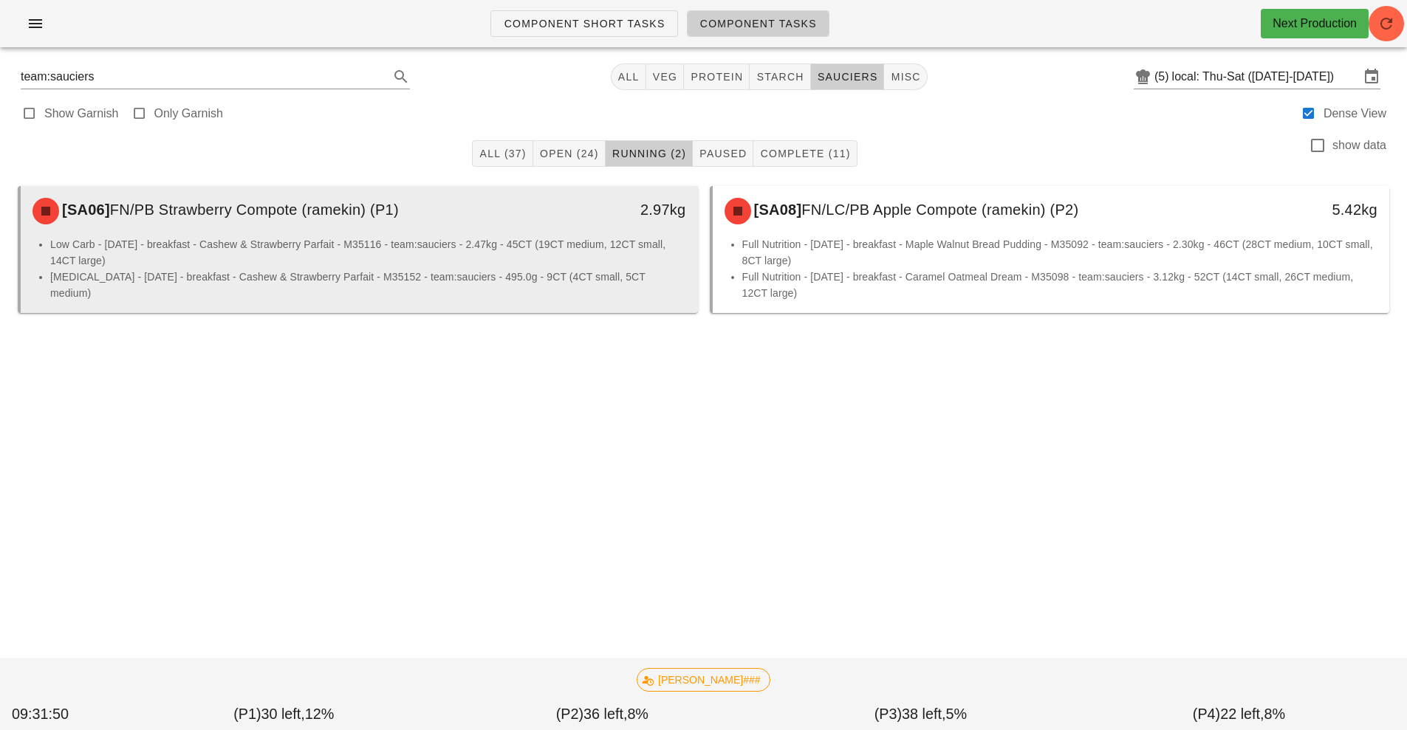
click at [520, 262] on li "Low Carb - [DATE] - breakfast - Cashew & Strawberry Parfait - M35116 - team:sau…" at bounding box center [368, 252] width 636 height 32
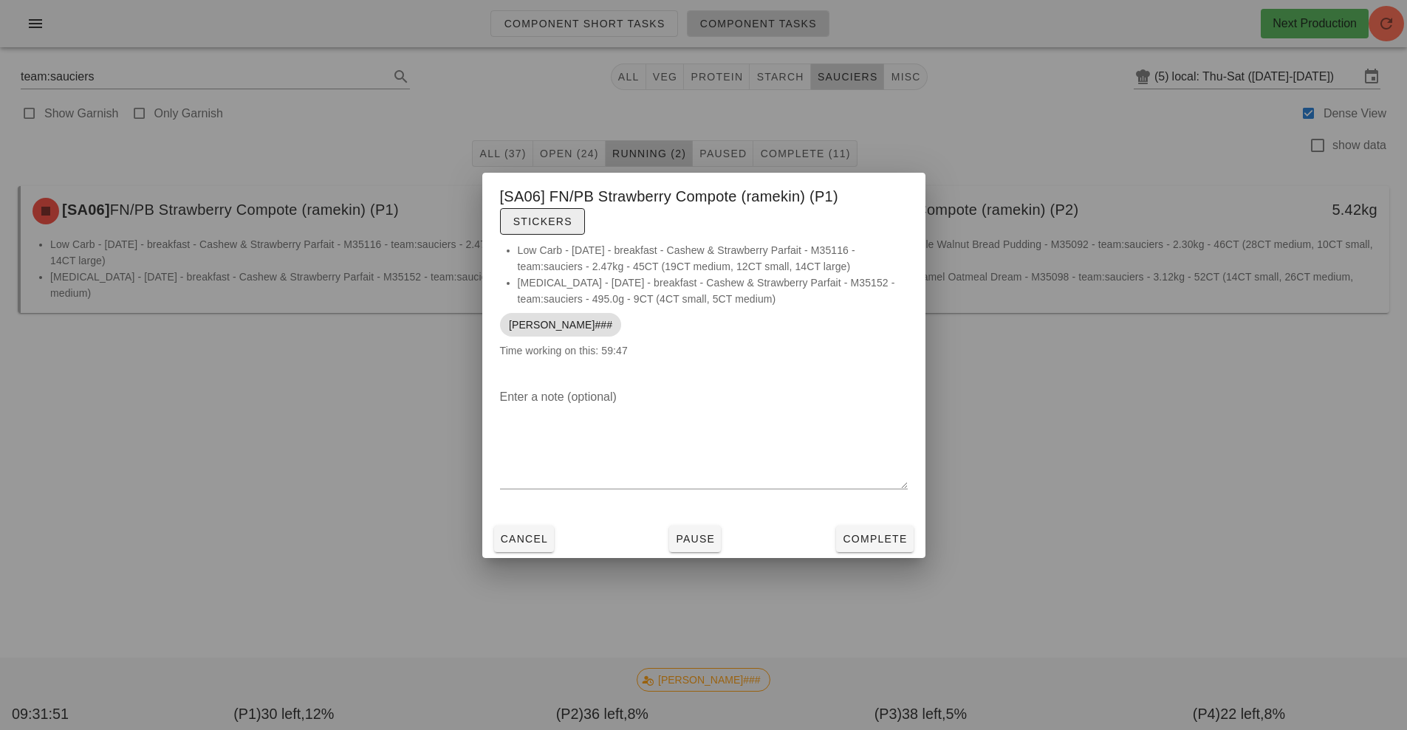
click at [549, 231] on button "Stickers" at bounding box center [542, 221] width 85 height 27
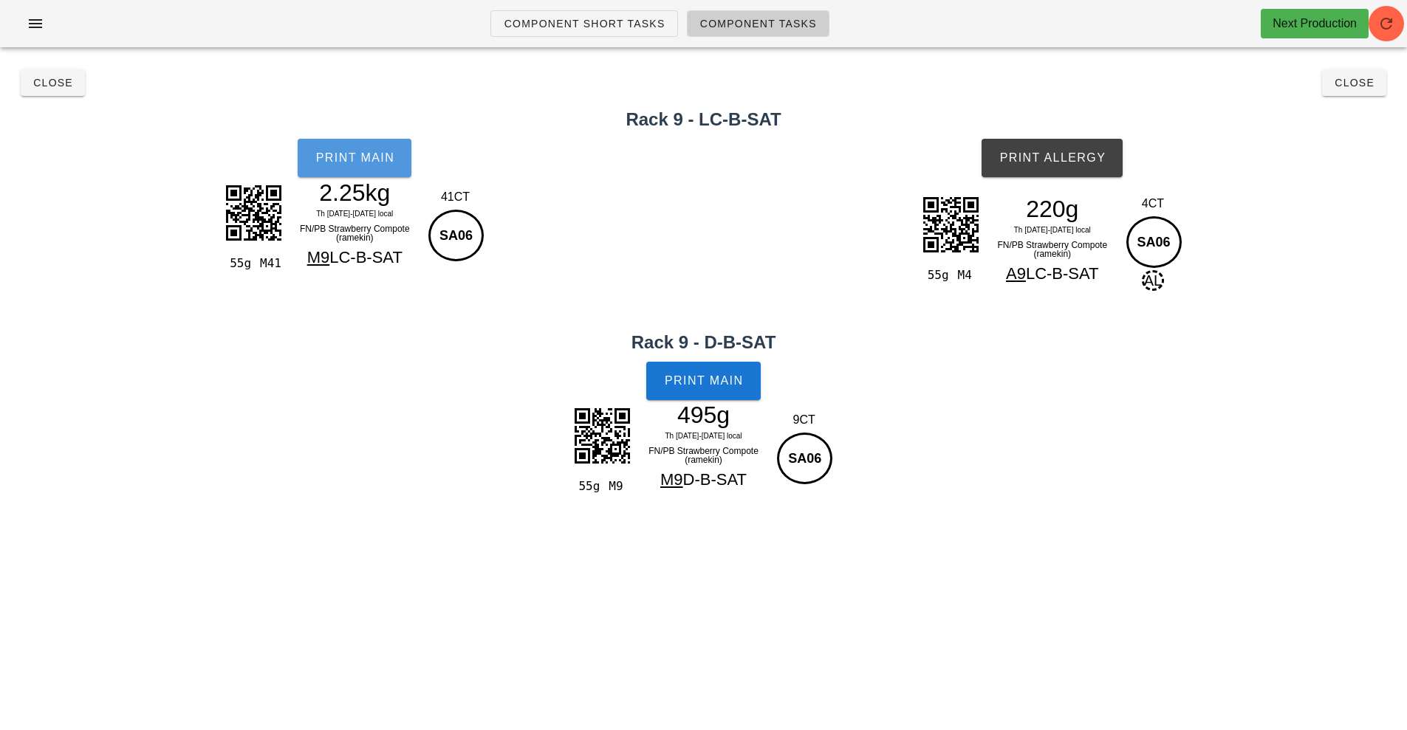
click at [366, 165] on button "Print Main" at bounding box center [355, 158] width 114 height 38
click at [1052, 165] on button "Print Allergy" at bounding box center [1052, 158] width 141 height 38
click at [701, 377] on span "Print Main" at bounding box center [704, 380] width 80 height 13
click at [51, 86] on span "Close" at bounding box center [52, 83] width 41 height 12
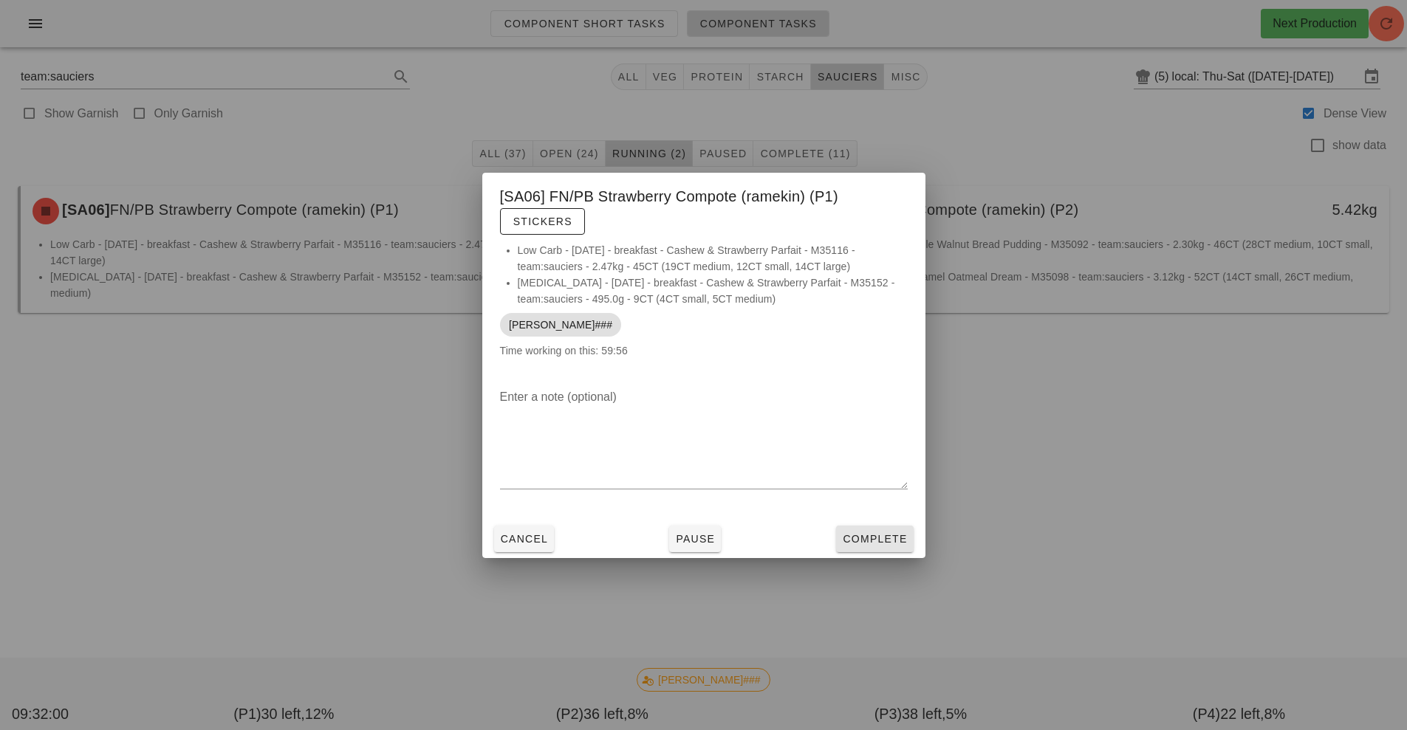
click at [883, 542] on span "Complete" at bounding box center [874, 539] width 65 height 12
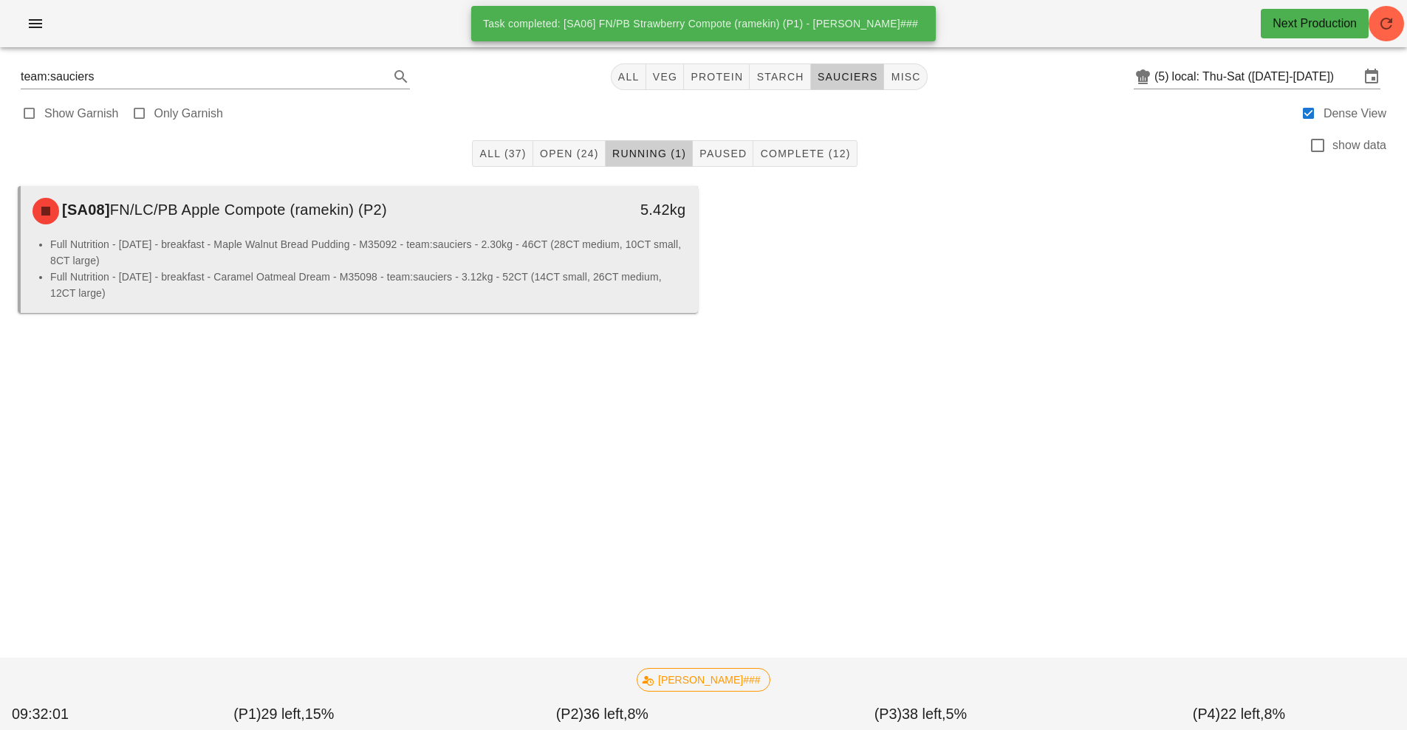
click at [466, 231] on div "[SA08] FN/LC/PB Apple Compote (ramekin) (P2)" at bounding box center [275, 211] width 503 height 44
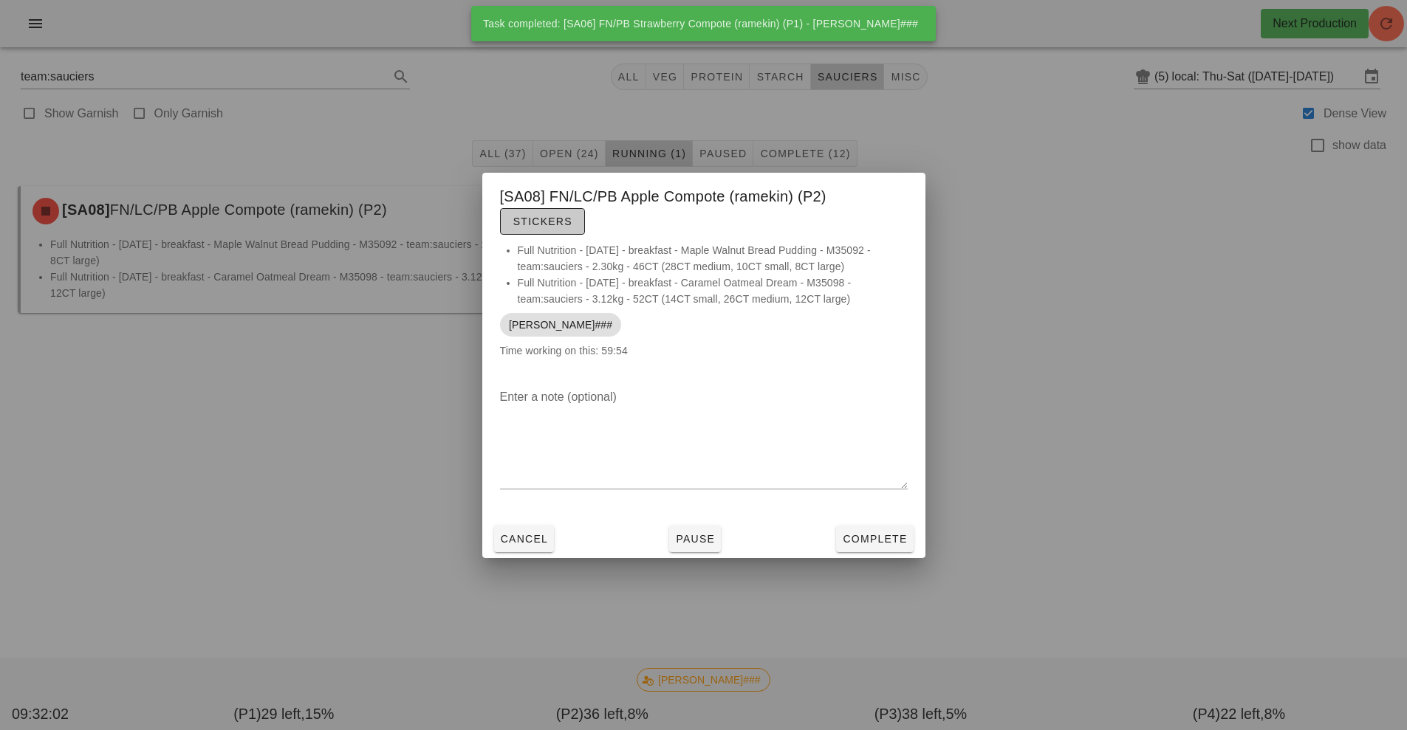
click at [557, 222] on span "Stickers" at bounding box center [543, 222] width 60 height 12
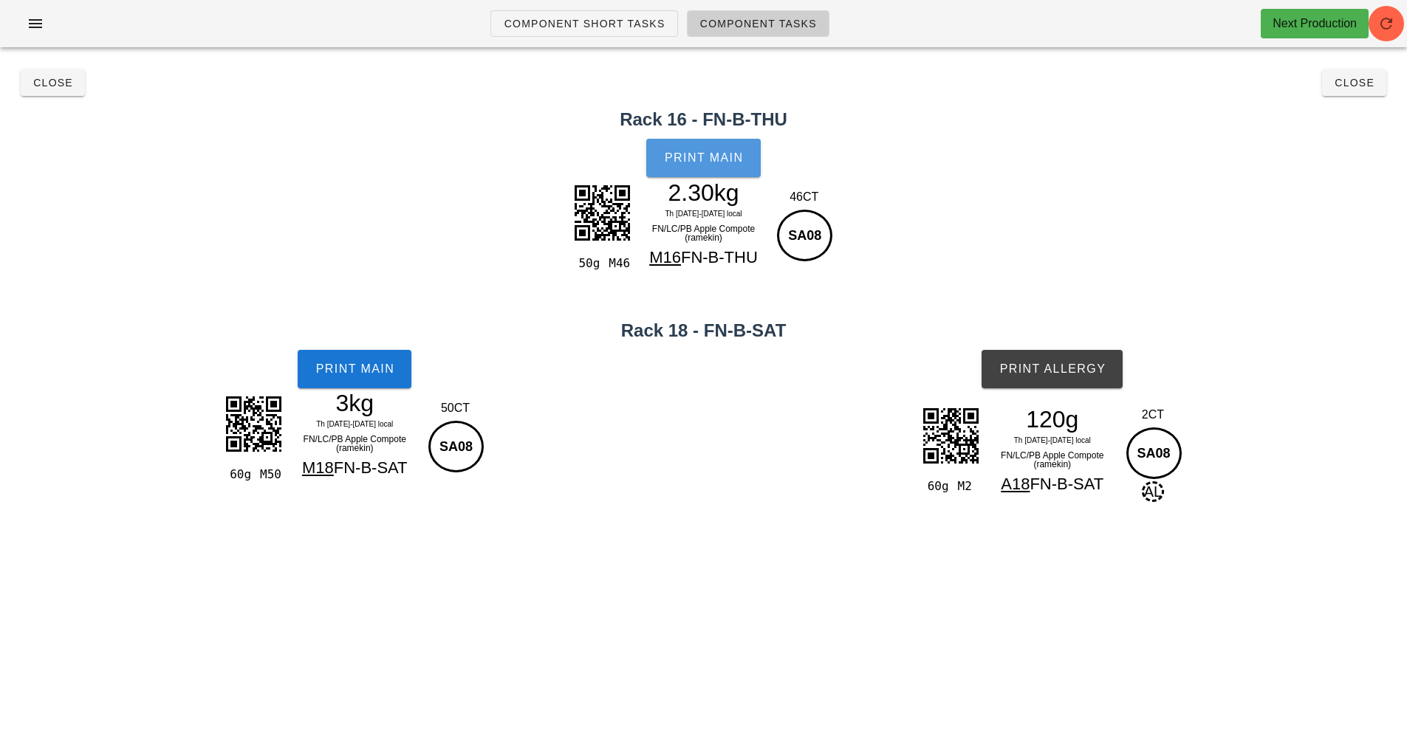
click at [709, 163] on span "Print Main" at bounding box center [704, 157] width 80 height 13
click at [338, 386] on button "Print Main" at bounding box center [355, 369] width 114 height 38
click at [1058, 387] on button "Print Allergy" at bounding box center [1052, 369] width 141 height 38
click at [47, 81] on span "Close" at bounding box center [52, 83] width 41 height 12
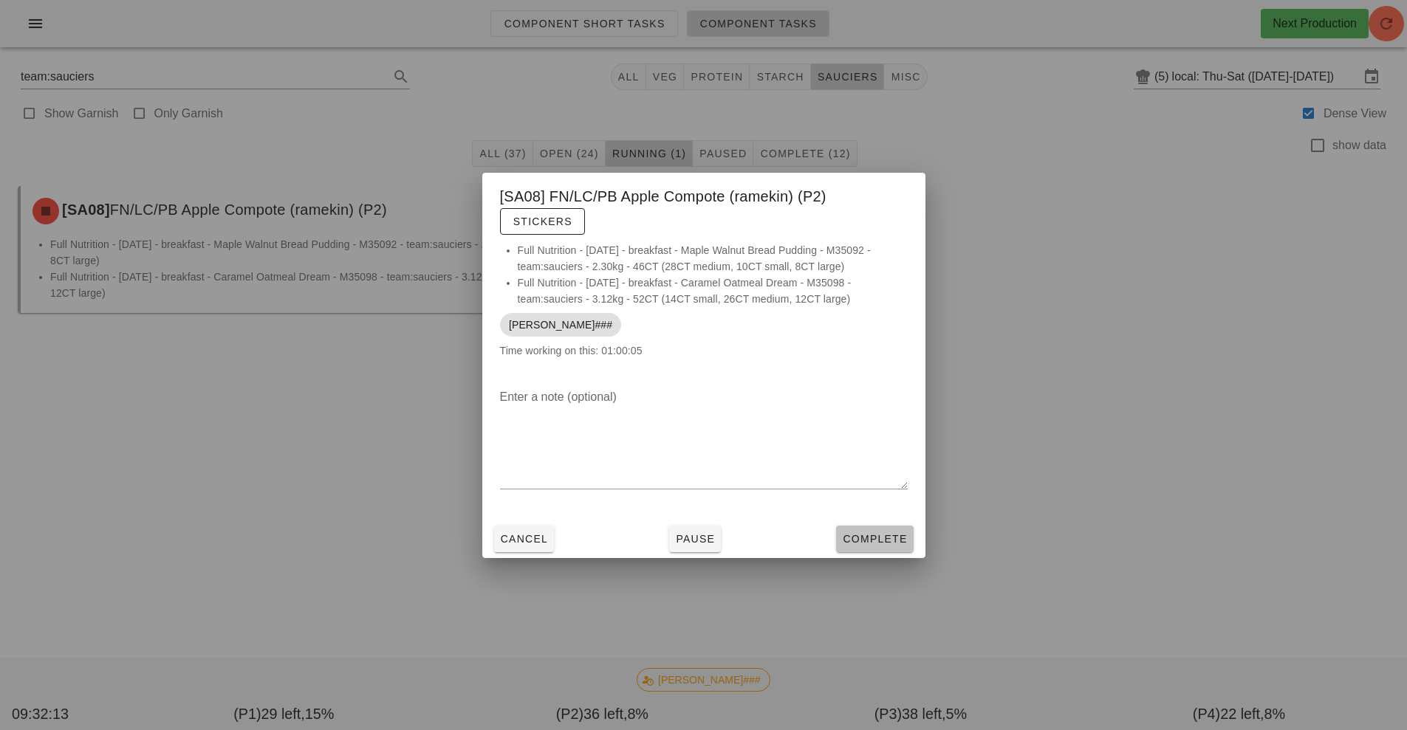
click at [853, 530] on button "Complete" at bounding box center [874, 539] width 77 height 27
